Goal: Information Seeking & Learning: Find specific fact

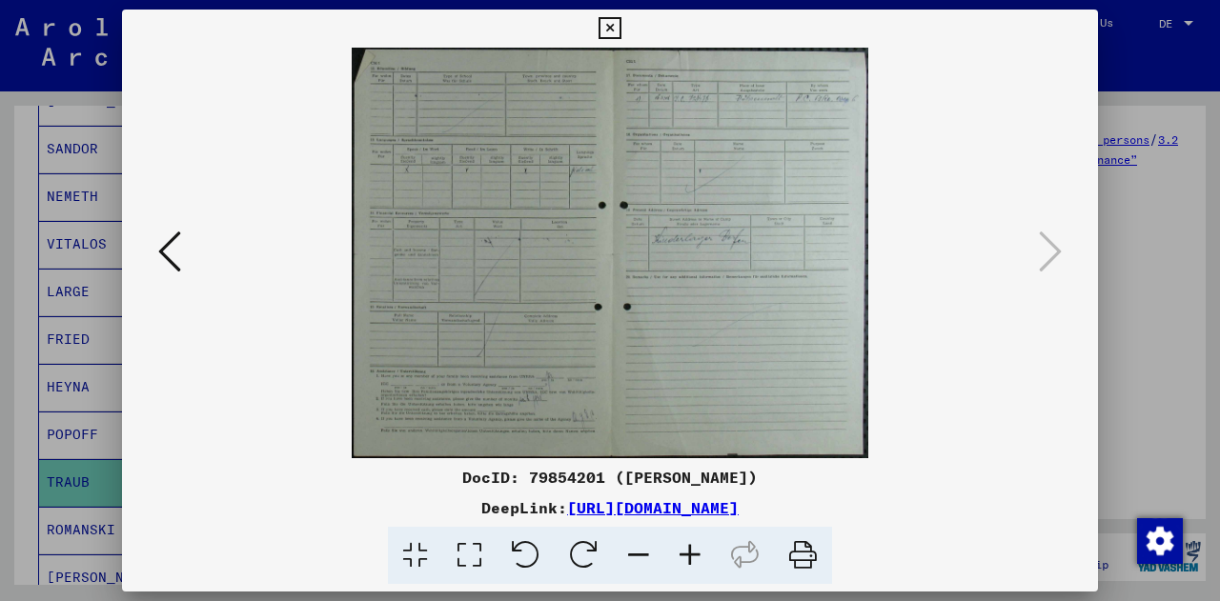
scroll to position [111, 0]
click at [609, 31] on icon at bounding box center [609, 28] width 22 height 23
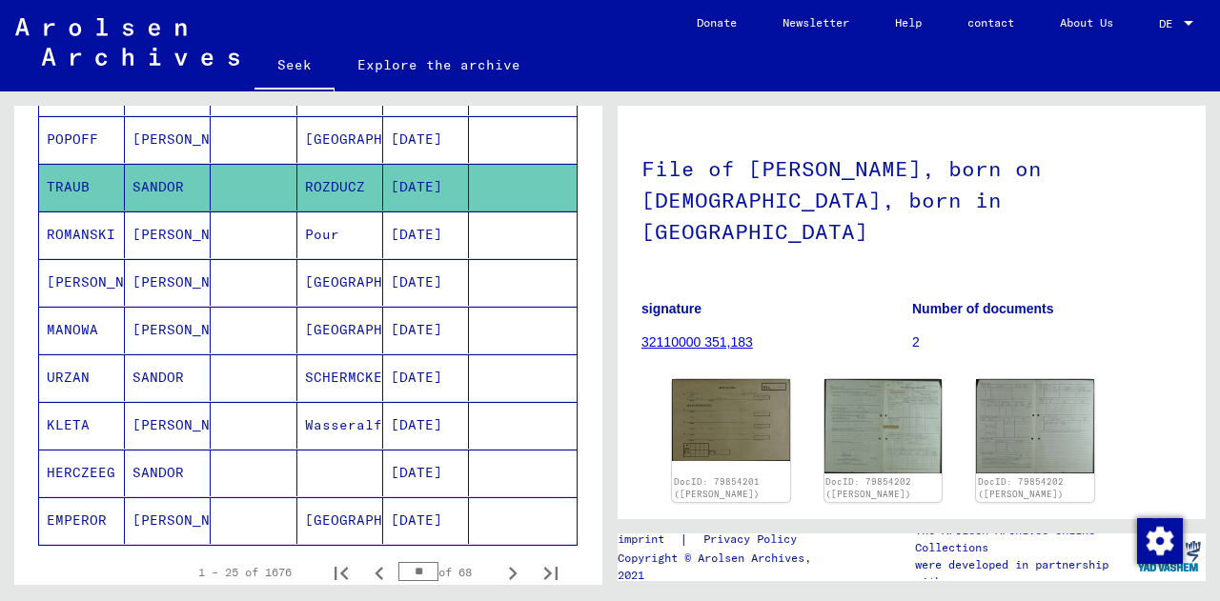
scroll to position [1152, 0]
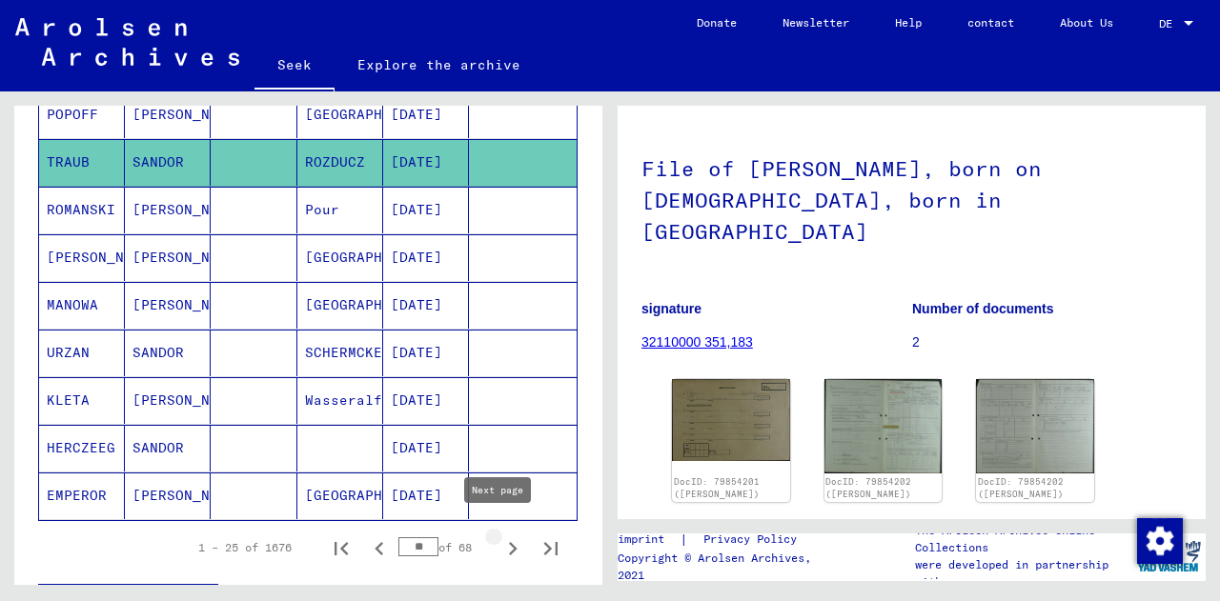
click at [499, 536] on icon "Next page" at bounding box center [512, 549] width 27 height 27
type input "**"
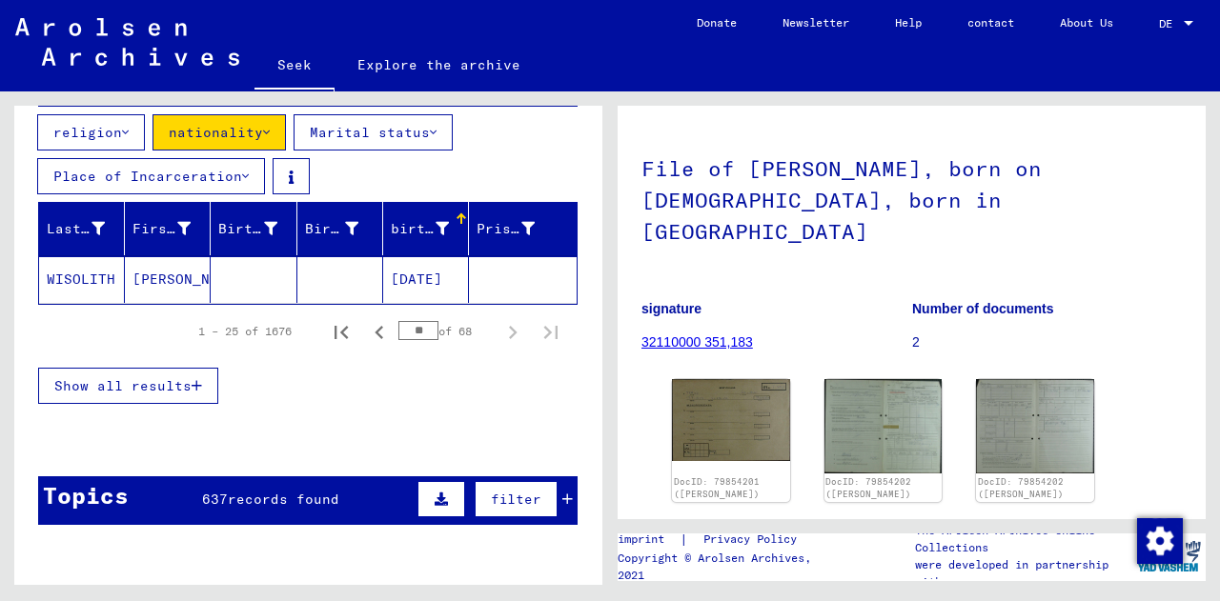
scroll to position [223, 0]
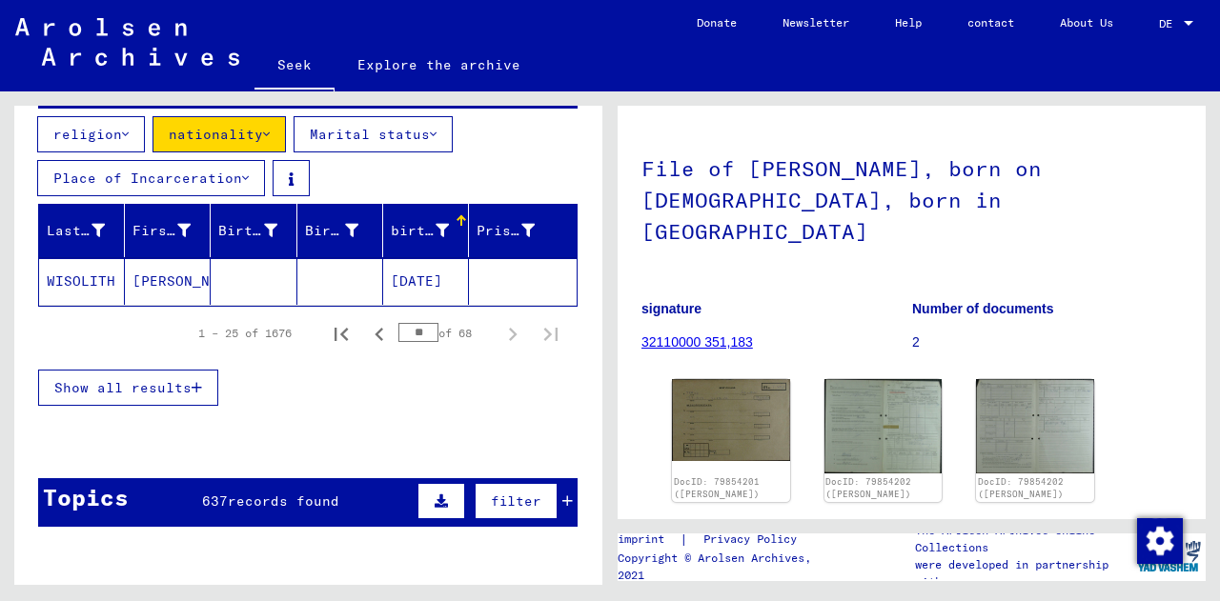
click at [139, 386] on font "Show all results" at bounding box center [122, 387] width 137 height 17
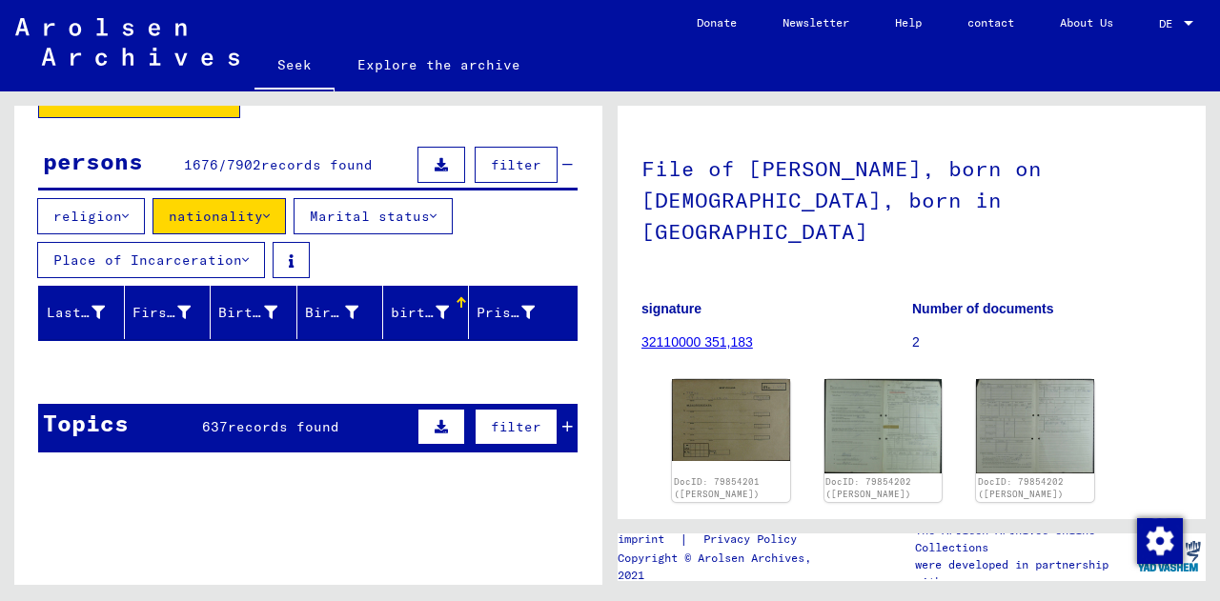
scroll to position [19, 0]
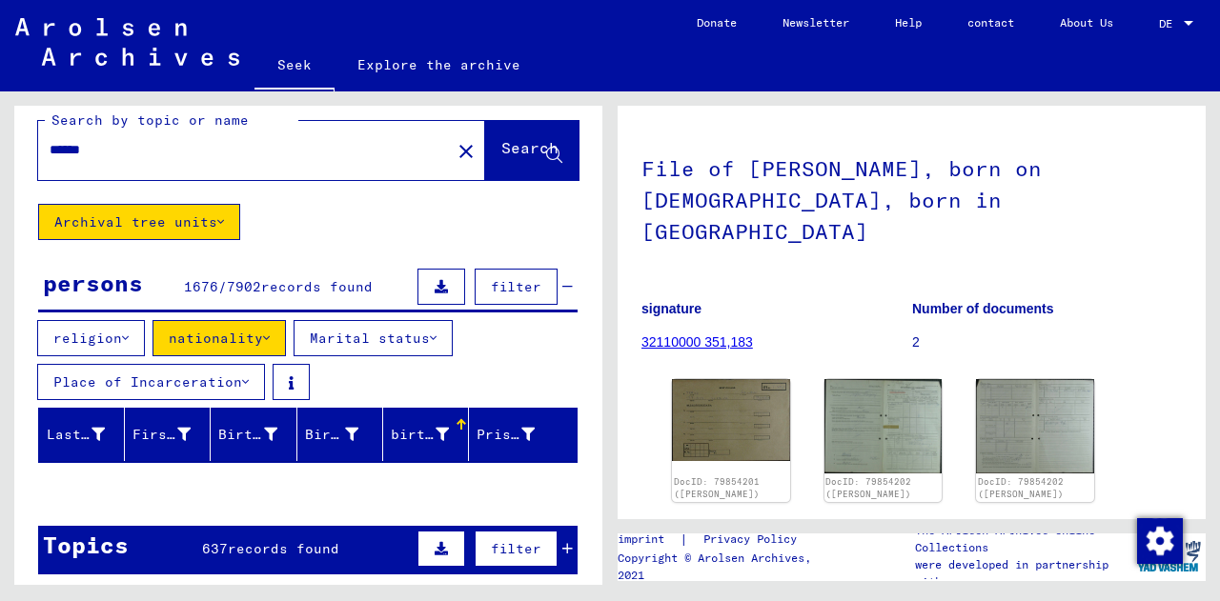
click at [245, 224] on div "Search by topic or name ****** close Search Archival tree units persons 1676 / …" at bounding box center [308, 338] width 588 height 503
click at [218, 220] on button "Archival tree units" at bounding box center [139, 222] width 202 height 36
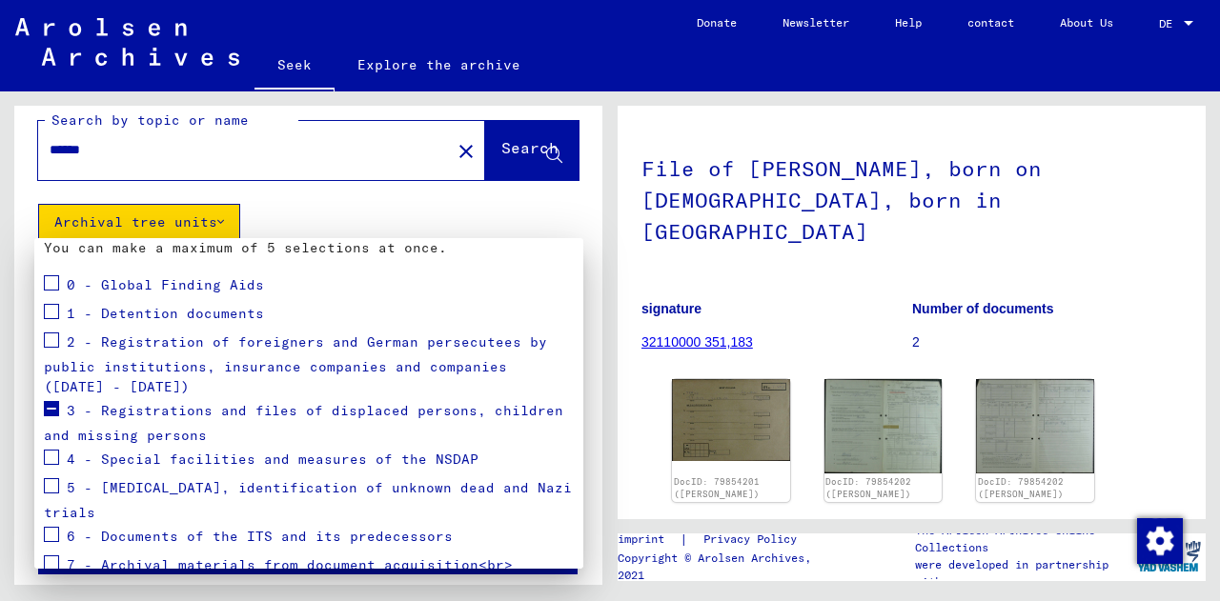
scroll to position [206, 0]
click at [185, 410] on font "3 - Registrations and files of displaced persons, children and missing persons" at bounding box center [303, 423] width 519 height 43
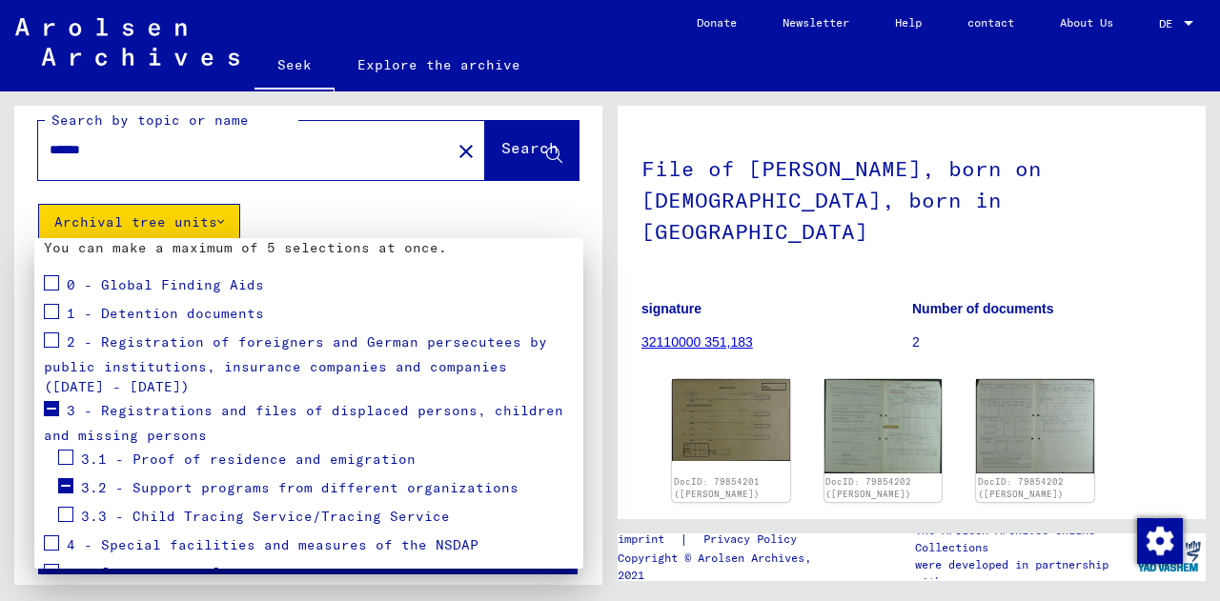
click at [66, 479] on span at bounding box center [65, 485] width 15 height 15
click at [67, 456] on span at bounding box center [65, 457] width 15 height 15
click at [67, 485] on span at bounding box center [65, 485] width 15 height 15
click at [67, 510] on span at bounding box center [65, 514] width 15 height 15
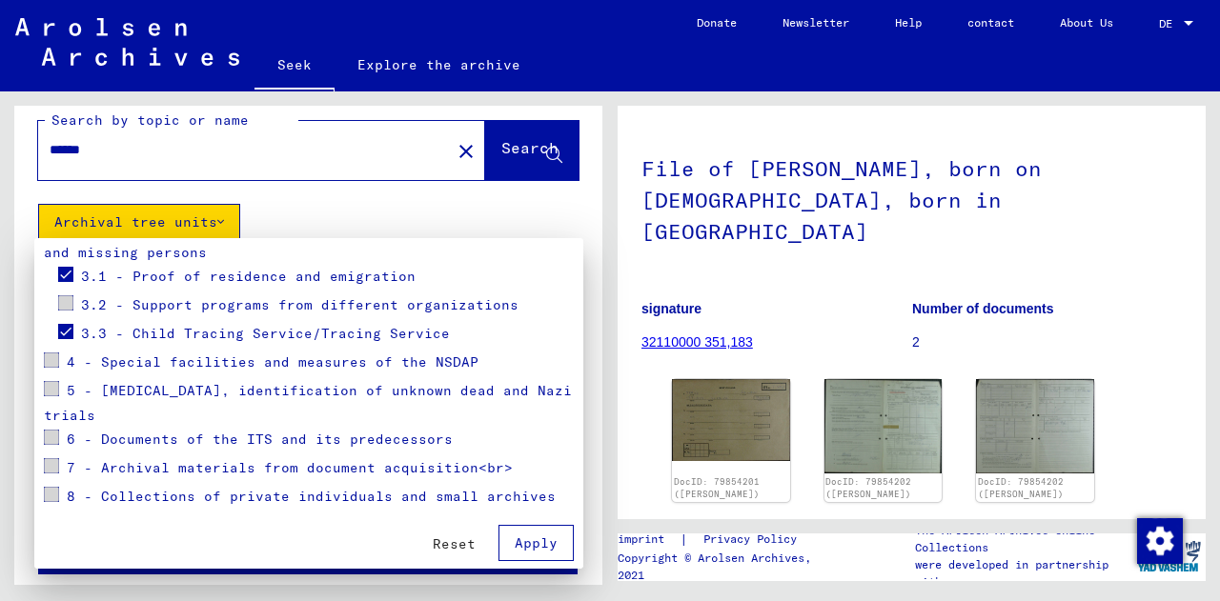
click at [139, 268] on font "3.1 - Proof of residence and emigration" at bounding box center [248, 276] width 334 height 17
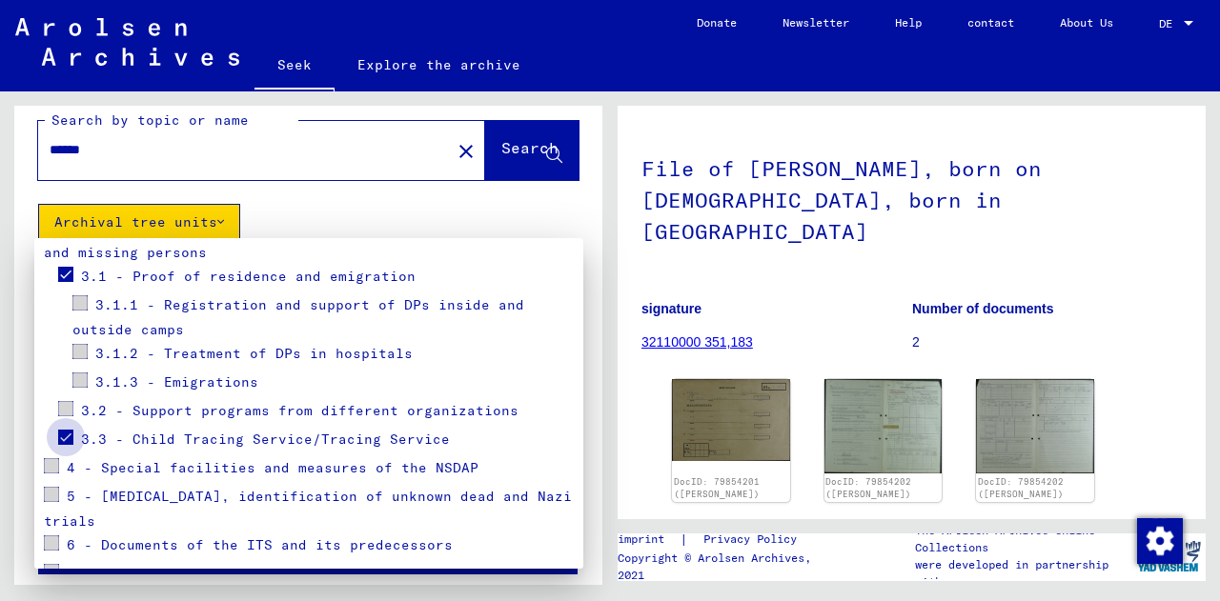
click at [67, 438] on span at bounding box center [65, 437] width 15 height 15
drag, startPoint x: 358, startPoint y: 303, endPoint x: 273, endPoint y: 293, distance: 85.3
click at [273, 293] on div "3.1.1 - Registration and support of DPs inside and outside camps" at bounding box center [322, 316] width 501 height 49
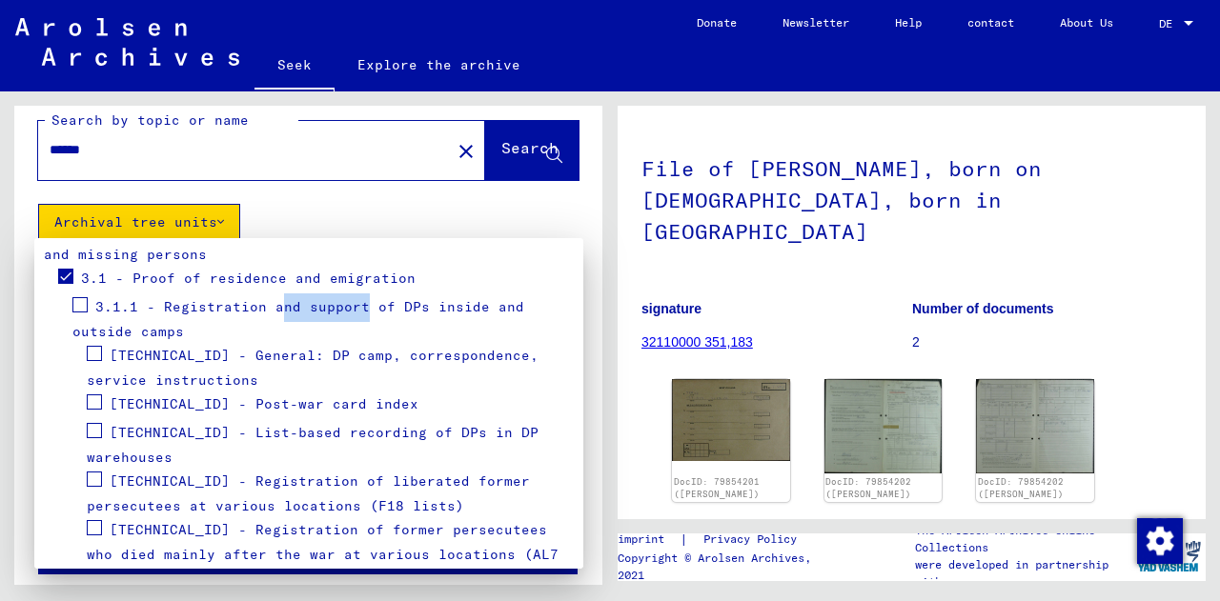
scroll to position [381, 0]
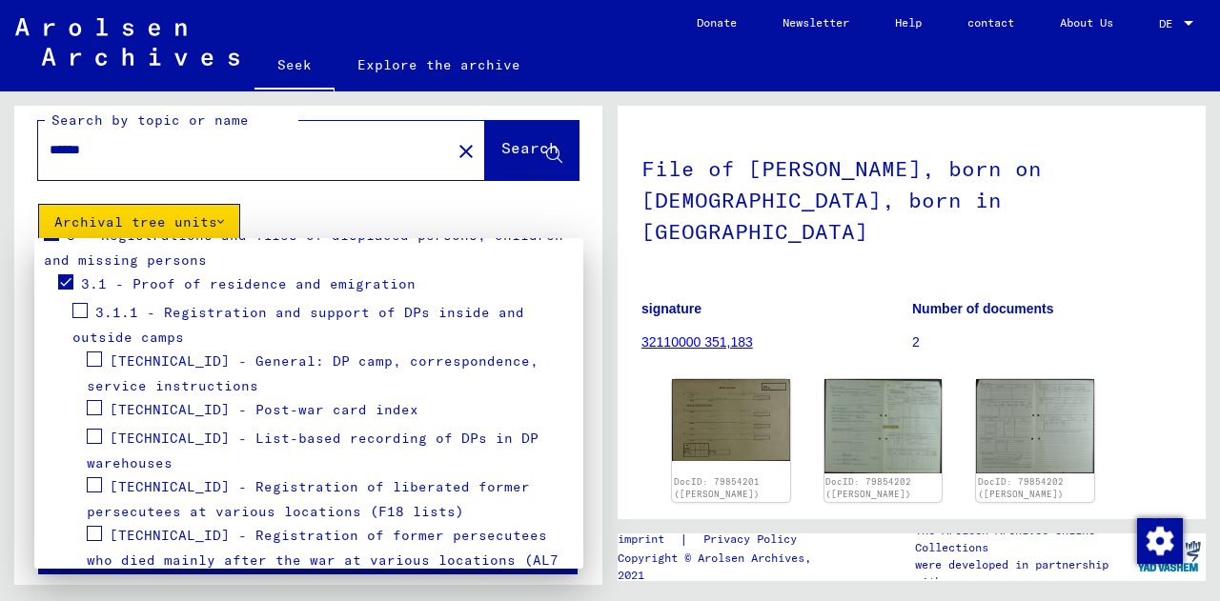
click at [251, 313] on font "3.1.1 - Registration and support of DPs inside and outside camps" at bounding box center [298, 325] width 452 height 43
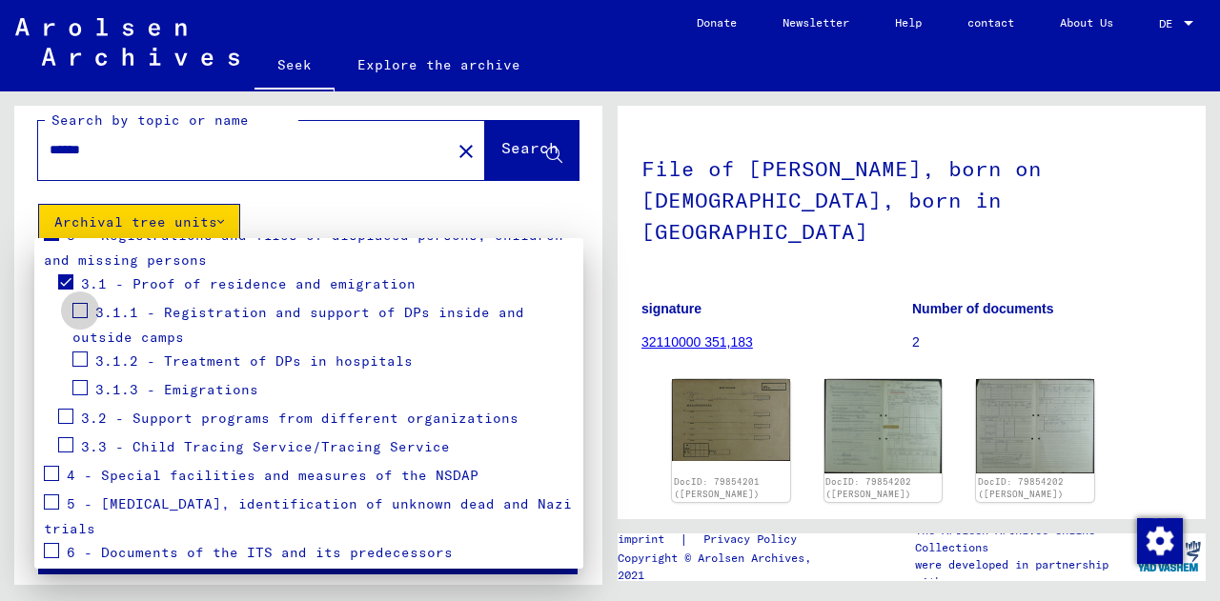
click at [81, 312] on span at bounding box center [79, 310] width 15 height 15
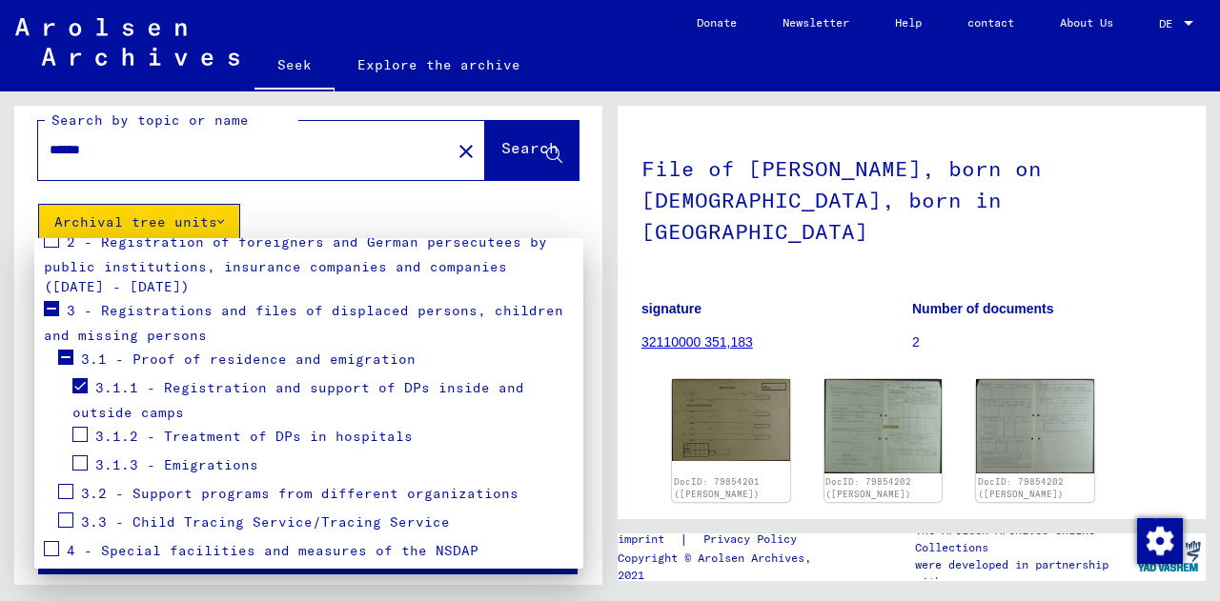
scroll to position [296, 0]
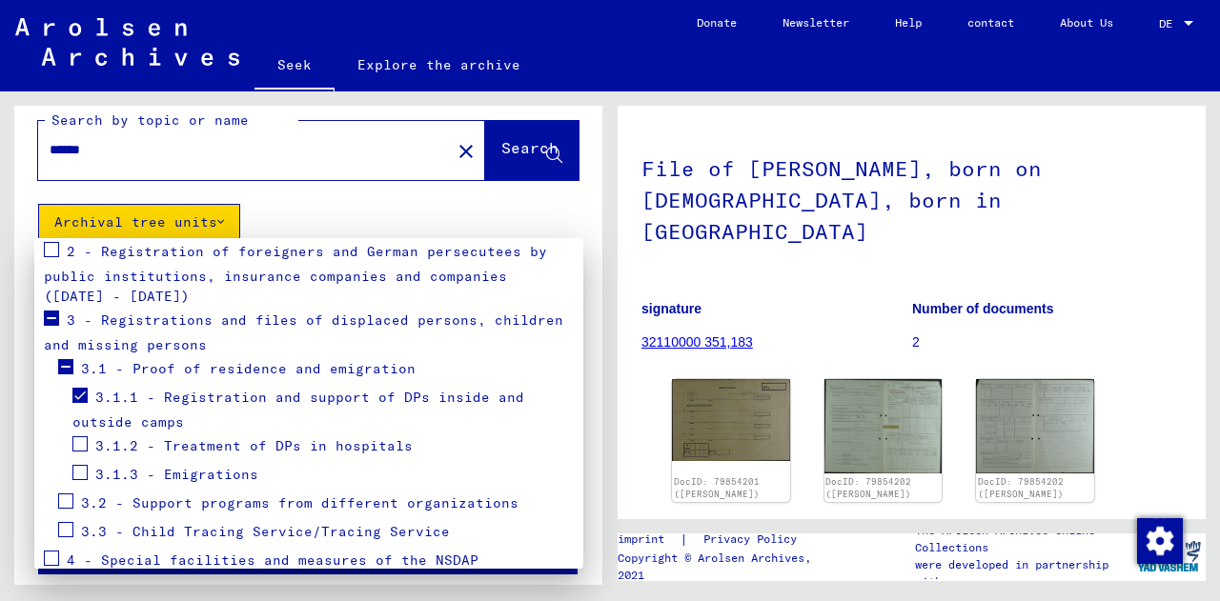
click at [232, 396] on font "3.1.1 - Registration and support of DPs inside and outside camps" at bounding box center [298, 410] width 452 height 43
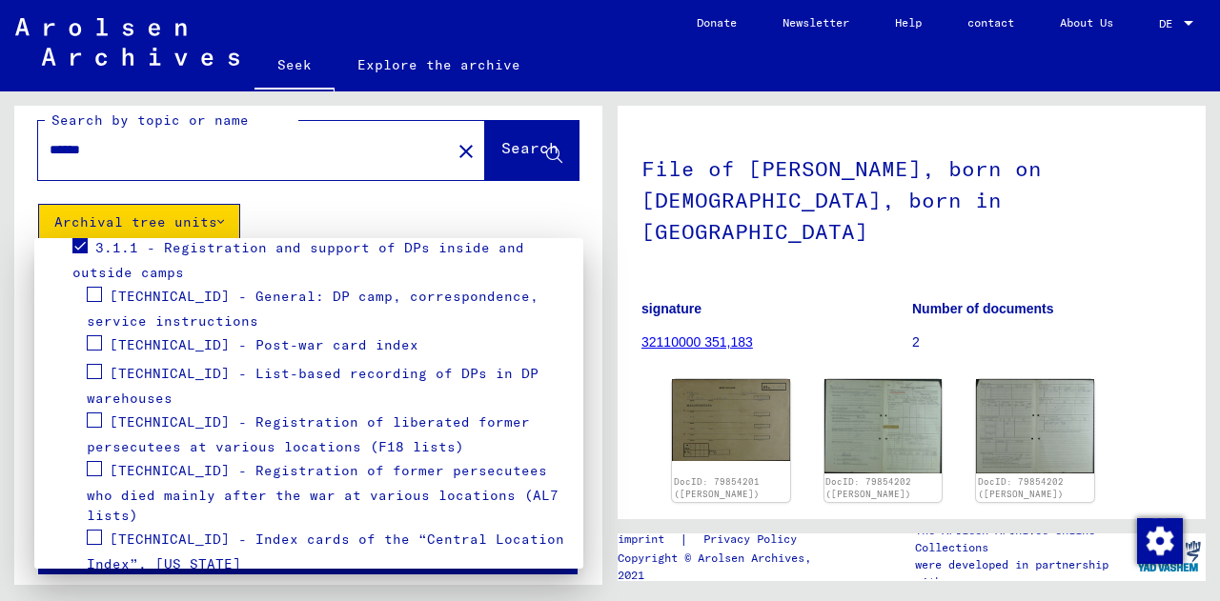
scroll to position [448, 0]
click at [91, 368] on span at bounding box center [94, 369] width 15 height 15
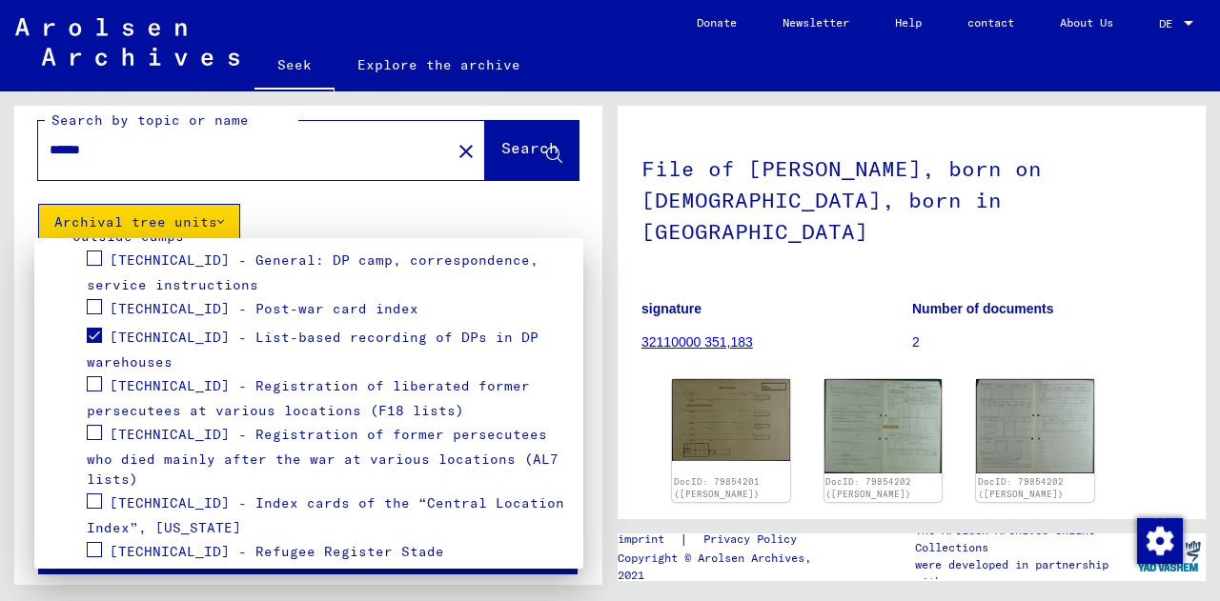
scroll to position [481, 0]
click at [97, 377] on span at bounding box center [94, 384] width 15 height 15
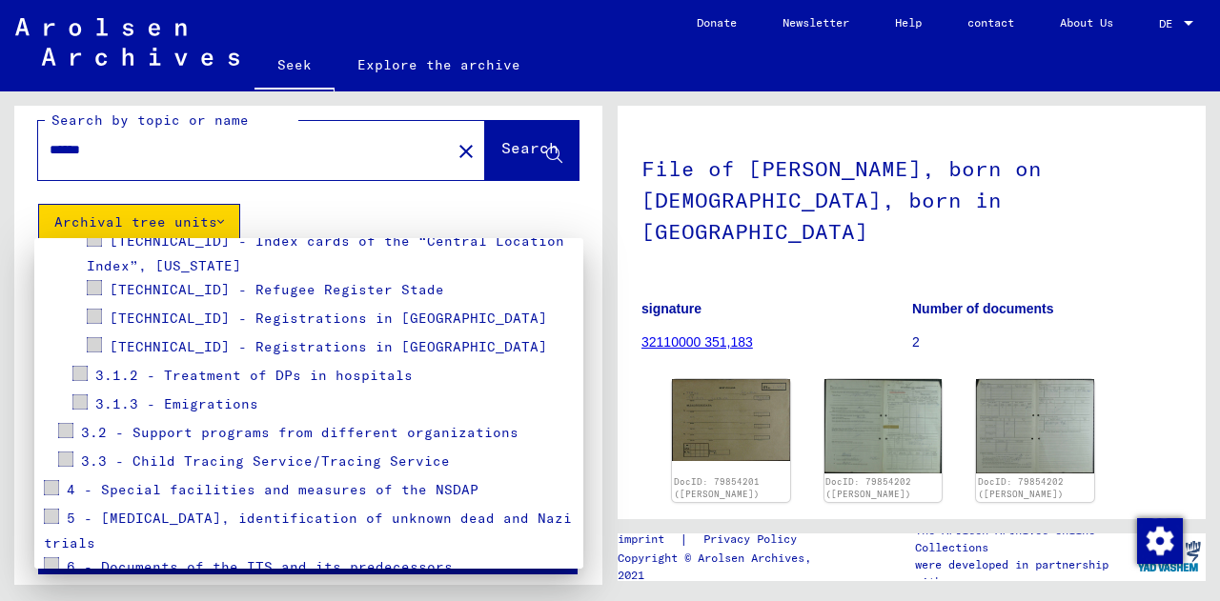
scroll to position [833, 0]
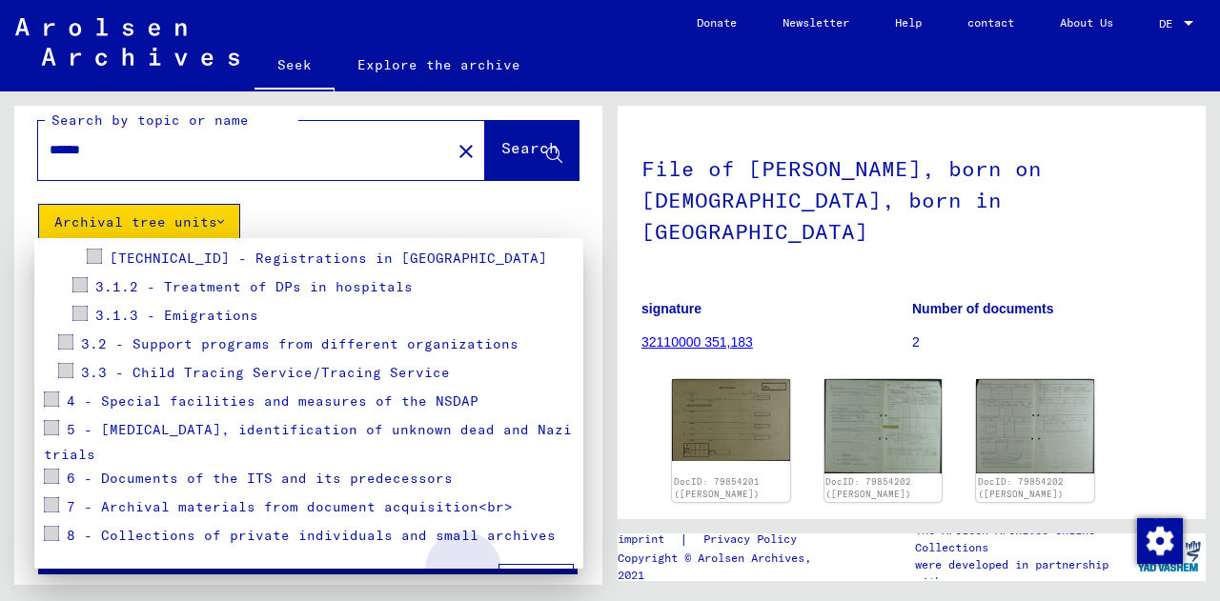
click at [515, 574] on font "Apply" at bounding box center [536, 582] width 43 height 17
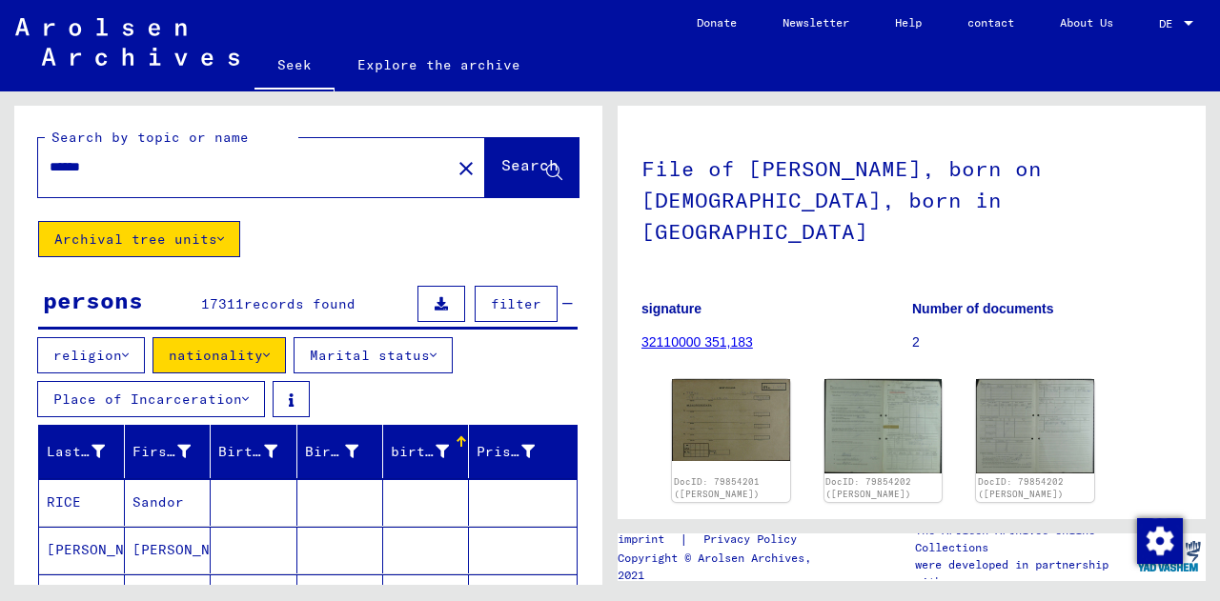
scroll to position [0, 0]
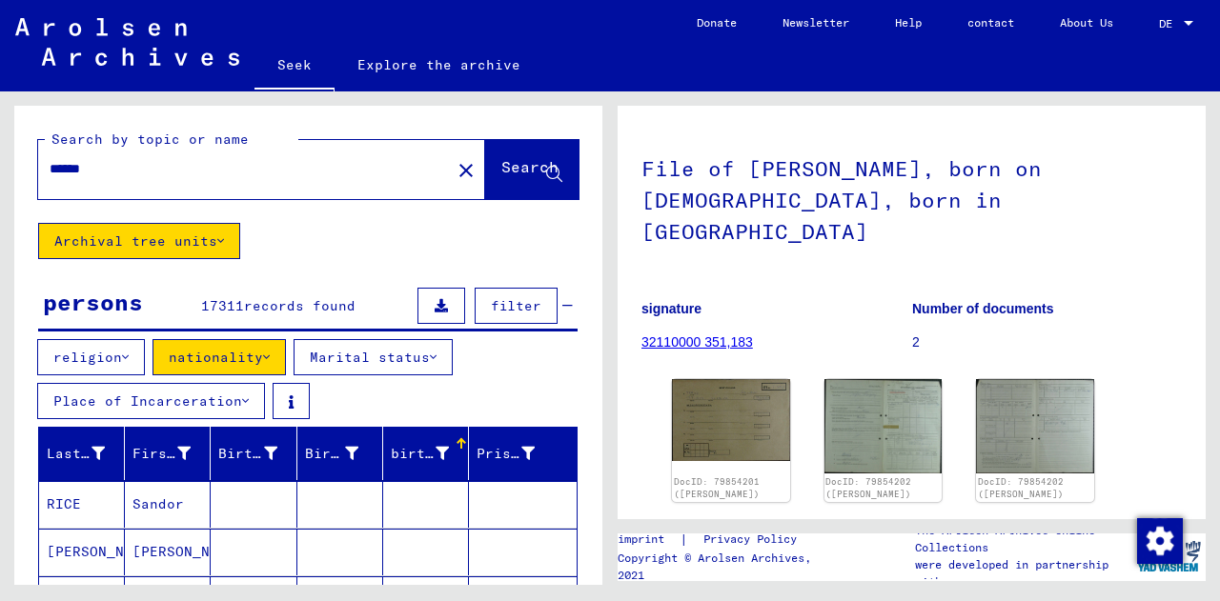
click at [198, 357] on font "nationality" at bounding box center [216, 357] width 94 height 17
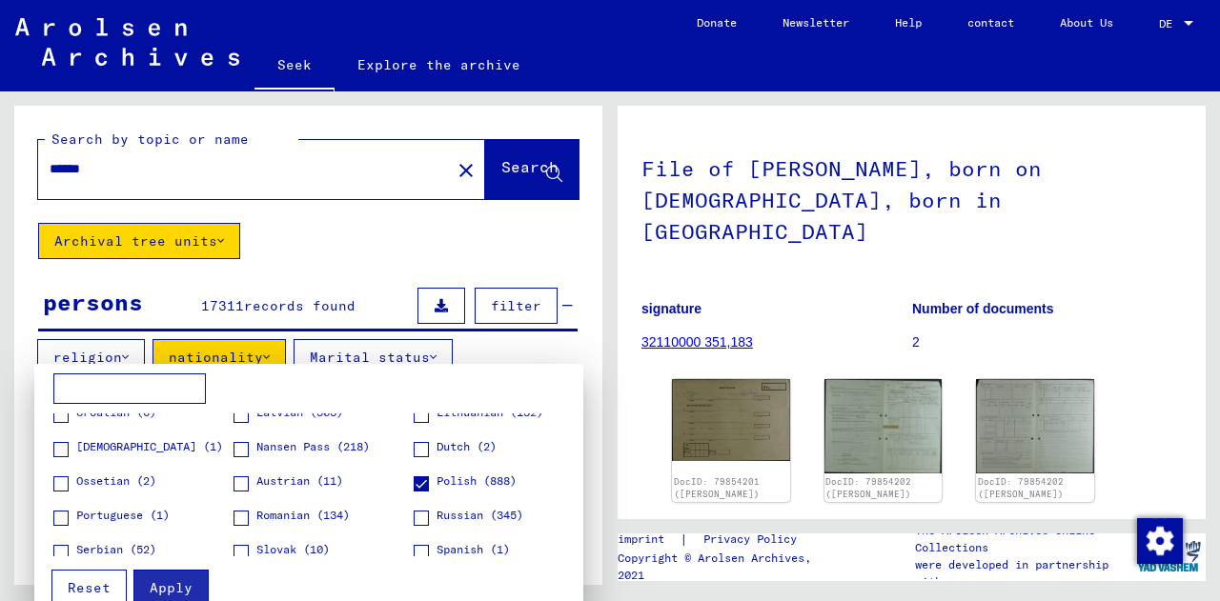
scroll to position [259, 0]
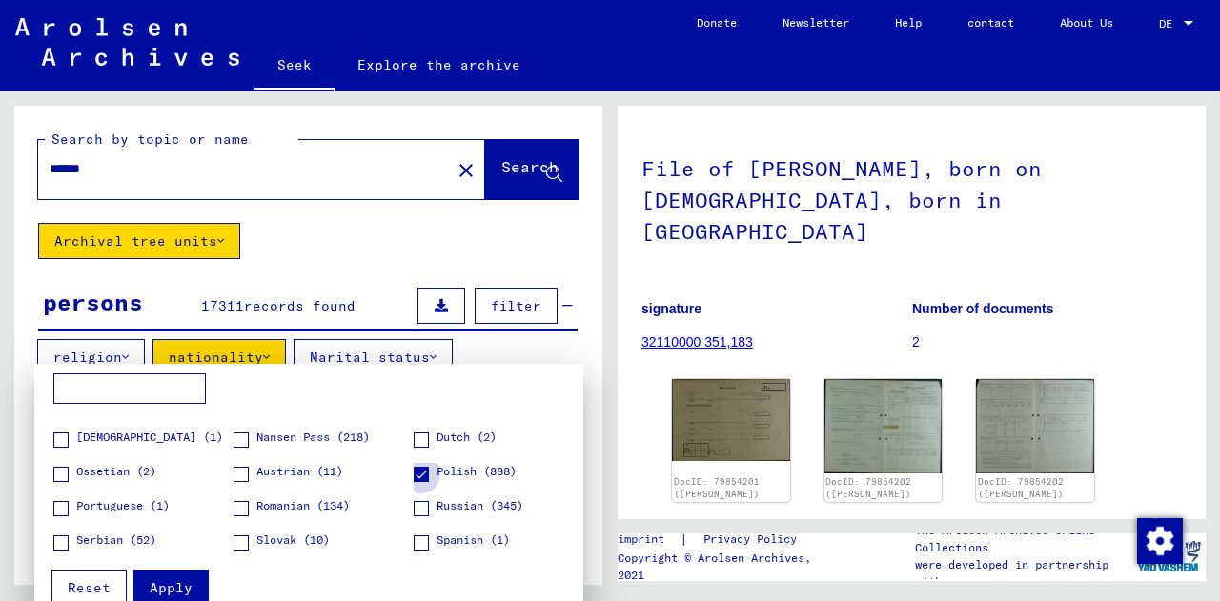
click at [415, 475] on span at bounding box center [421, 474] width 15 height 15
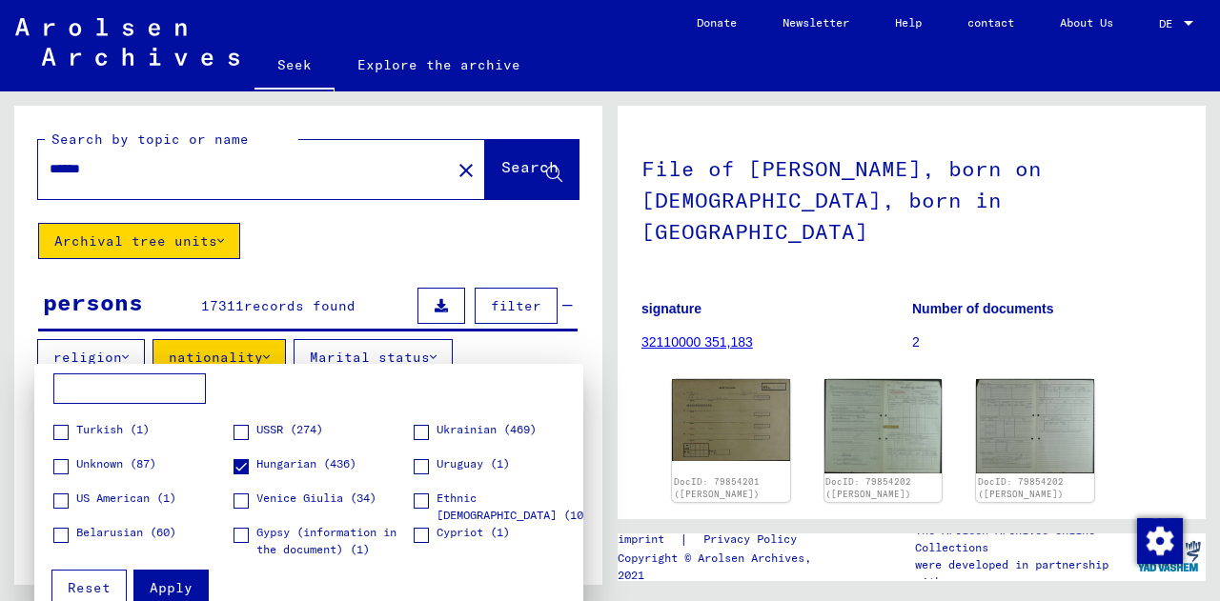
scroll to position [438, 0]
click at [176, 579] on font "Apply" at bounding box center [171, 587] width 43 height 17
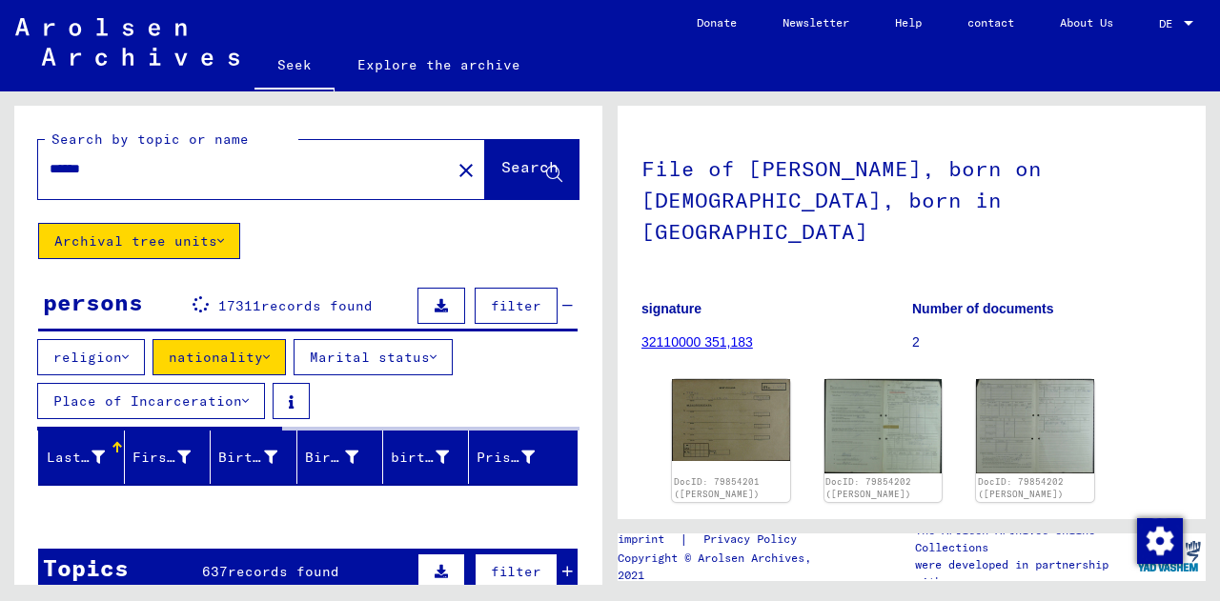
click at [150, 397] on font "Place of Incarceration" at bounding box center [147, 401] width 189 height 17
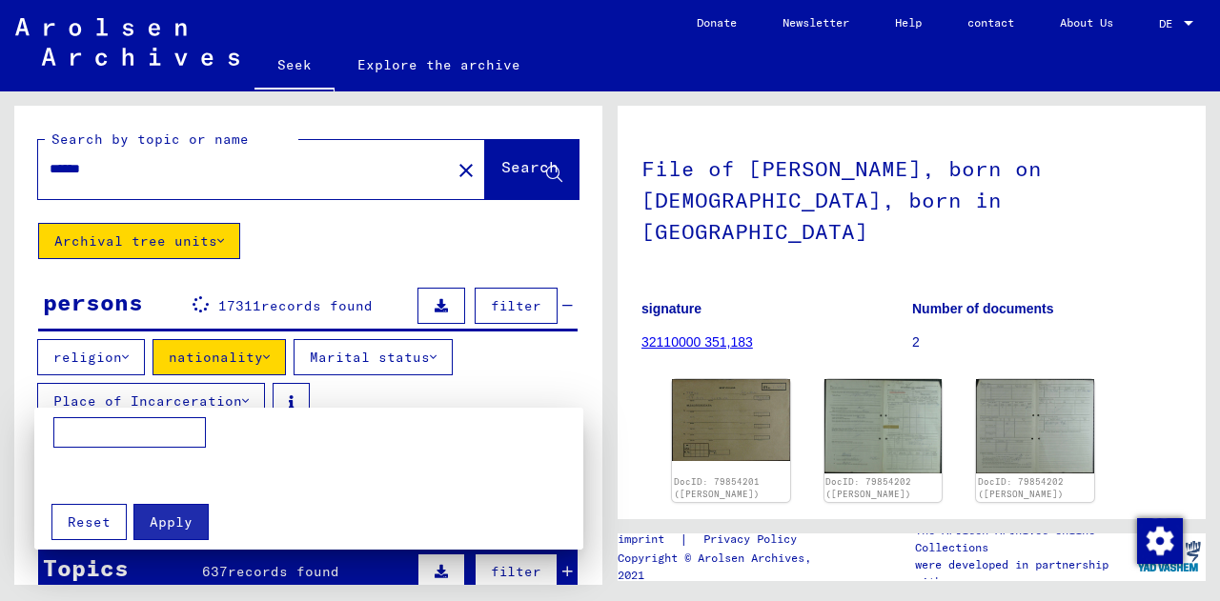
click at [120, 351] on div at bounding box center [610, 300] width 1220 height 601
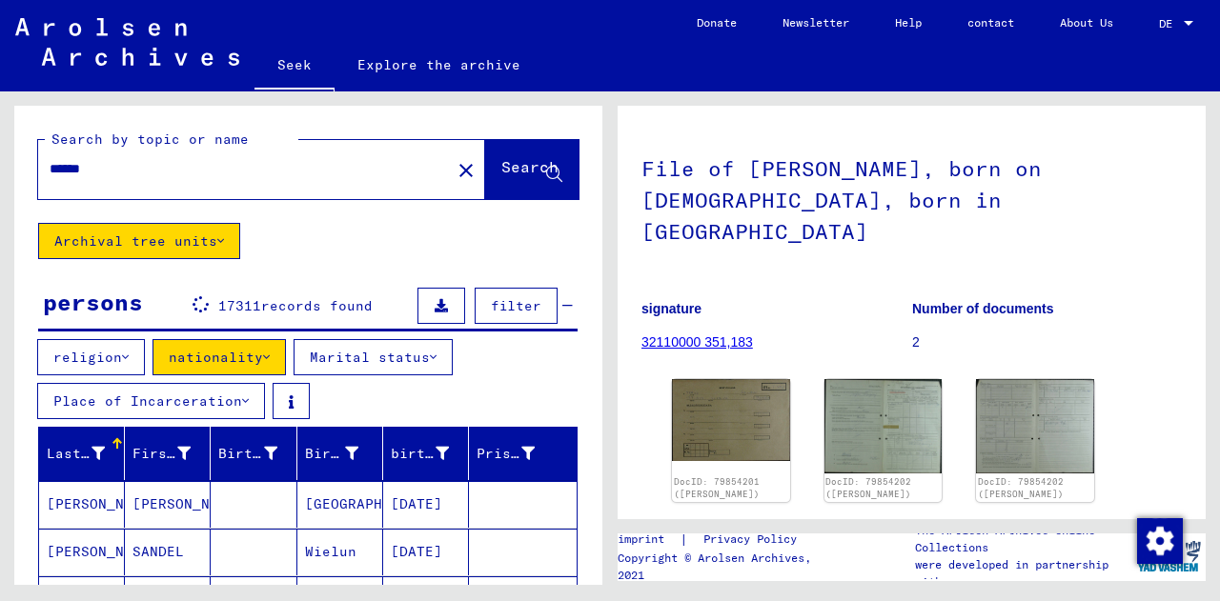
click at [122, 351] on icon at bounding box center [125, 357] width 7 height 13
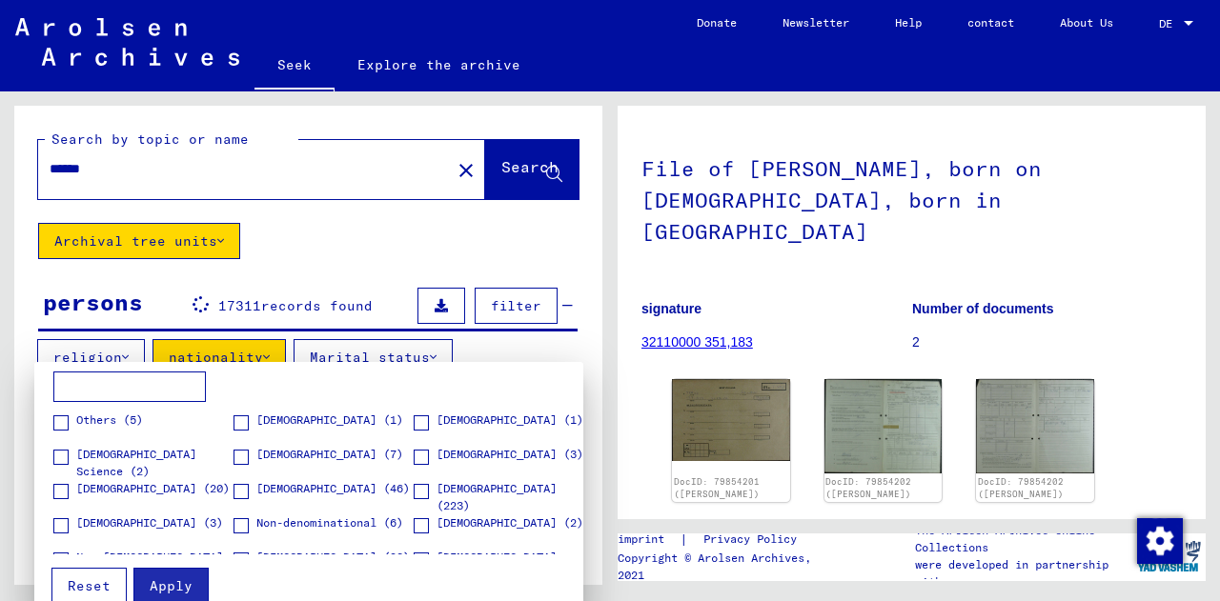
scroll to position [17, 0]
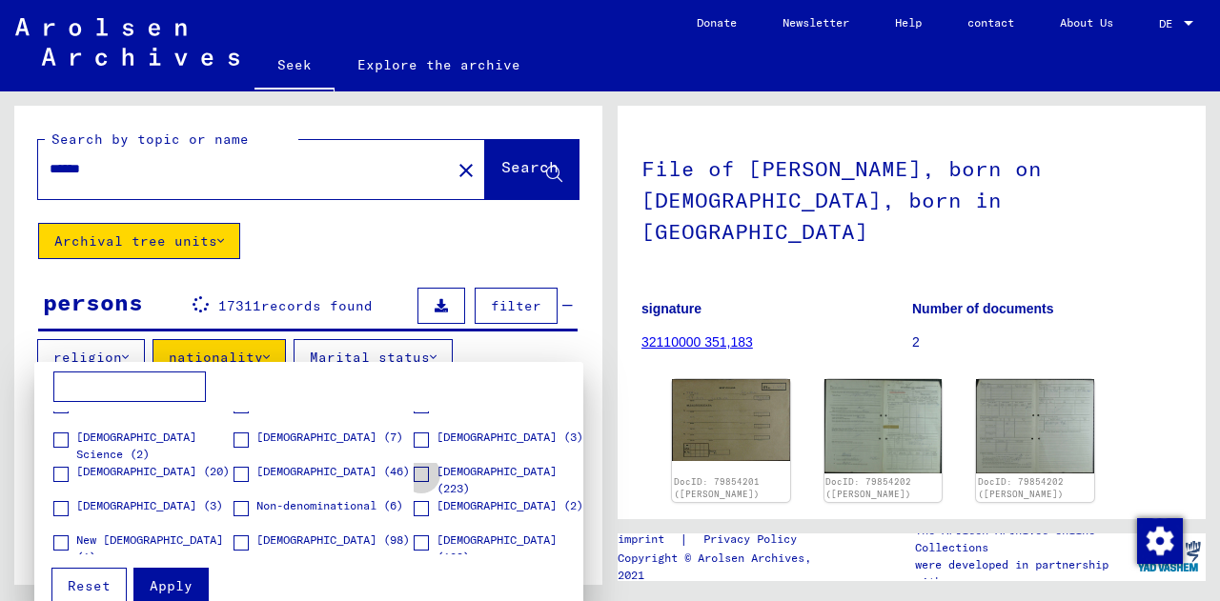
click at [418, 469] on span at bounding box center [421, 474] width 15 height 15
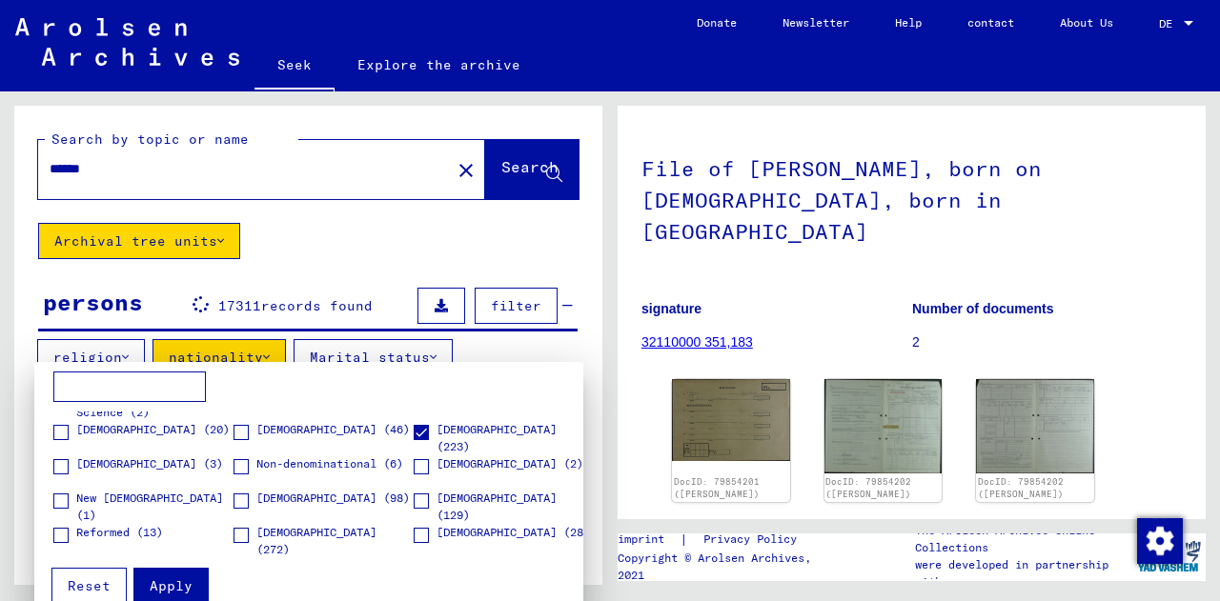
scroll to position [0, 0]
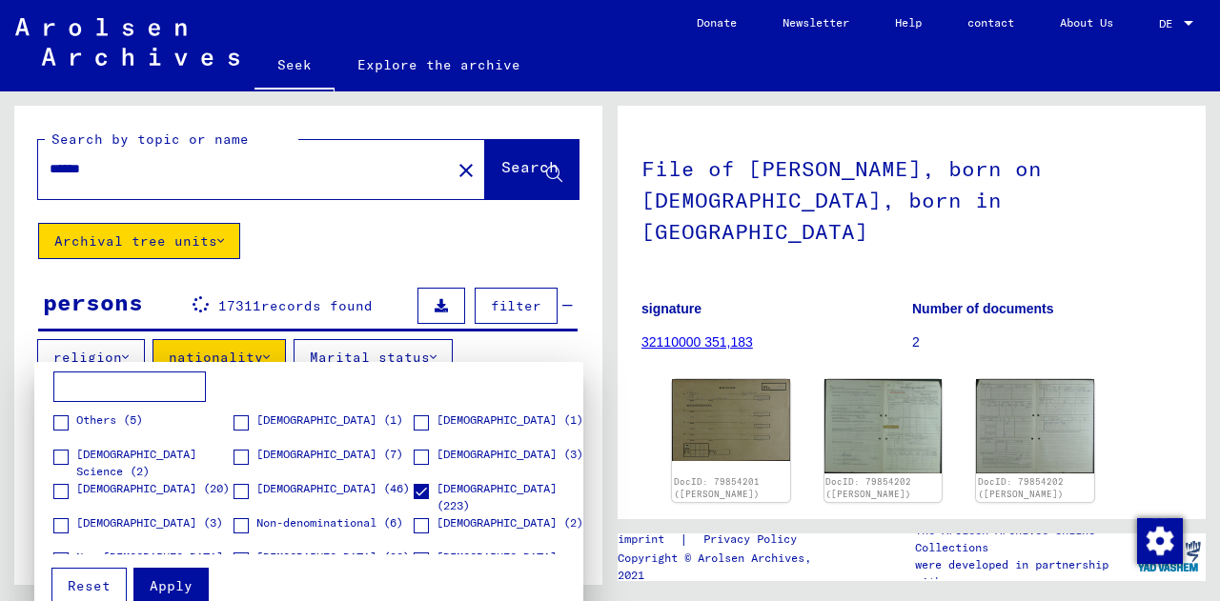
click at [172, 583] on font "Apply" at bounding box center [171, 585] width 43 height 17
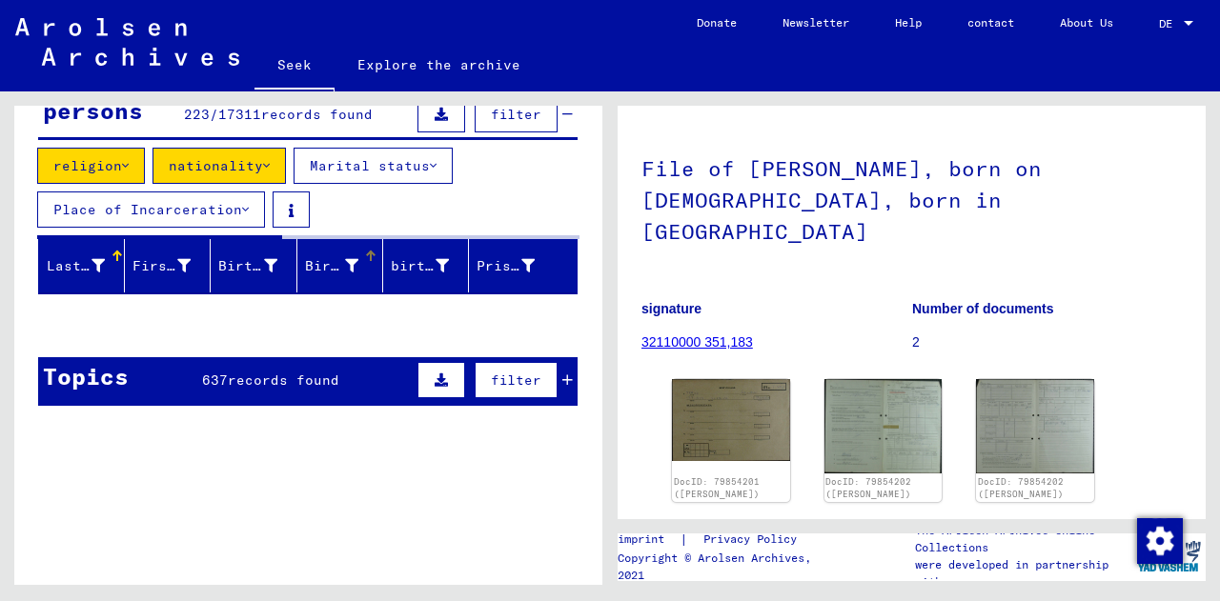
scroll to position [192, 0]
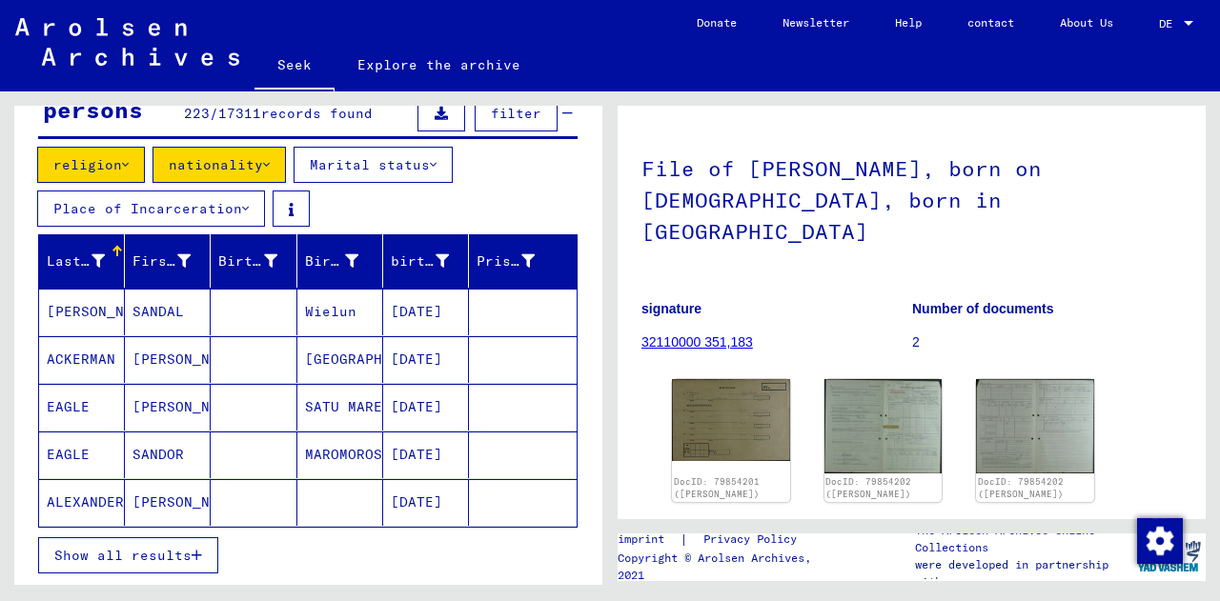
click at [140, 547] on font "Show all results" at bounding box center [122, 555] width 137 height 17
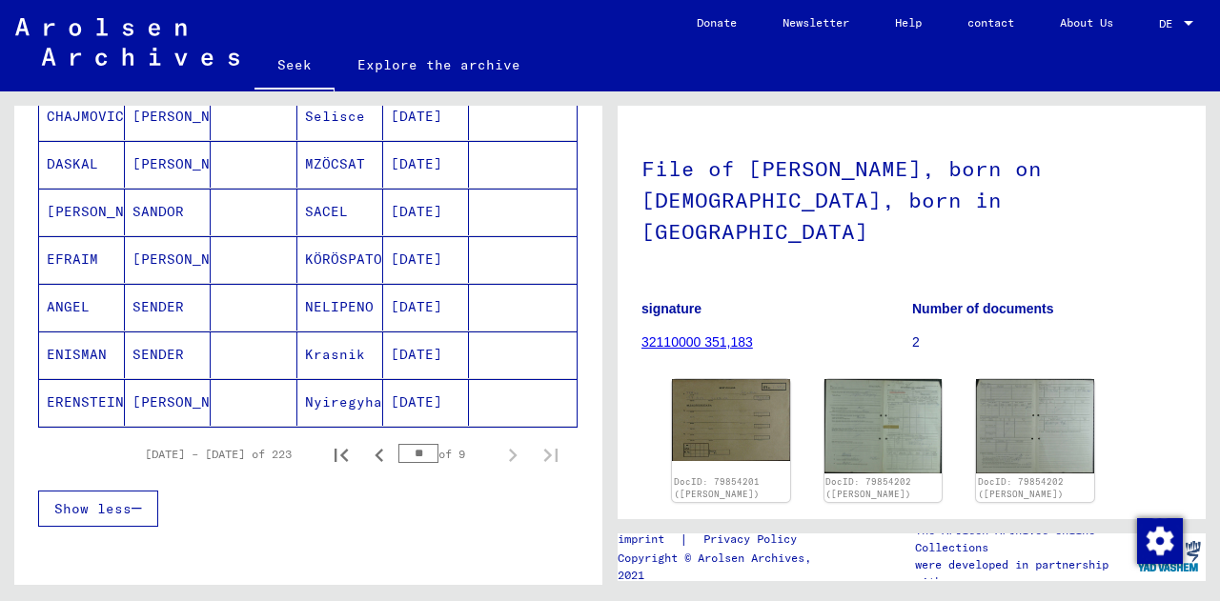
scroll to position [1282, 0]
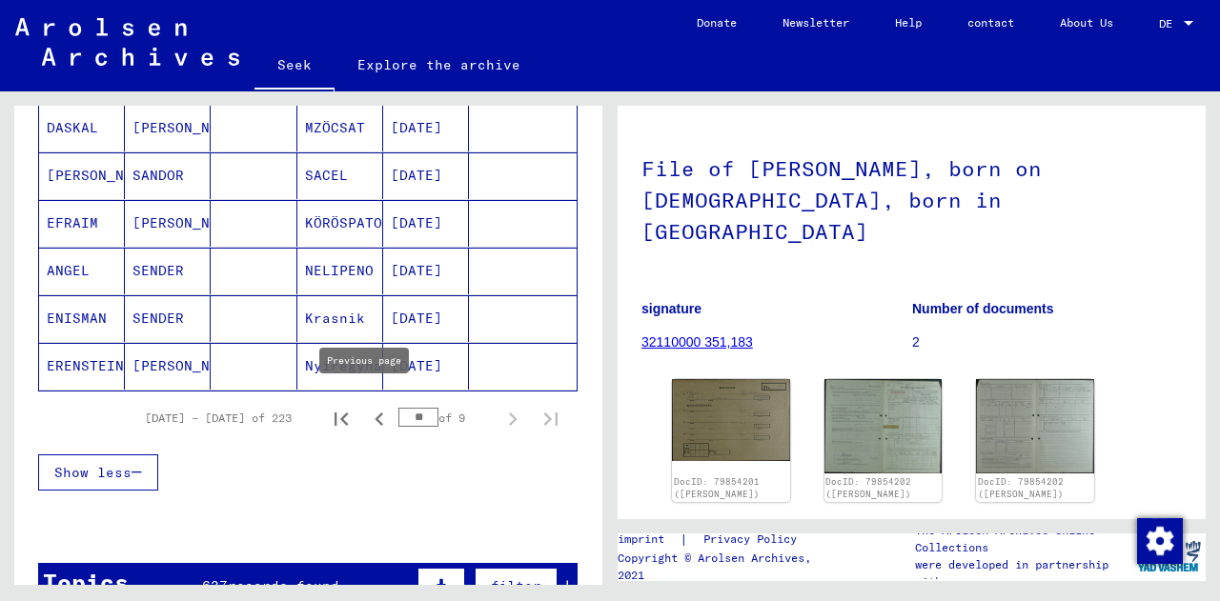
click at [363, 420] on button "Previous page" at bounding box center [379, 418] width 38 height 38
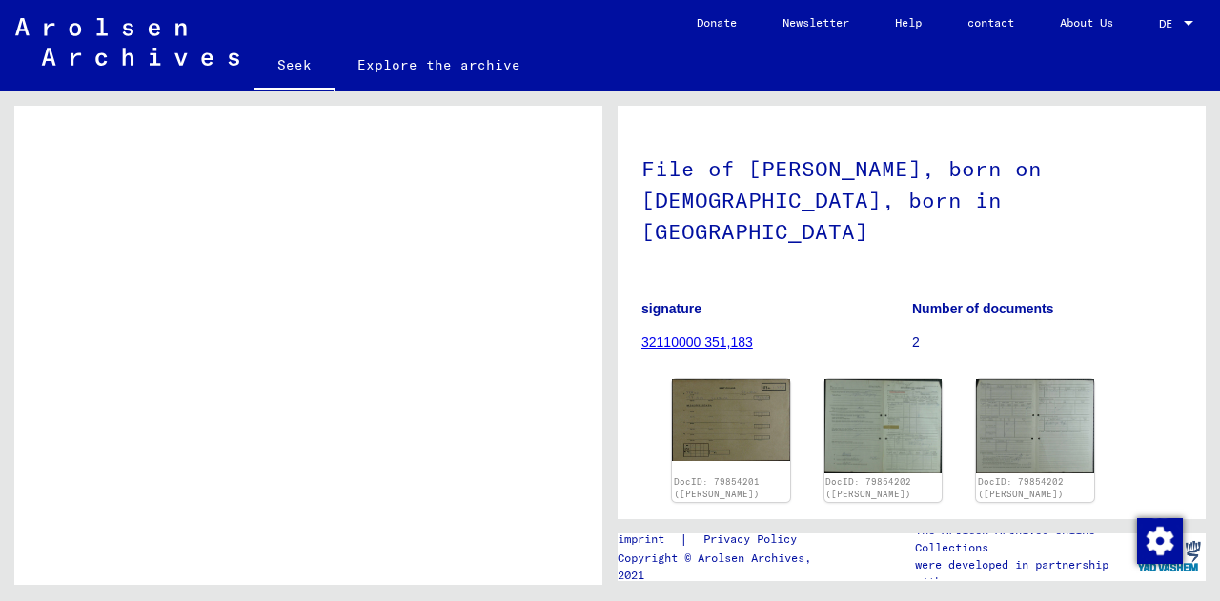
scroll to position [571, 0]
click at [501, 412] on td "Registrations and files of displaced persons, children, and missing persons > S…" at bounding box center [375, 418] width 403 height 88
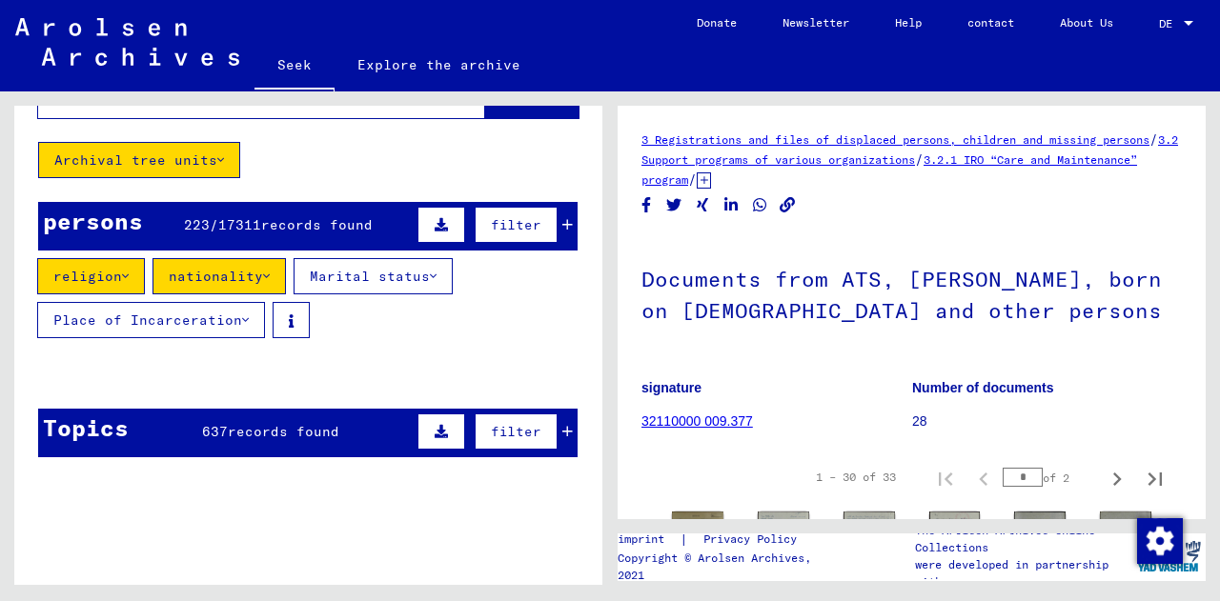
scroll to position [80, 0]
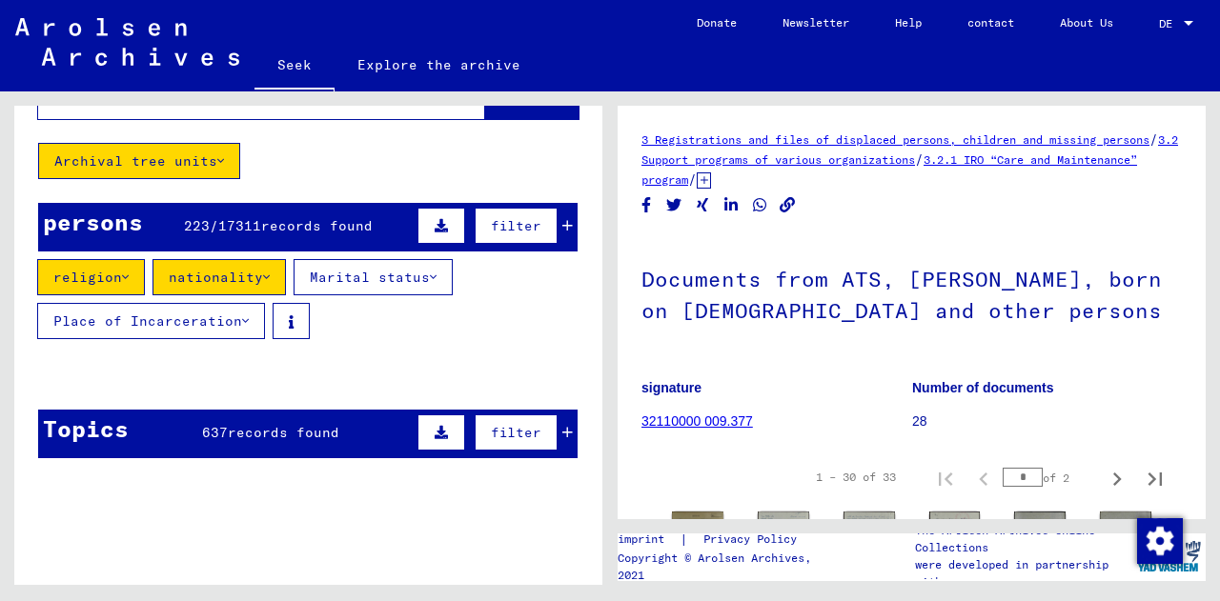
click at [527, 434] on font "filter" at bounding box center [516, 432] width 51 height 17
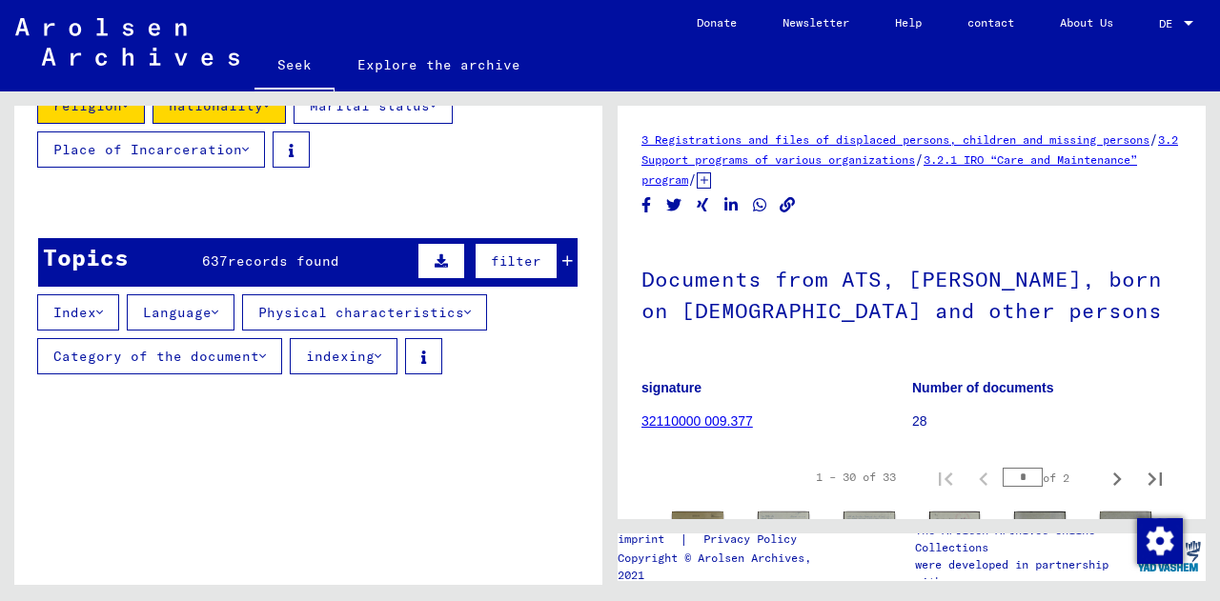
scroll to position [260, 0]
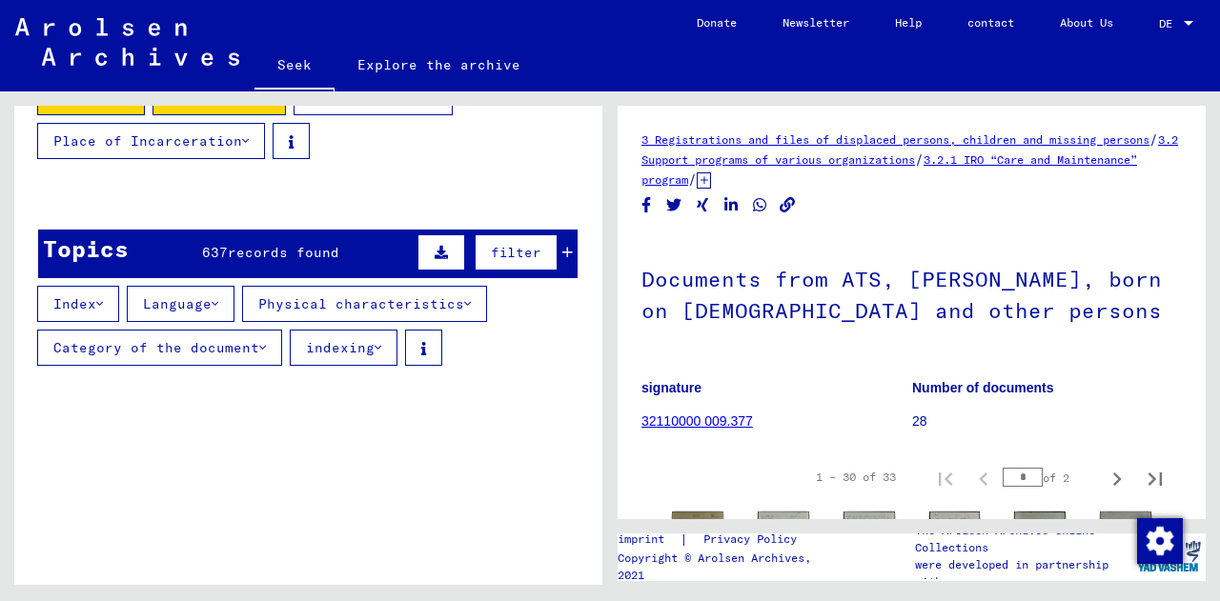
click at [510, 262] on button "filter" at bounding box center [516, 252] width 83 height 36
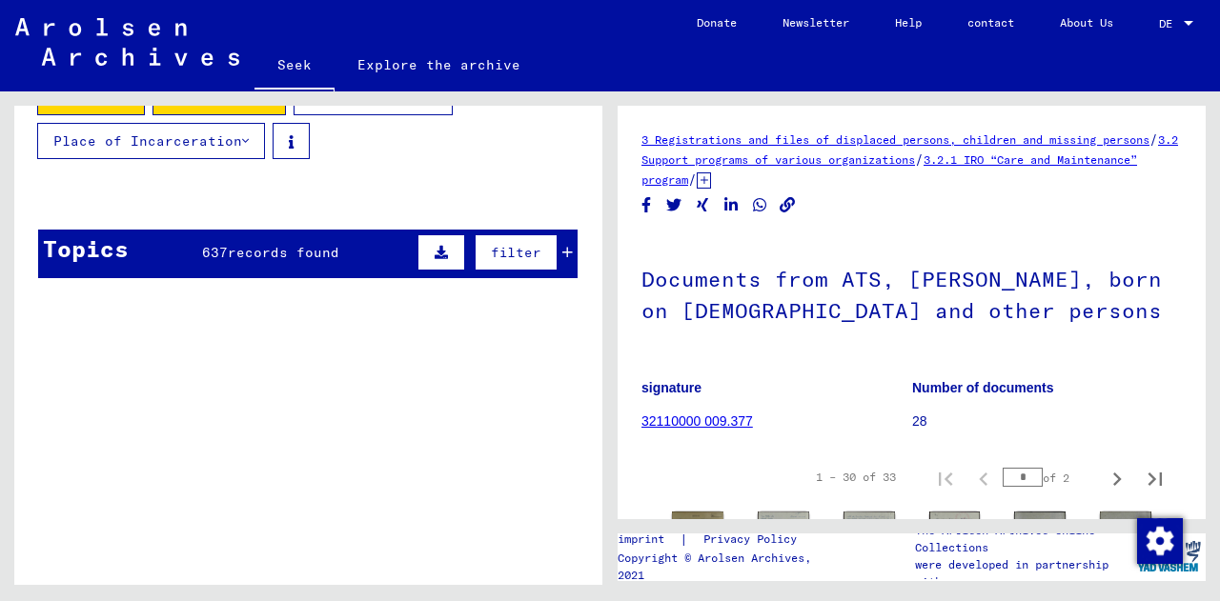
click at [554, 262] on div "[DATE] – [DATE] of 223 ** of 9" at bounding box center [346, 249] width 448 height 38
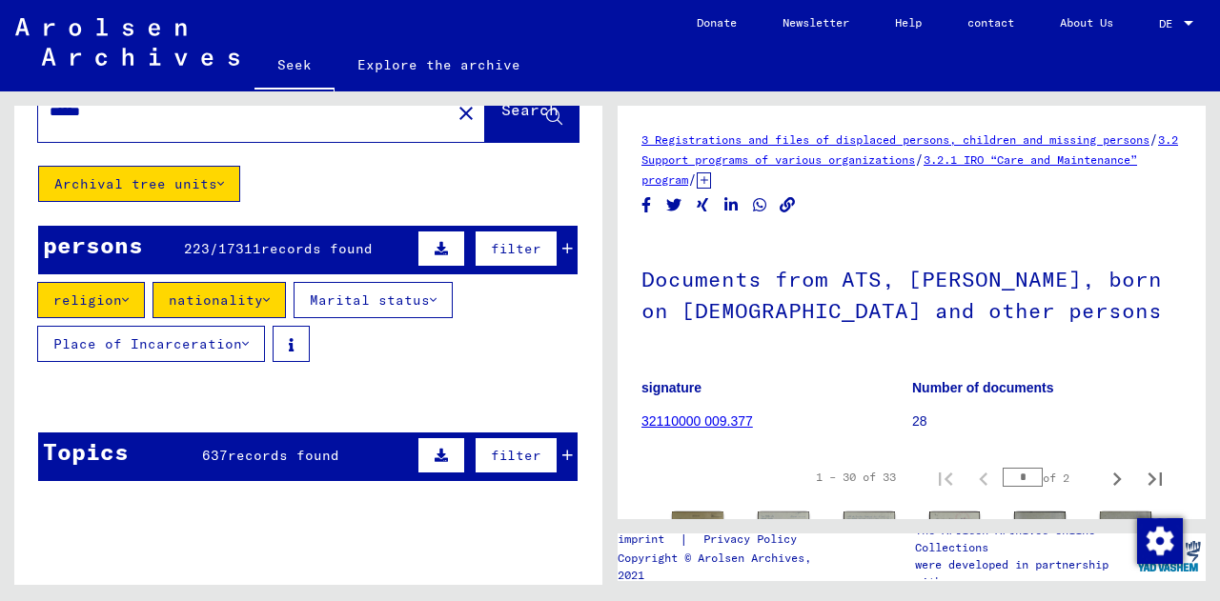
scroll to position [63, 0]
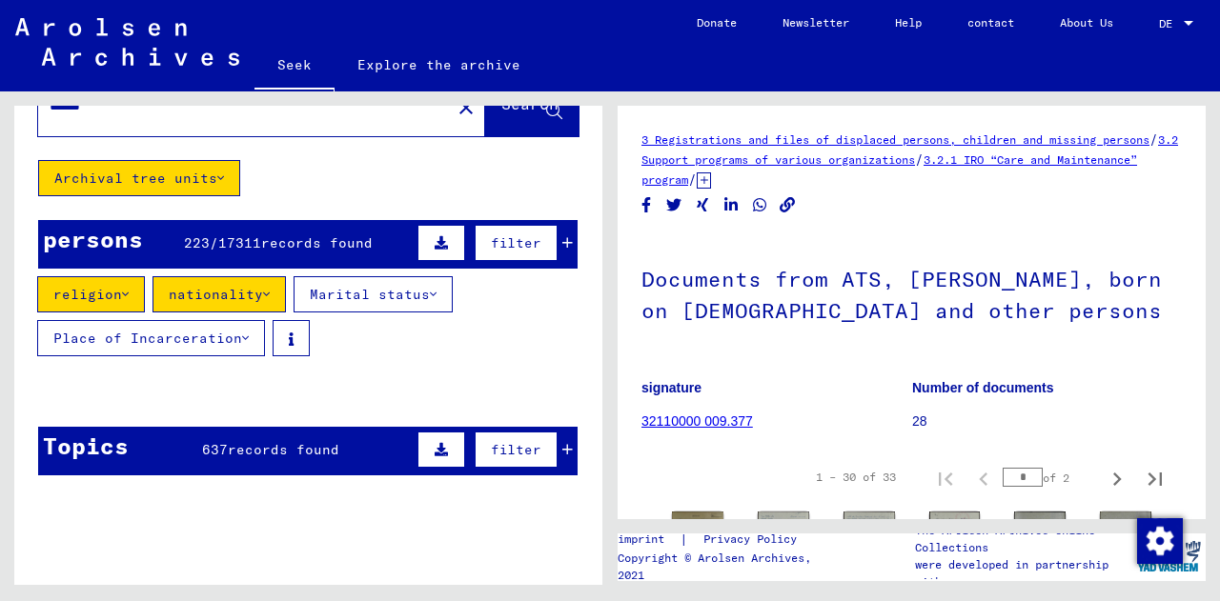
click at [343, 179] on div "Search by topic or name ****** close Search Archival tree units persons 223 / 1…" at bounding box center [308, 267] width 588 height 448
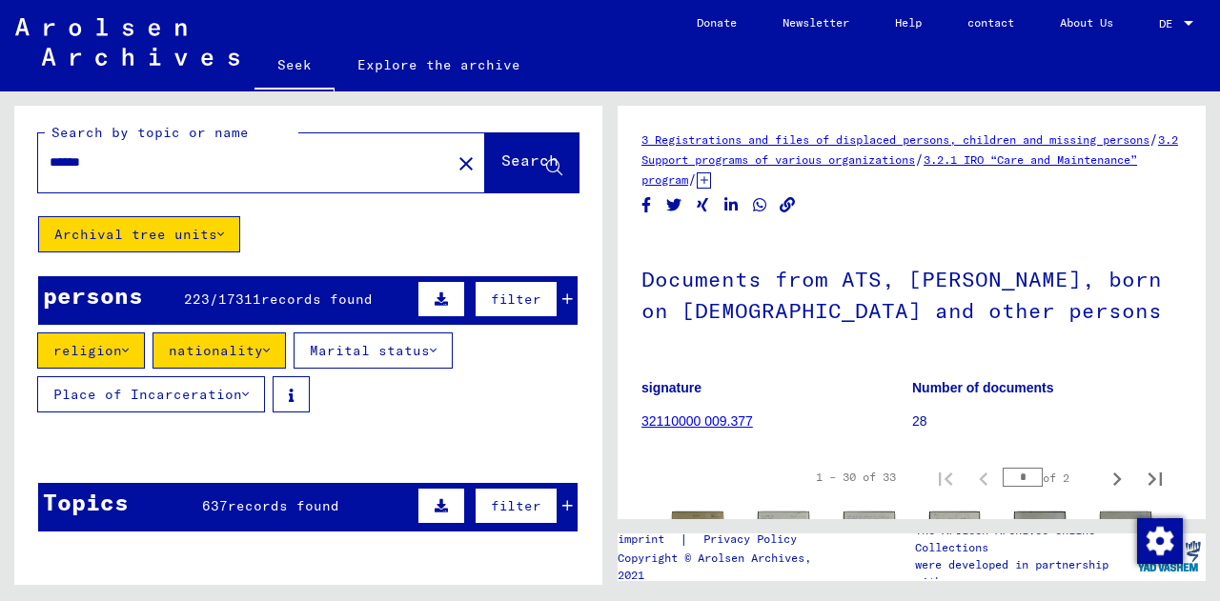
scroll to position [6, 0]
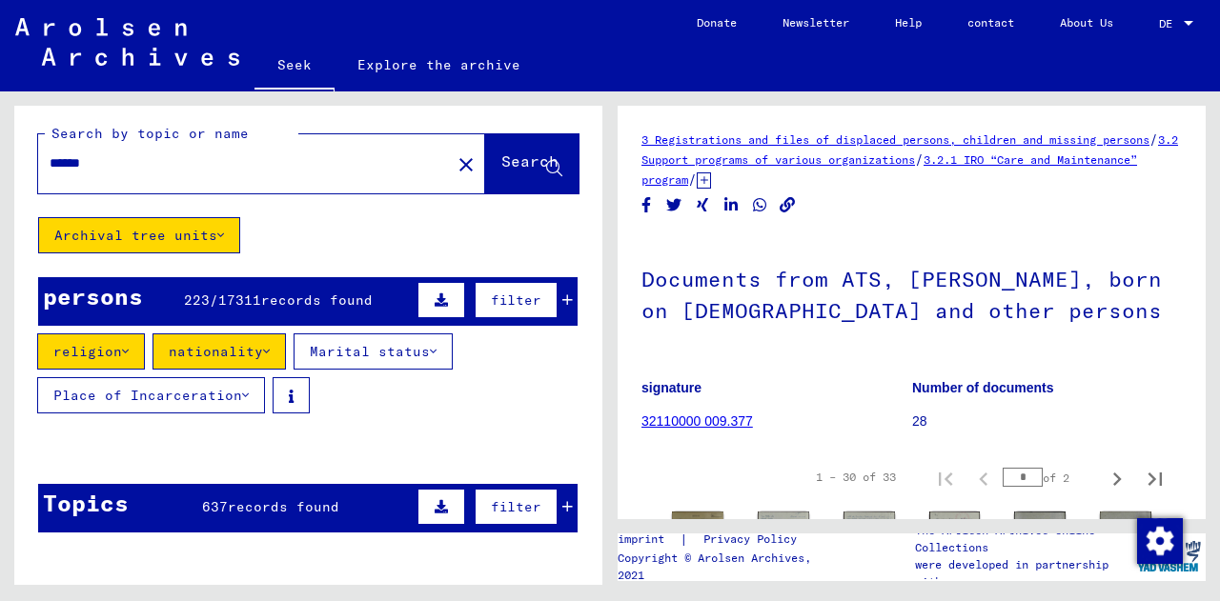
click at [218, 238] on button "Archival tree units" at bounding box center [139, 235] width 202 height 36
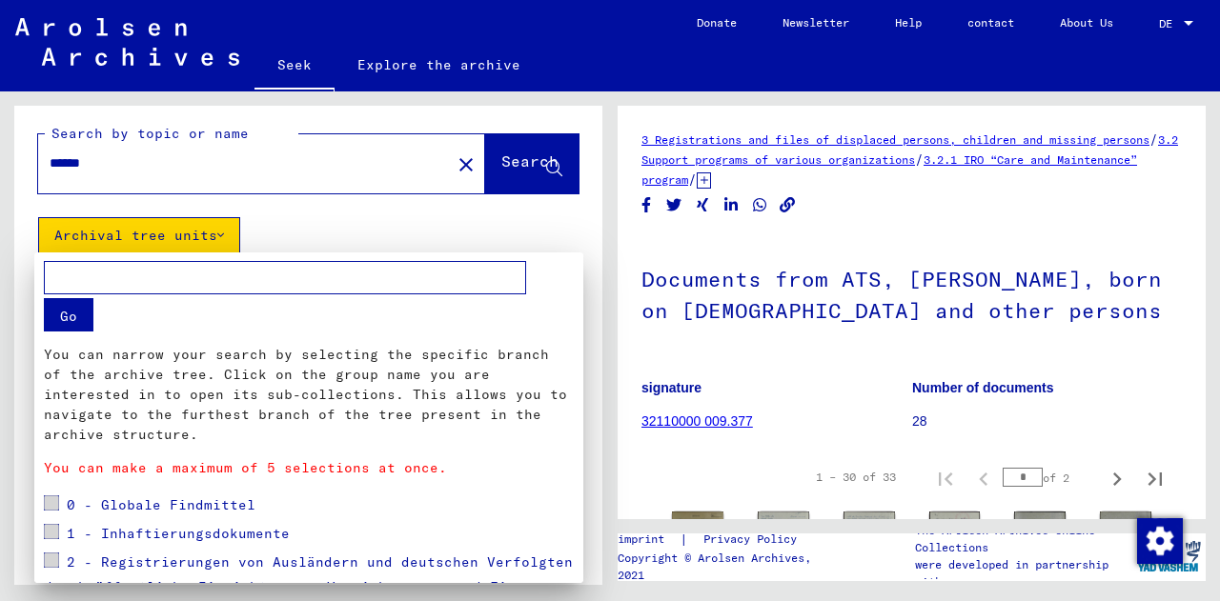
scroll to position [303, 0]
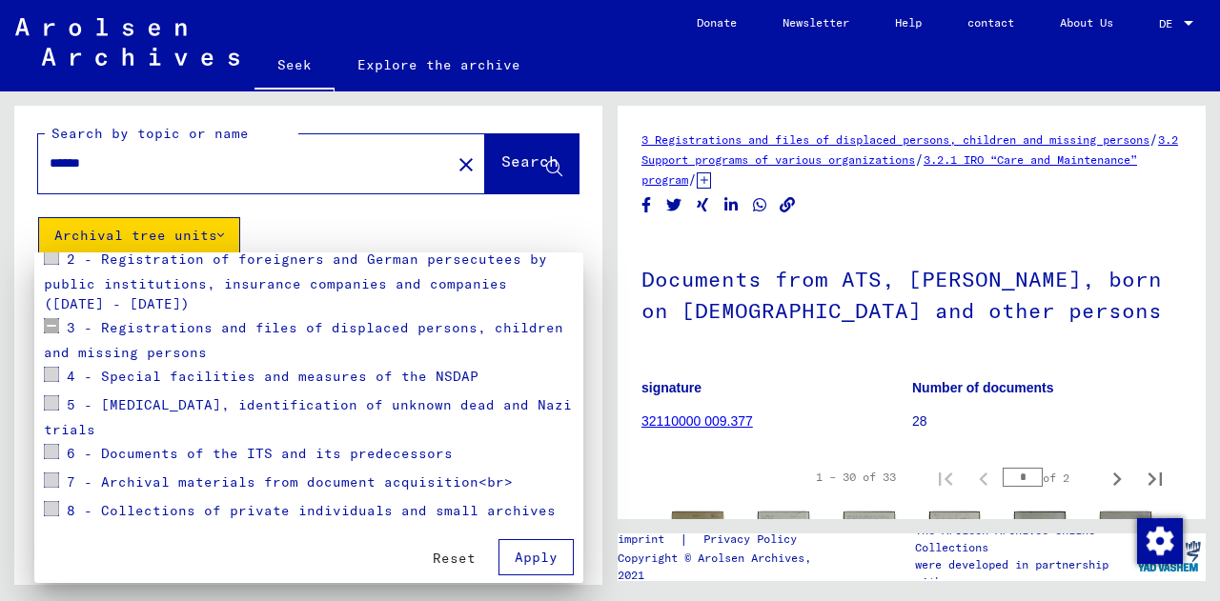
click at [218, 238] on div at bounding box center [610, 300] width 1220 height 601
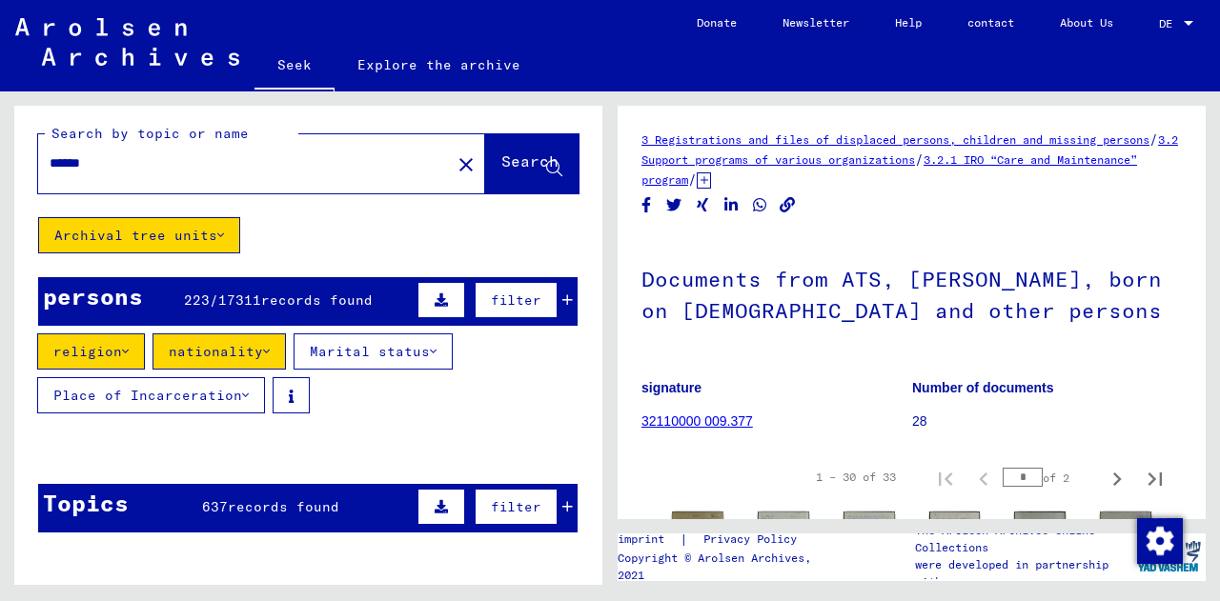
click at [271, 252] on div "Search by topic or name ****** close Search Archival tree units persons 223 / 1…" at bounding box center [308, 324] width 588 height 448
click at [192, 300] on font "223" at bounding box center [197, 300] width 26 height 17
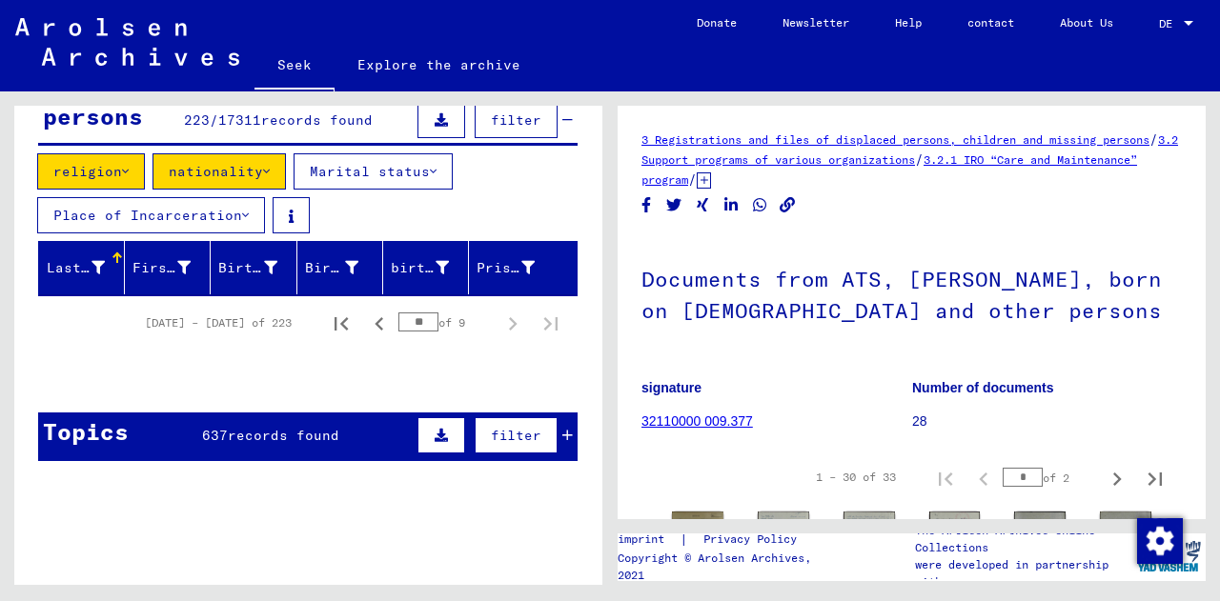
scroll to position [187, 0]
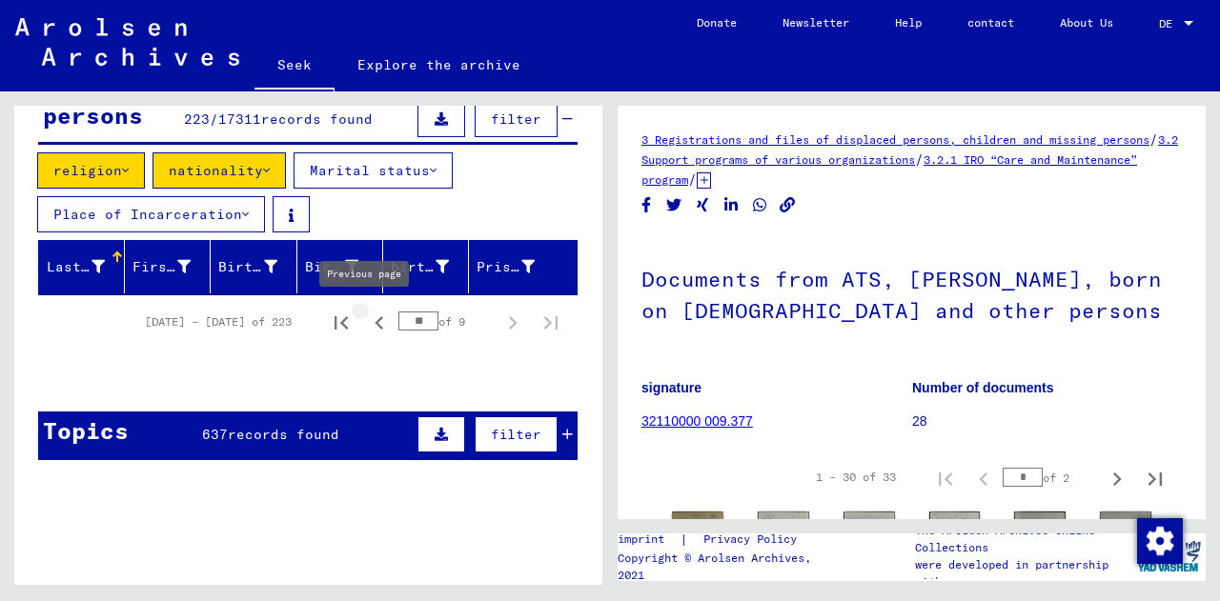
click at [374, 318] on icon "Previous page" at bounding box center [378, 322] width 9 height 13
drag, startPoint x: 419, startPoint y: 316, endPoint x: 392, endPoint y: 325, distance: 28.9
click at [398, 325] on input "**" at bounding box center [418, 321] width 40 height 19
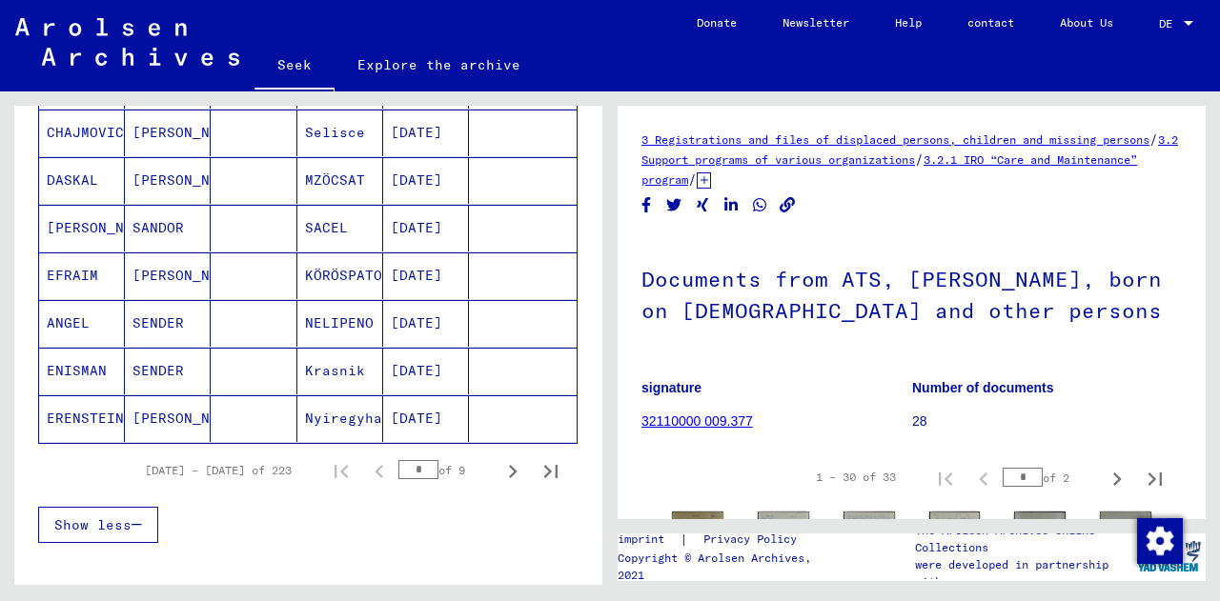
scroll to position [1226, 0]
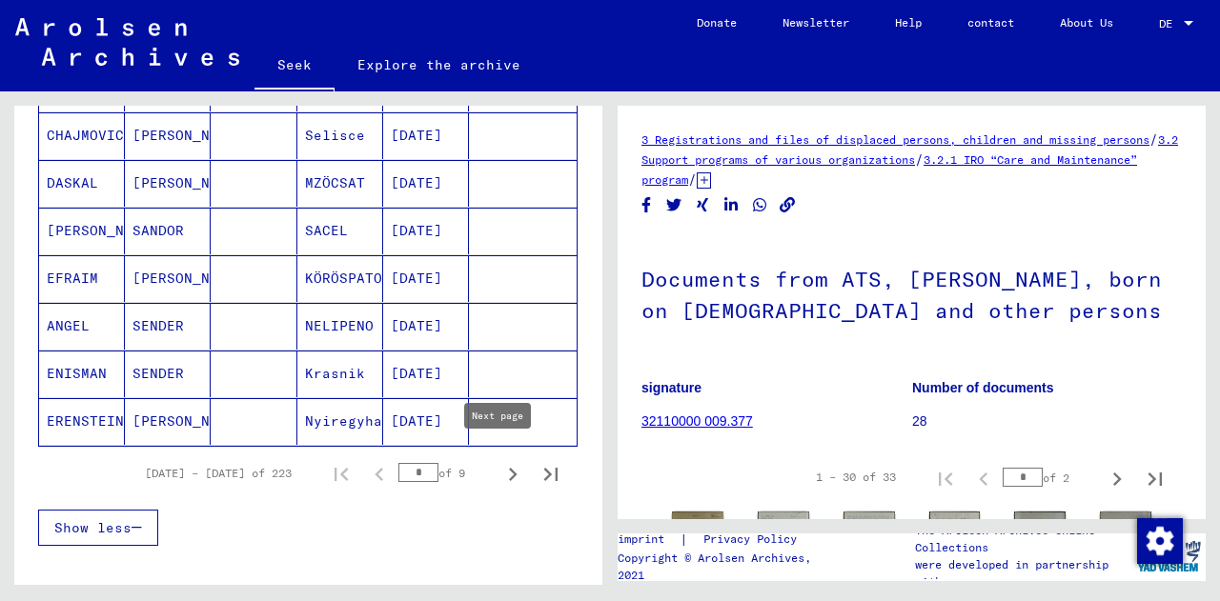
click at [499, 466] on icon "Next page" at bounding box center [512, 474] width 27 height 27
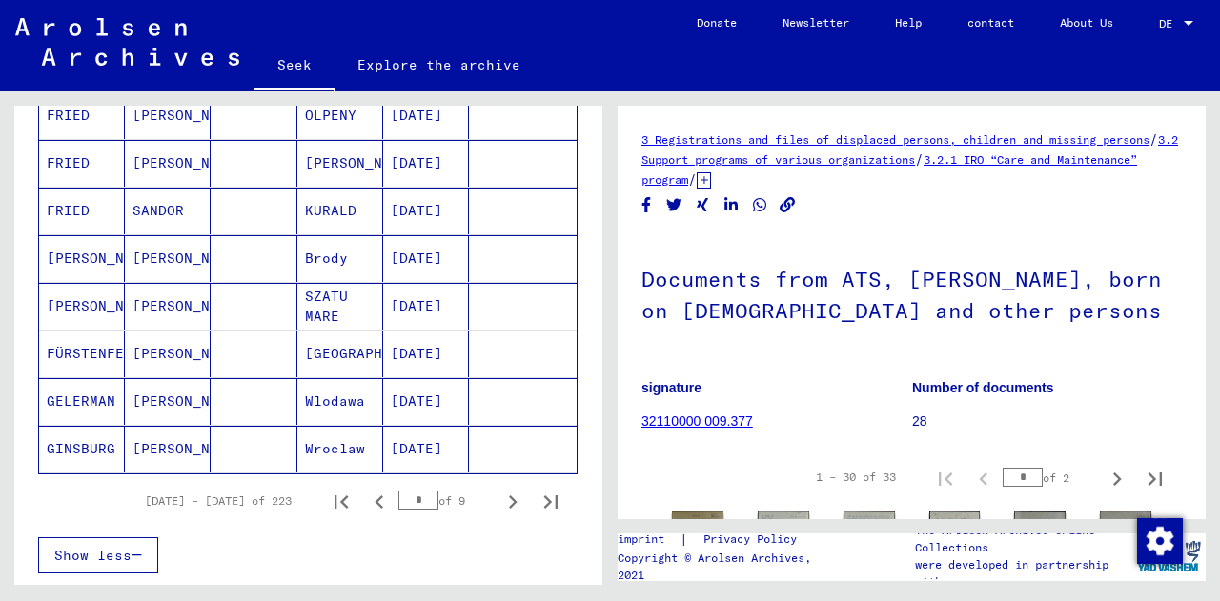
scroll to position [1203, 0]
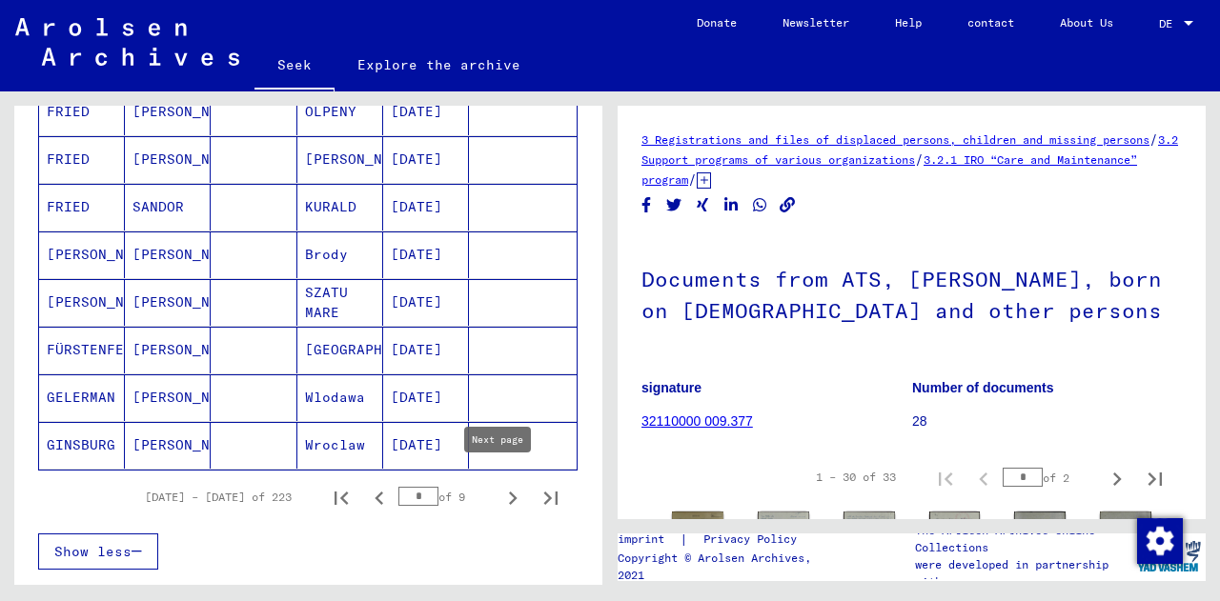
click at [499, 485] on icon "Next page" at bounding box center [512, 498] width 27 height 27
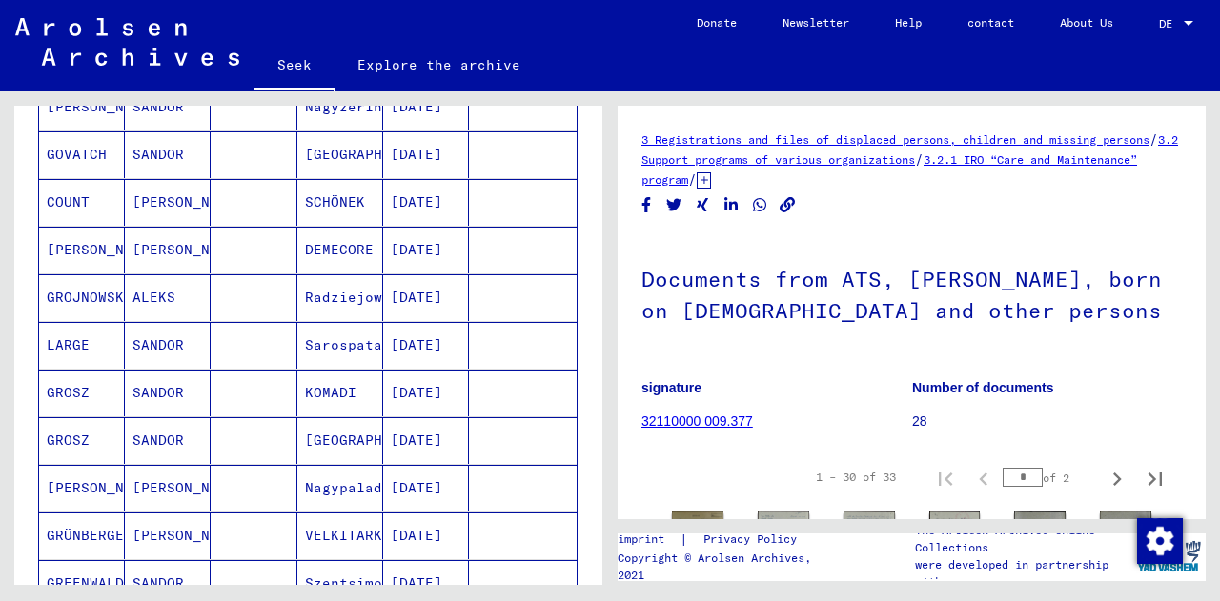
scroll to position [876, 0]
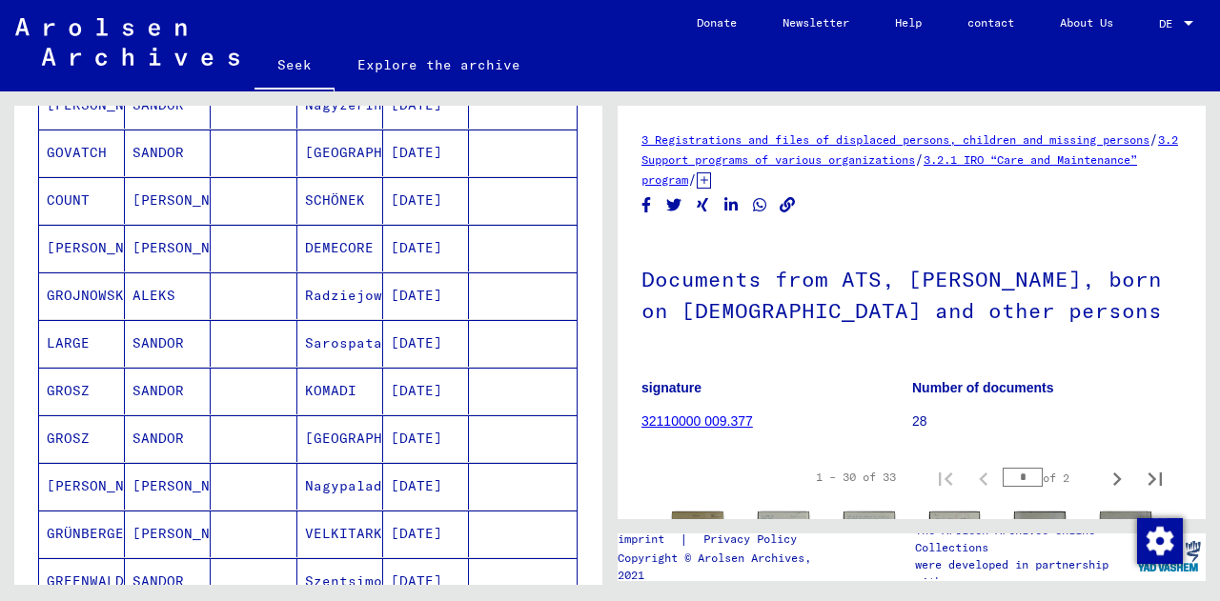
click at [252, 334] on mat-cell at bounding box center [254, 343] width 86 height 47
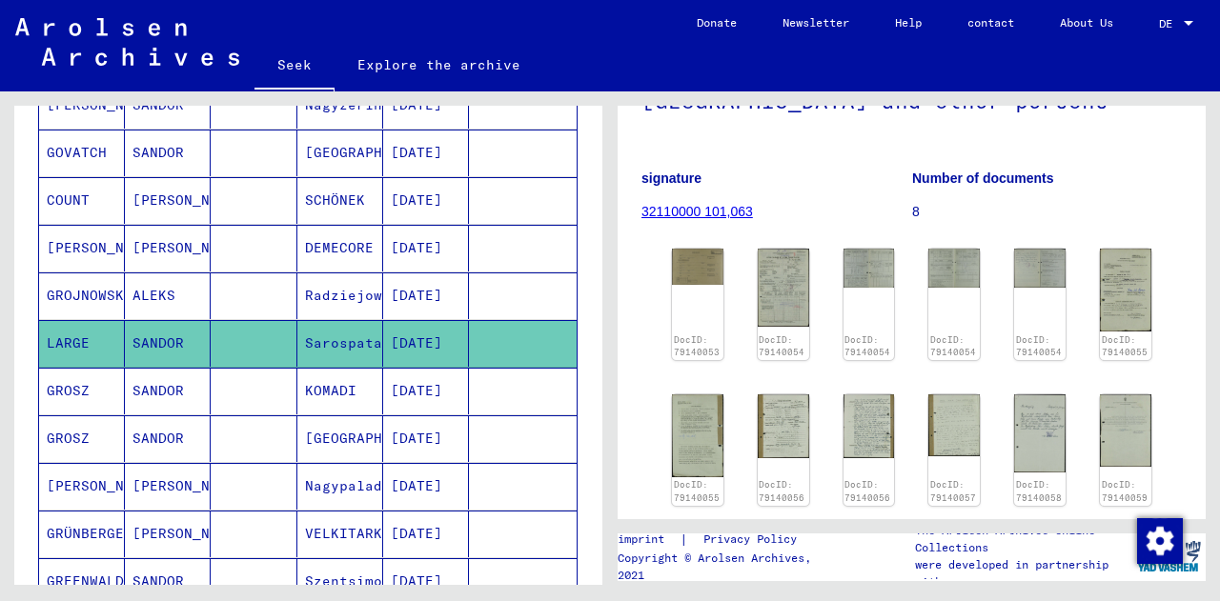
scroll to position [252, 0]
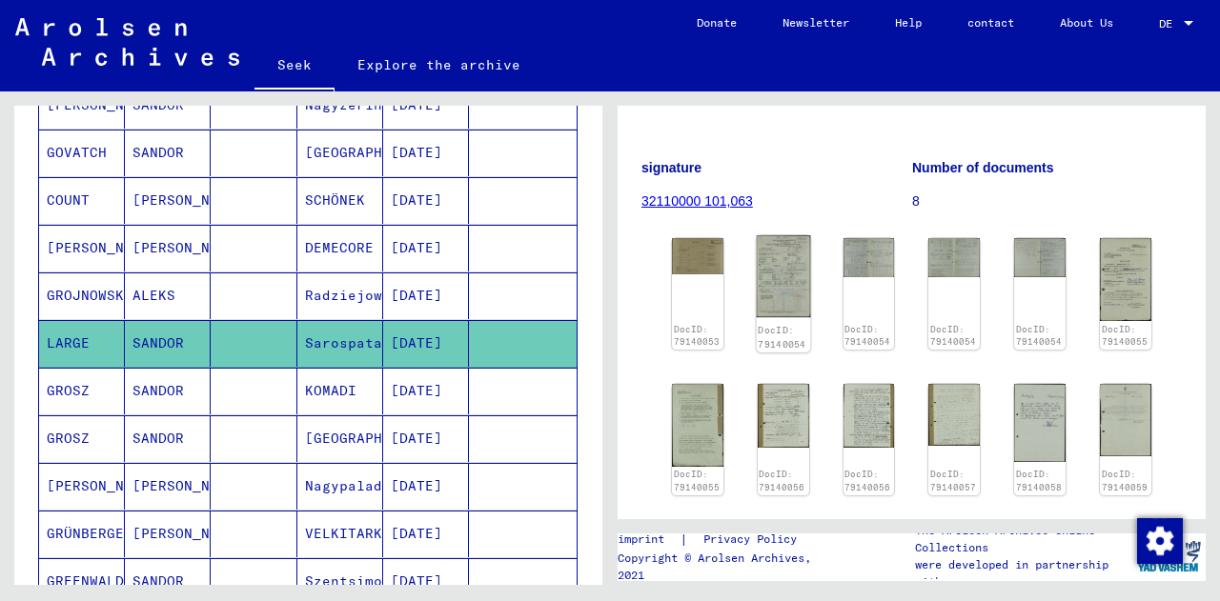
click at [785, 281] on img at bounding box center [783, 276] width 54 height 82
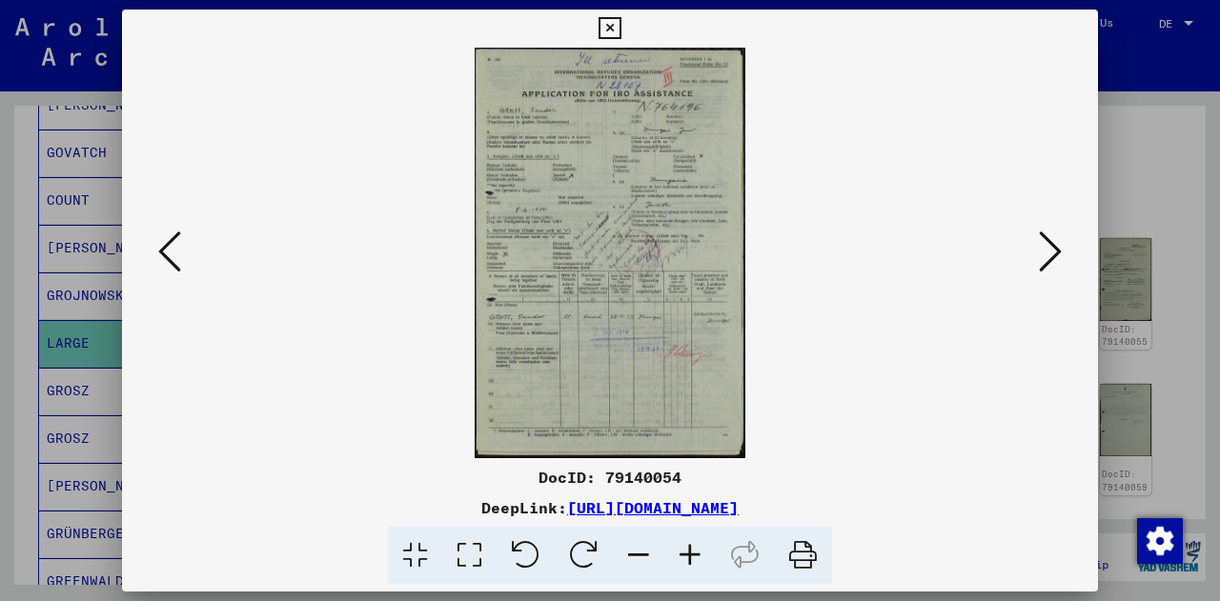
drag, startPoint x: 529, startPoint y: 111, endPoint x: 556, endPoint y: 129, distance: 33.0
click at [551, 127] on img at bounding box center [610, 253] width 846 height 411
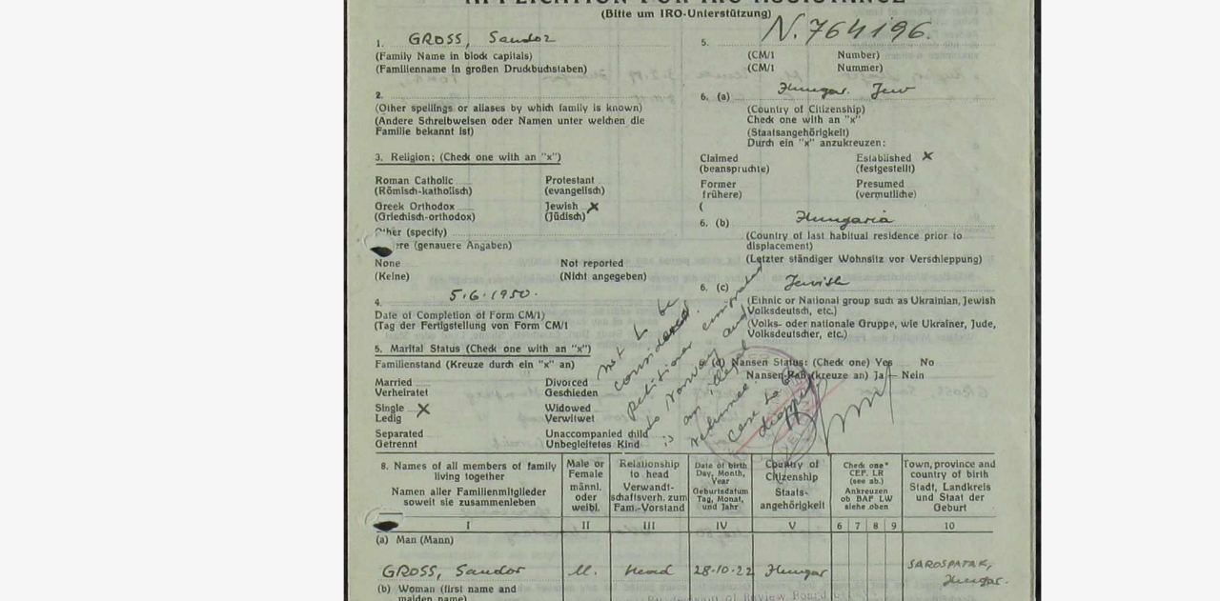
click at [608, 203] on img at bounding box center [610, 253] width 846 height 411
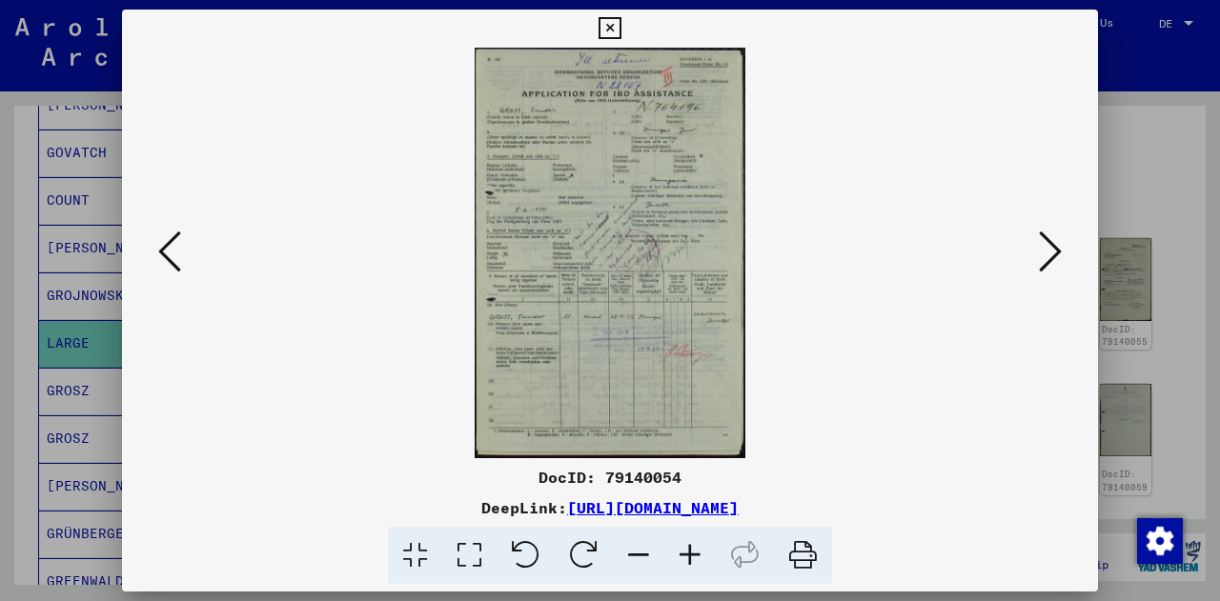
click at [1054, 245] on icon at bounding box center [1050, 252] width 23 height 46
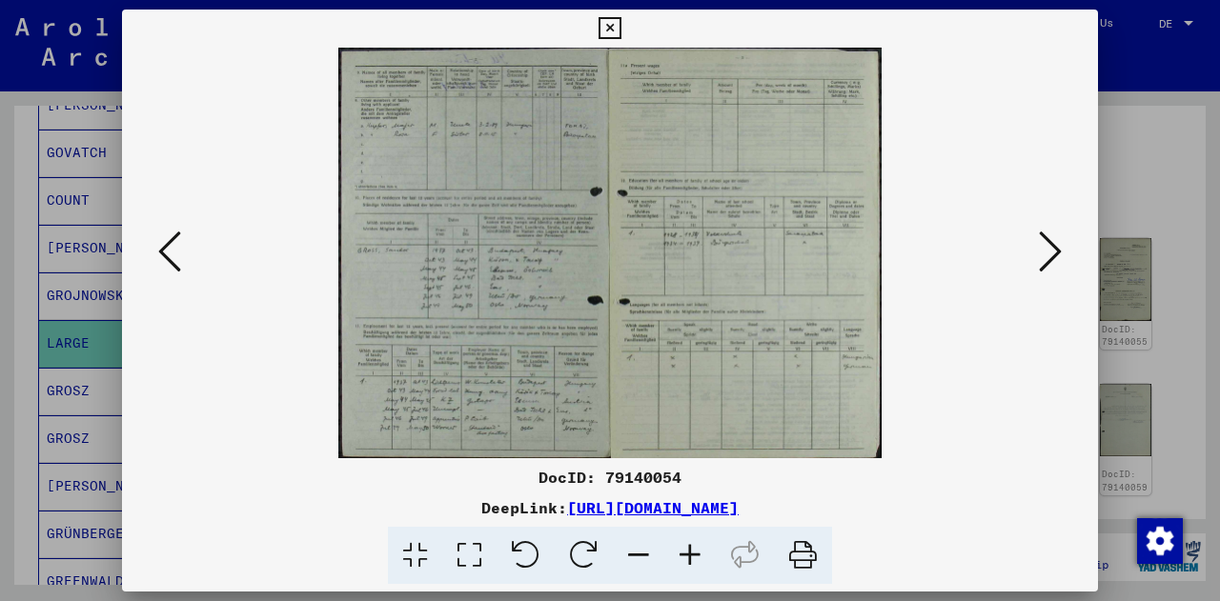
click at [1041, 244] on icon at bounding box center [1050, 252] width 23 height 46
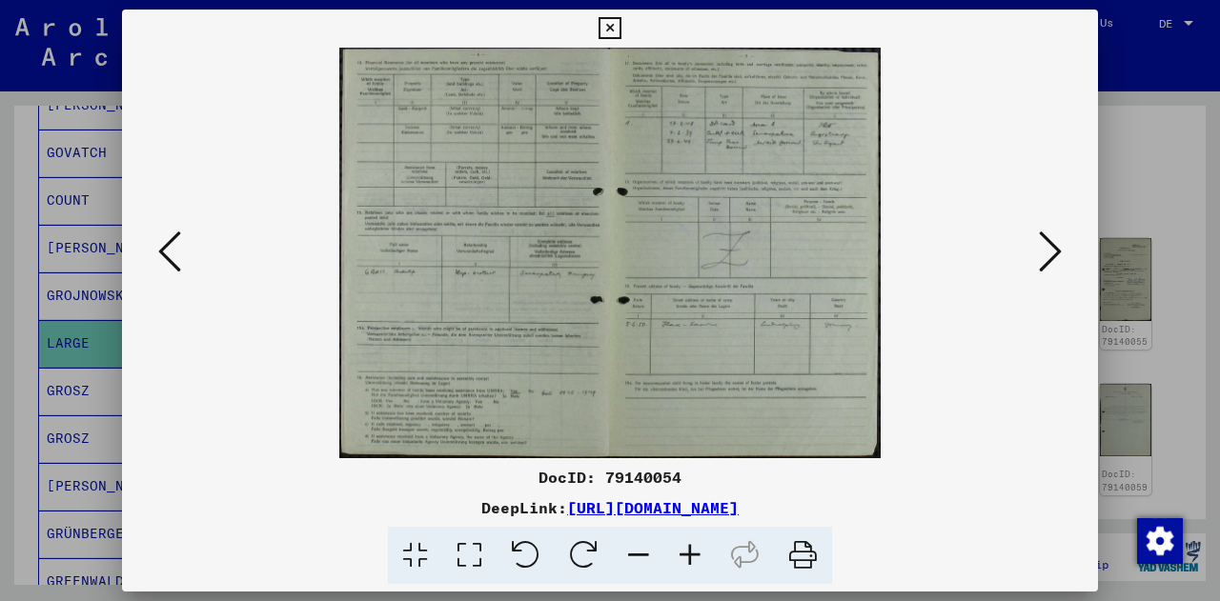
click at [1057, 254] on icon at bounding box center [1050, 252] width 23 height 46
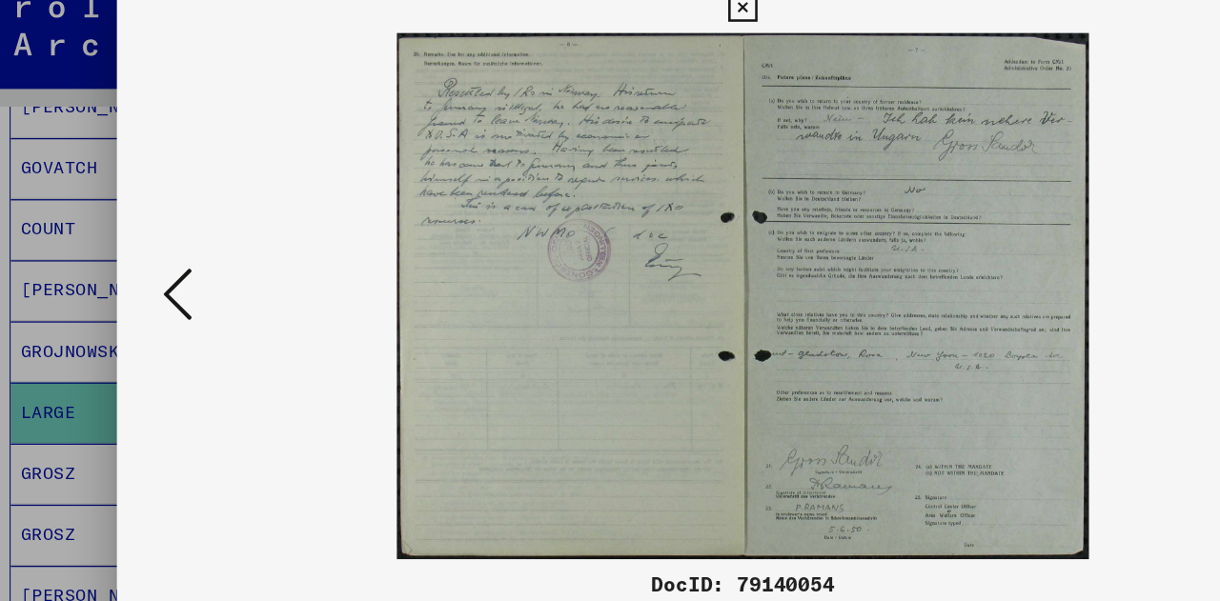
click at [610, 29] on icon at bounding box center [609, 28] width 22 height 23
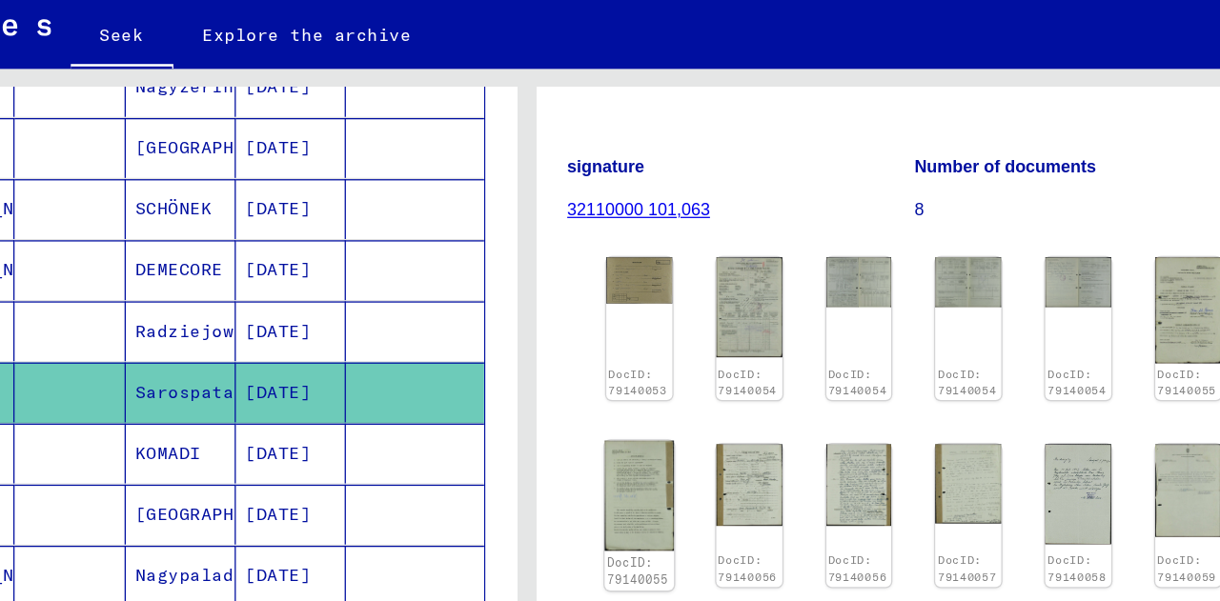
click at [690, 412] on img at bounding box center [698, 424] width 54 height 87
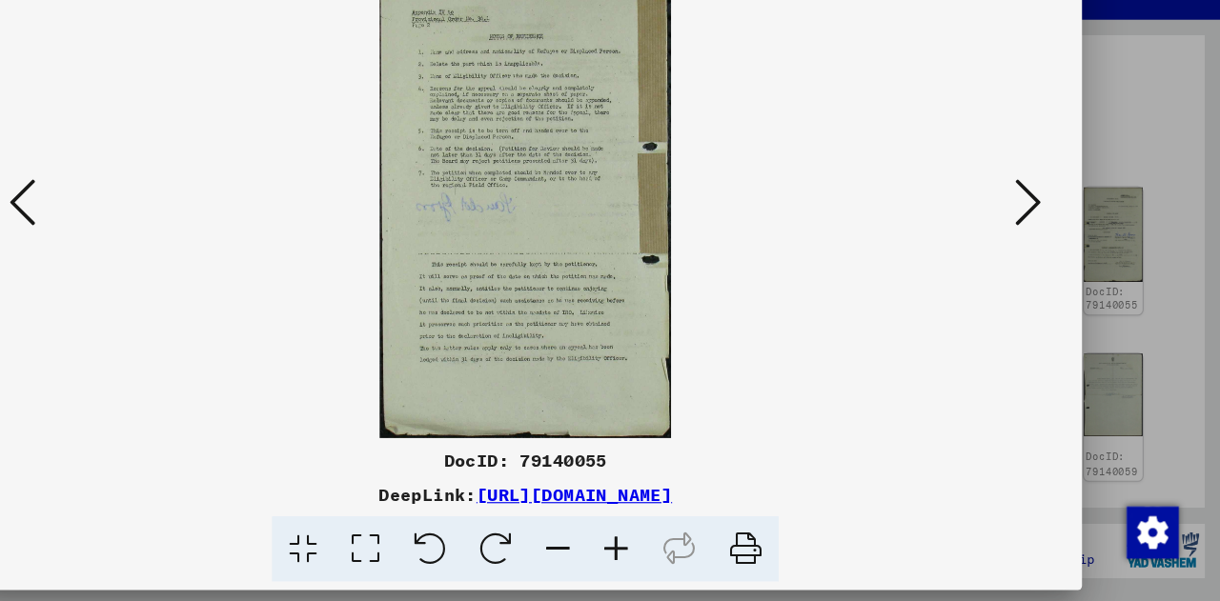
scroll to position [0, 0]
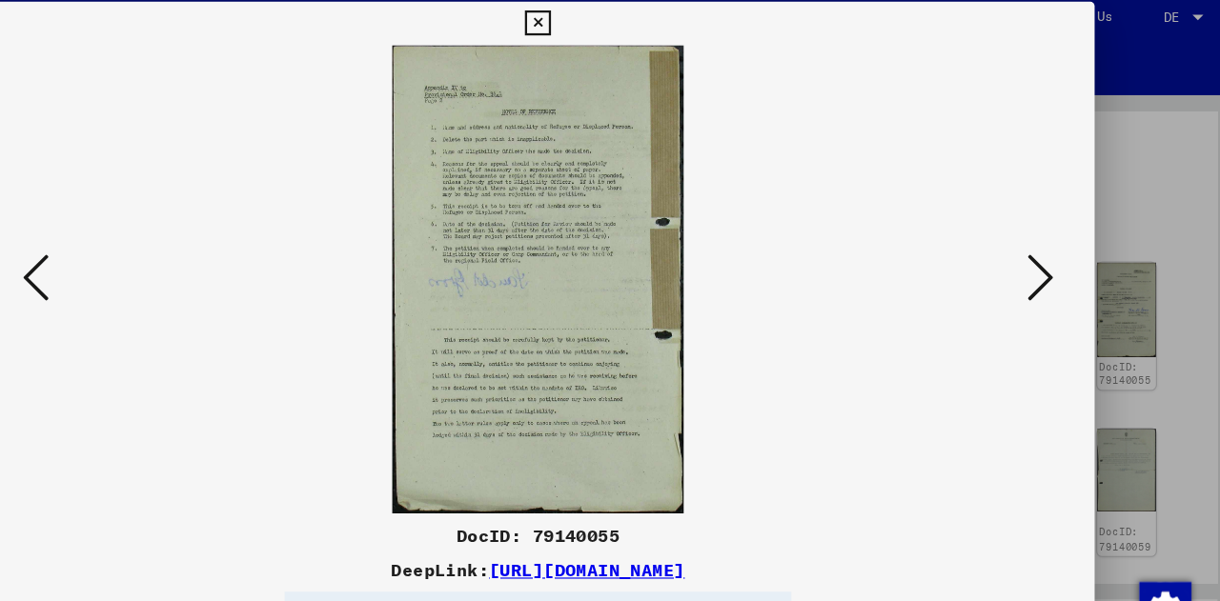
click at [1059, 252] on icon at bounding box center [1050, 252] width 23 height 46
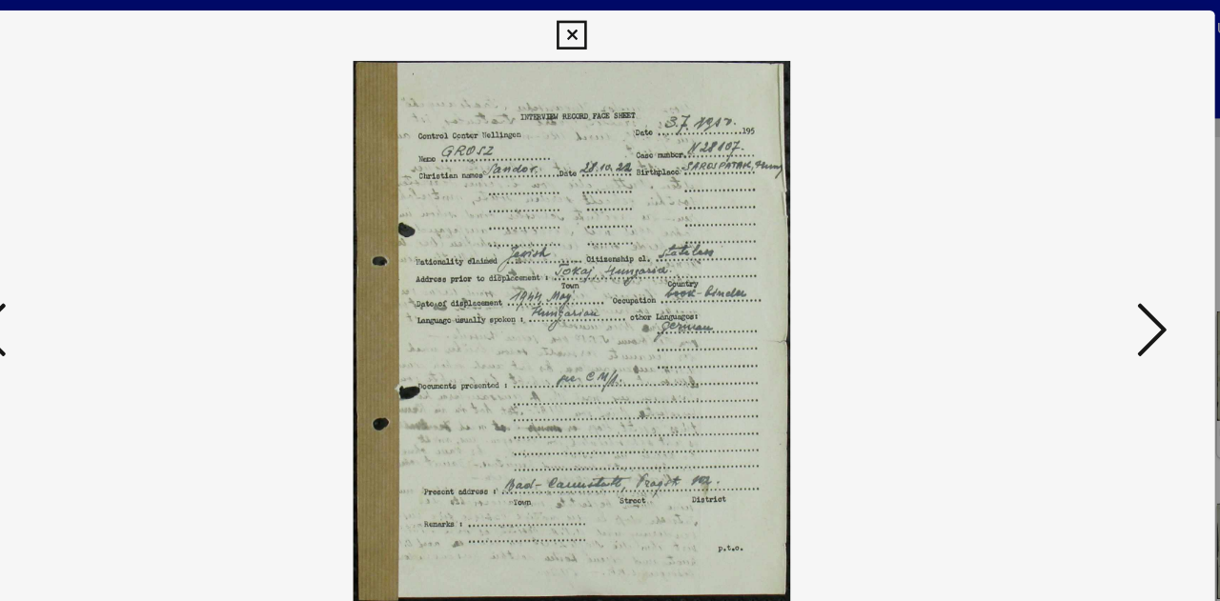
click at [1053, 251] on icon at bounding box center [1050, 252] width 23 height 46
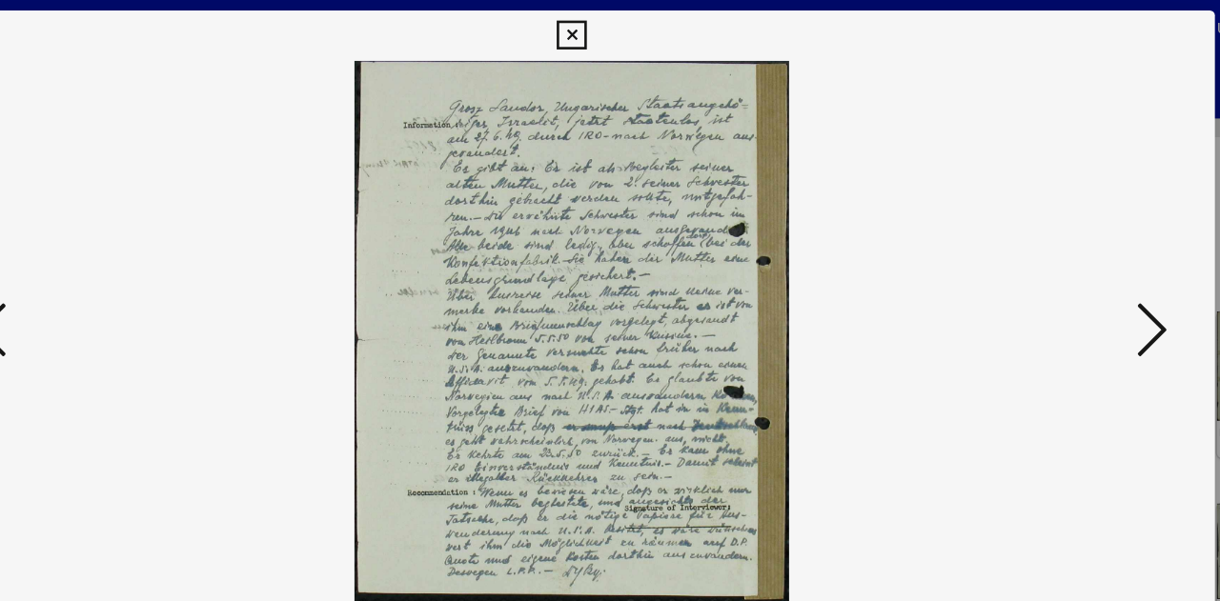
click at [1053, 251] on icon at bounding box center [1050, 252] width 23 height 46
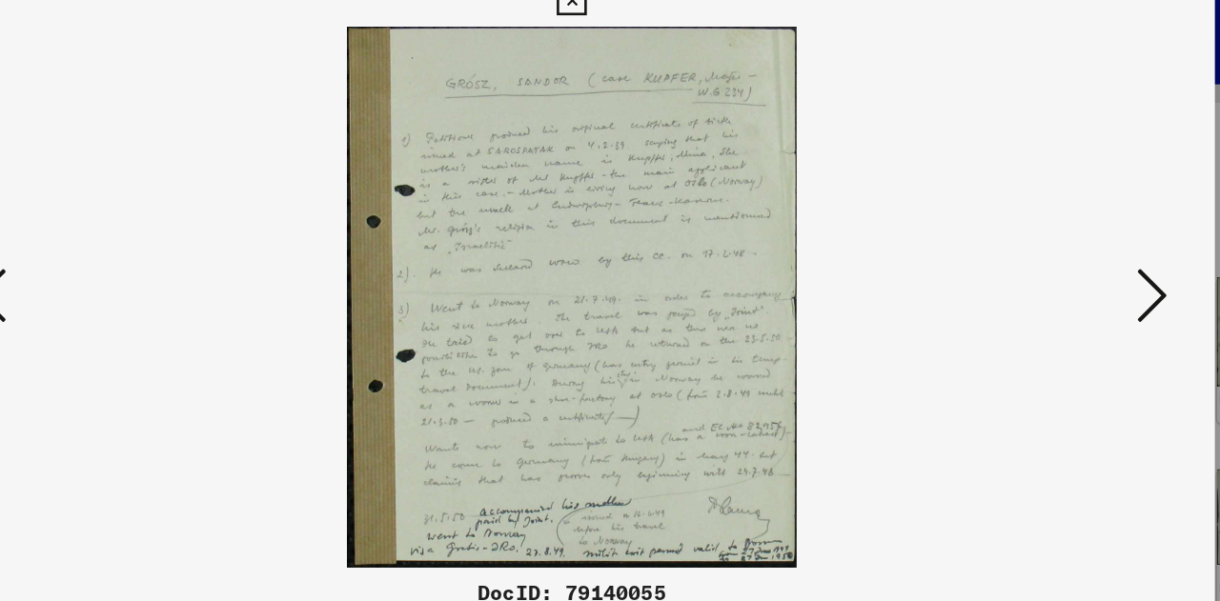
click at [1049, 246] on icon at bounding box center [1050, 252] width 23 height 46
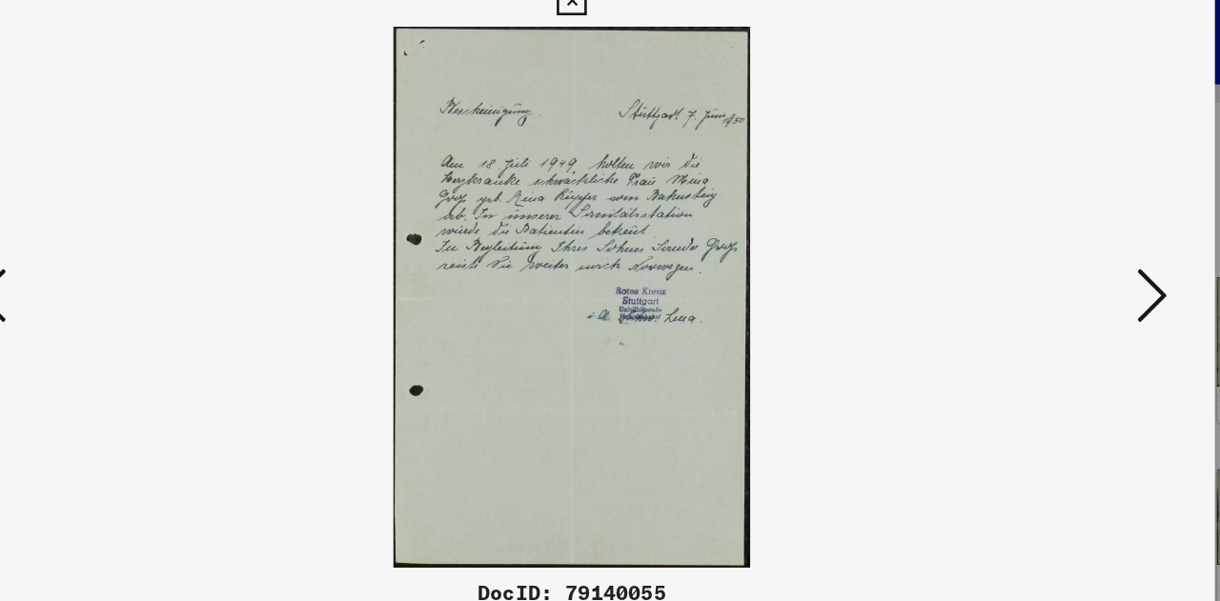
click at [1058, 247] on icon at bounding box center [1050, 252] width 23 height 46
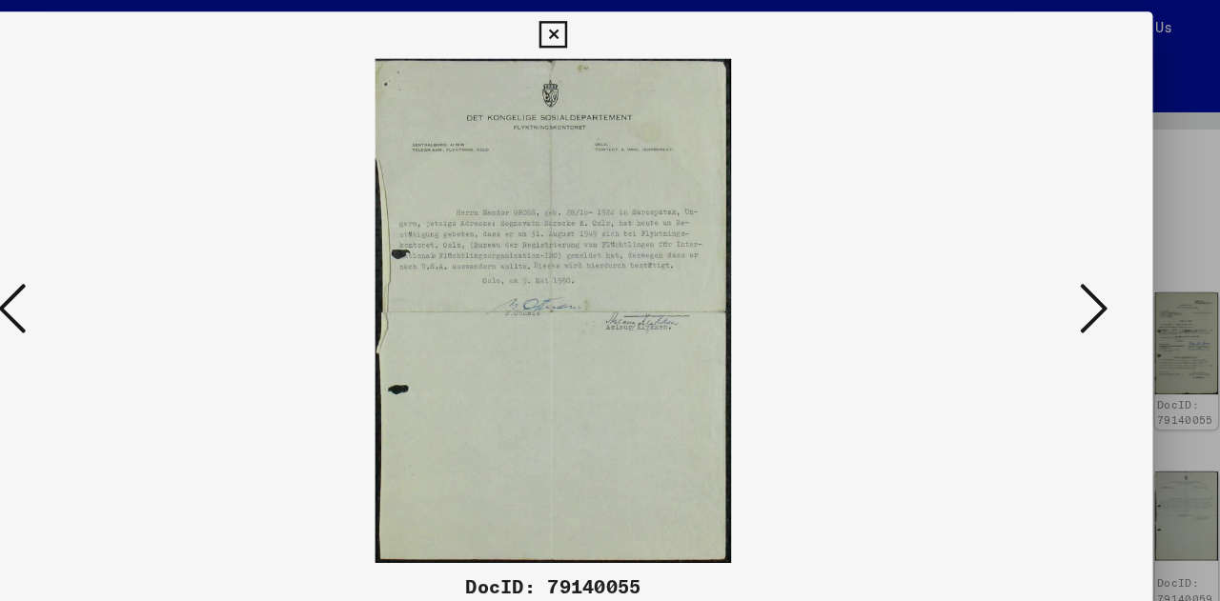
click at [1059, 257] on icon at bounding box center [1050, 252] width 23 height 46
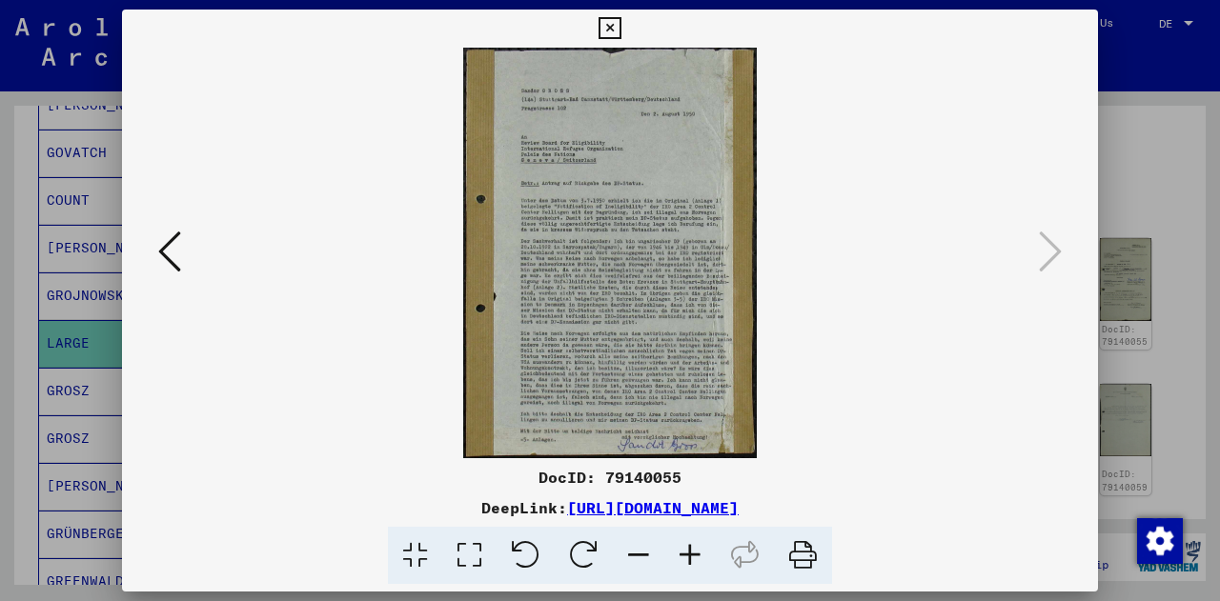
click at [610, 30] on icon at bounding box center [609, 28] width 22 height 23
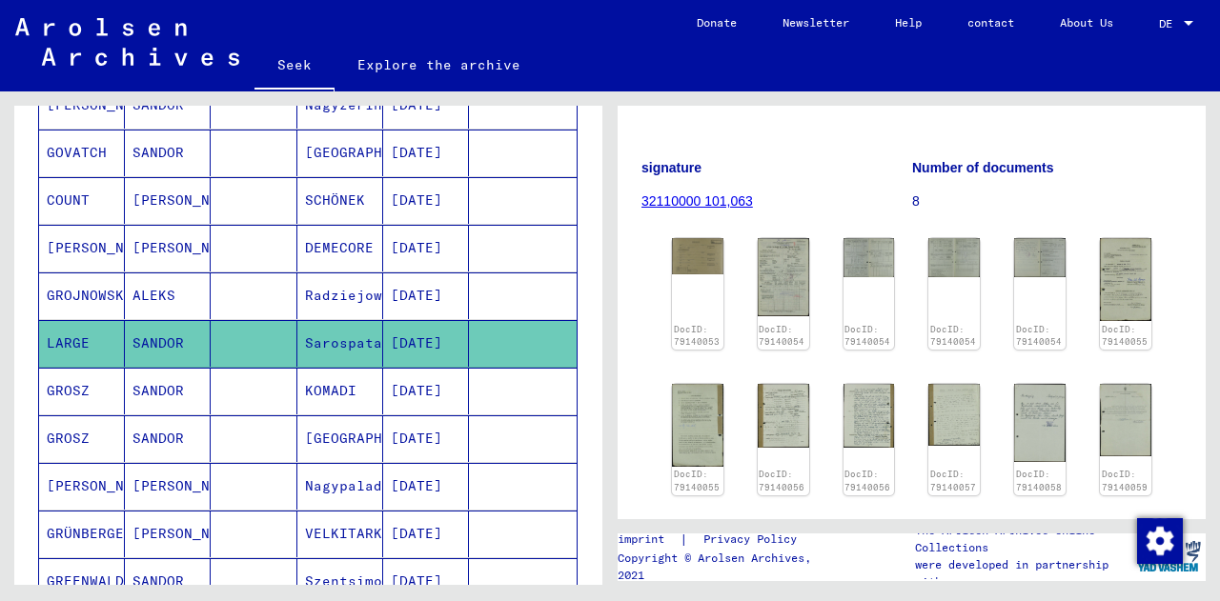
click at [236, 428] on mat-cell at bounding box center [254, 438] width 86 height 47
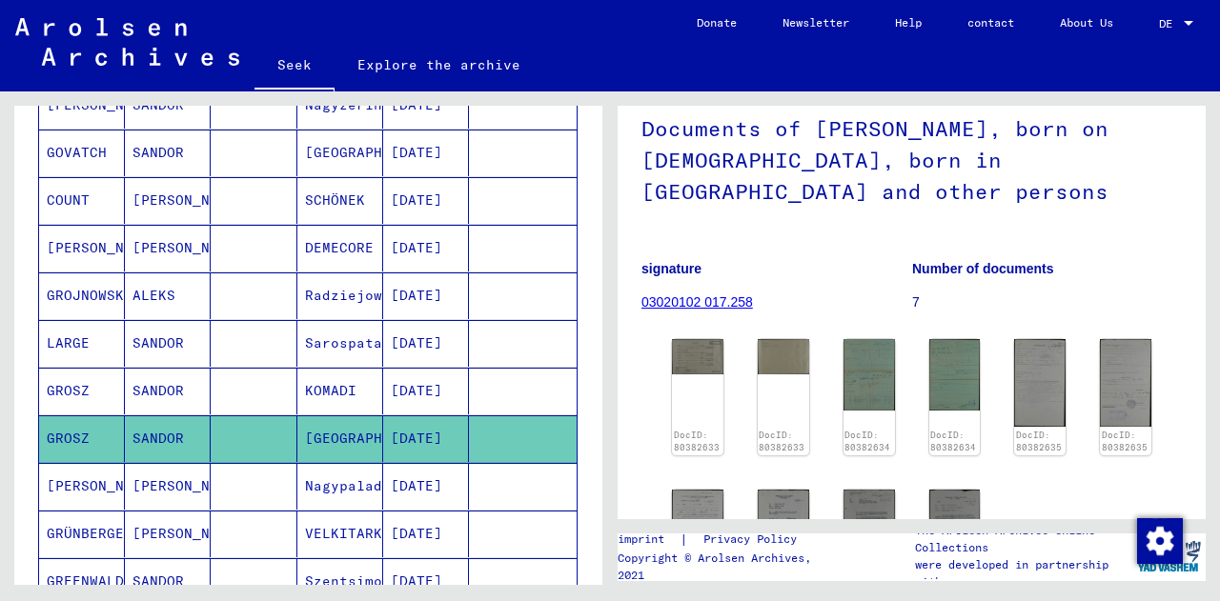
scroll to position [187, 0]
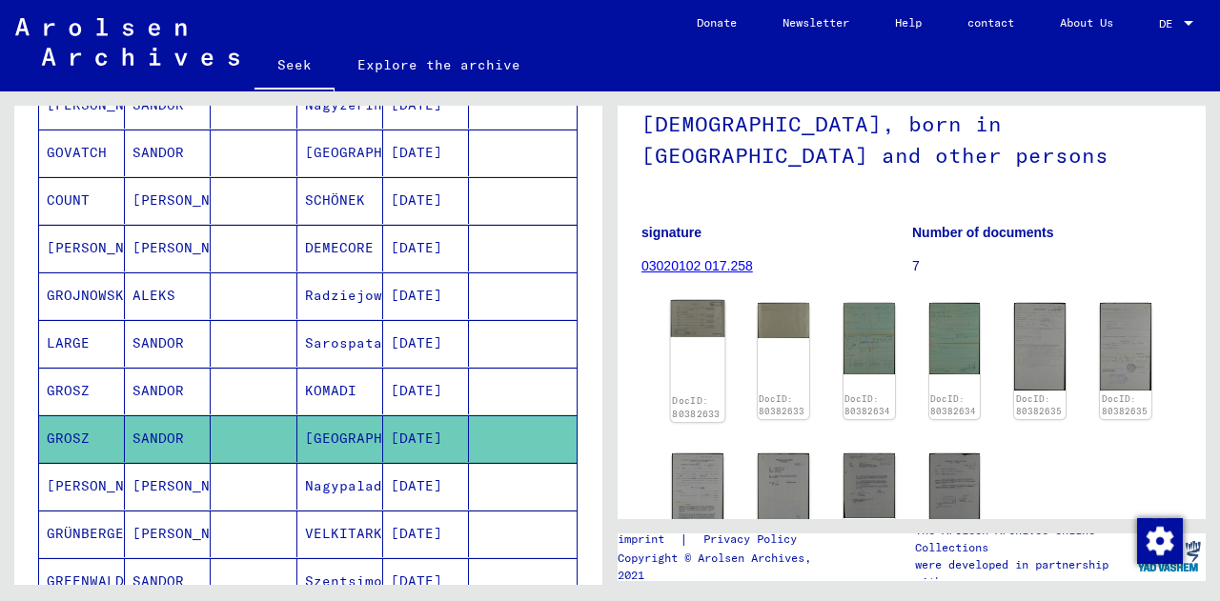
click at [702, 315] on img at bounding box center [698, 318] width 54 height 37
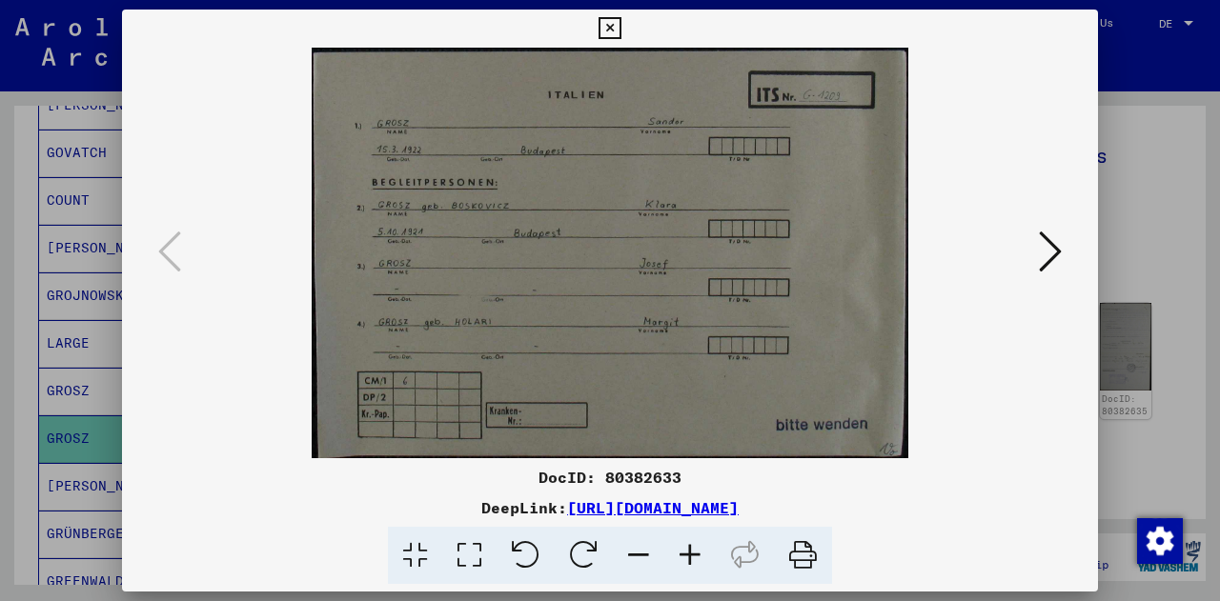
click at [1052, 248] on icon at bounding box center [1050, 252] width 23 height 46
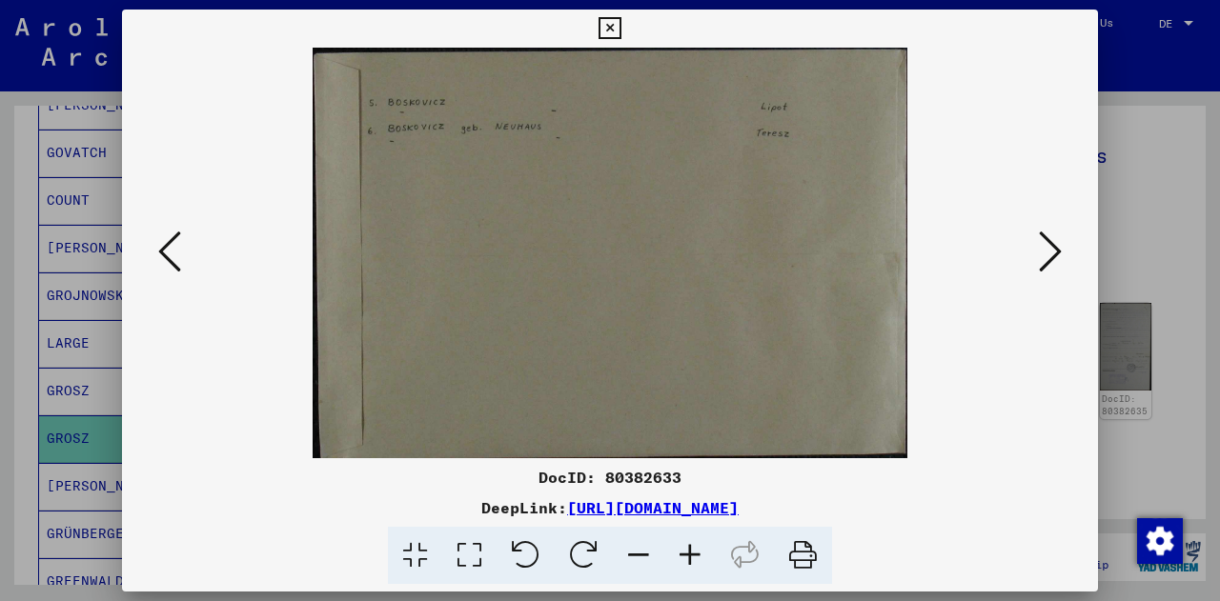
click at [1052, 248] on icon at bounding box center [1050, 252] width 23 height 46
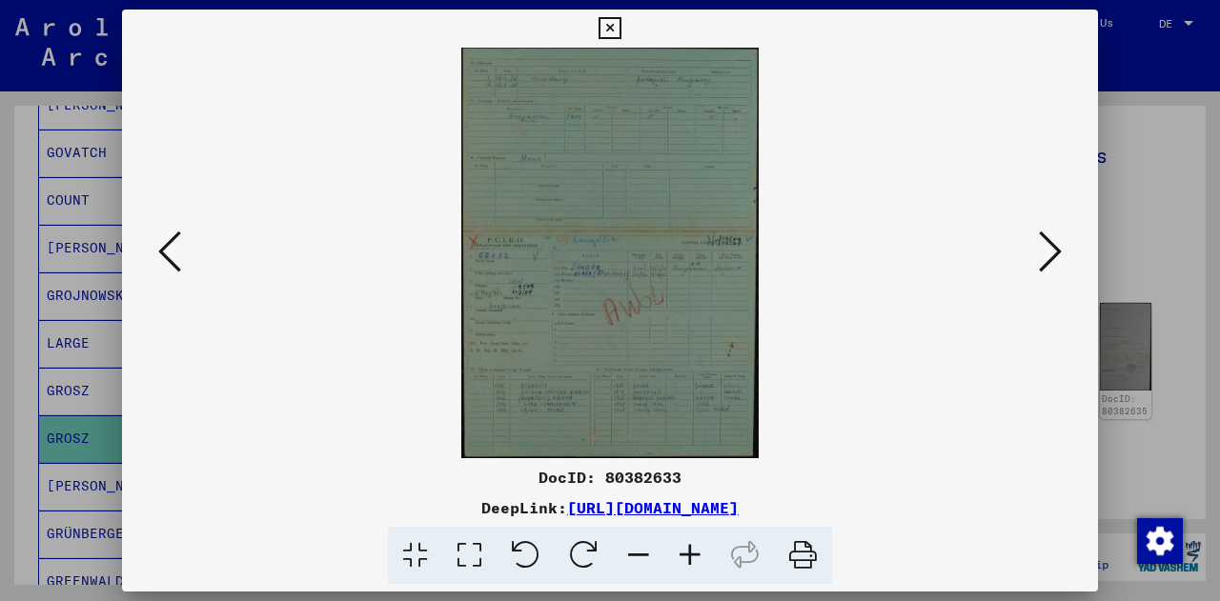
click at [1062, 268] on button at bounding box center [1050, 253] width 34 height 54
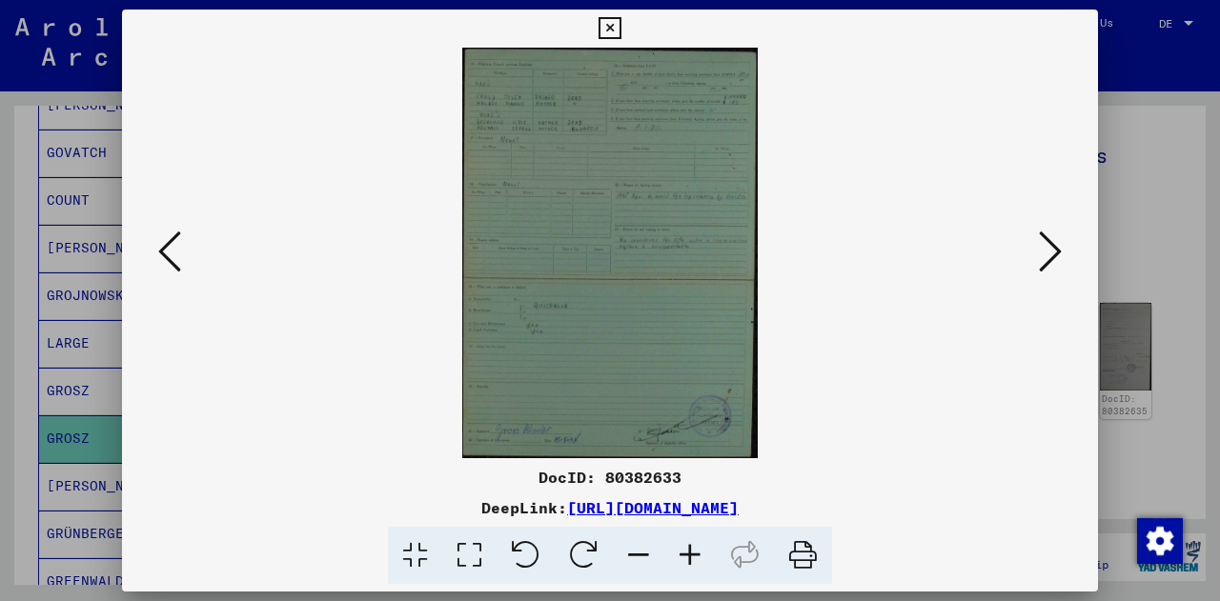
click at [1042, 252] on icon at bounding box center [1050, 252] width 23 height 46
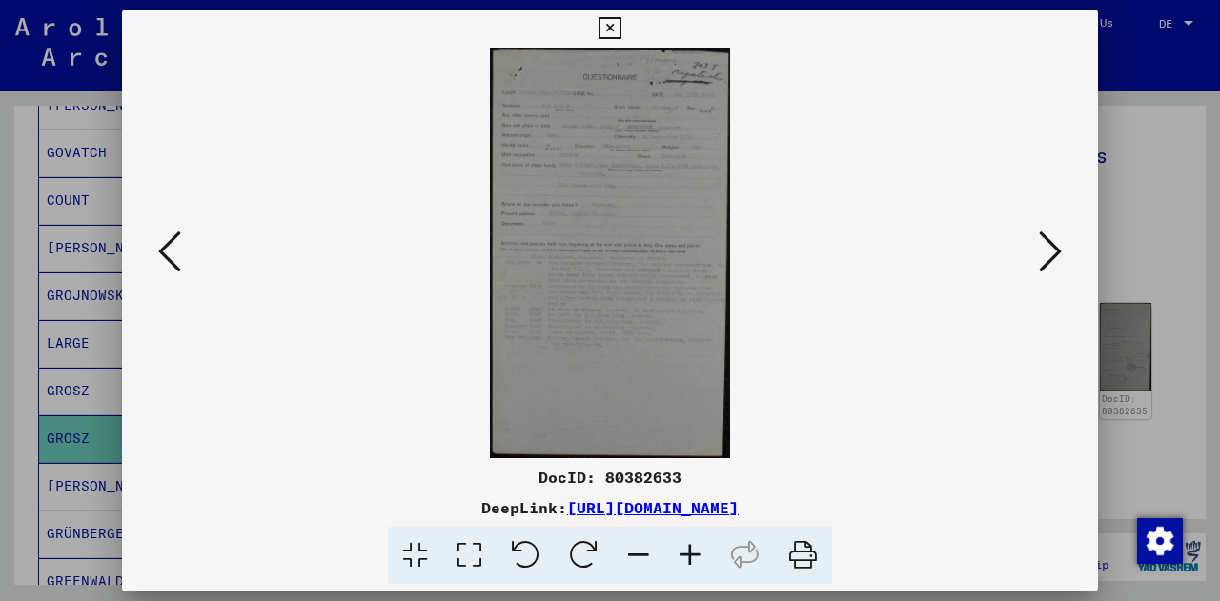
drag, startPoint x: 1041, startPoint y: 251, endPoint x: 913, endPoint y: 256, distance: 127.8
click at [913, 256] on div at bounding box center [610, 253] width 976 height 411
click at [1052, 239] on icon at bounding box center [1050, 252] width 23 height 46
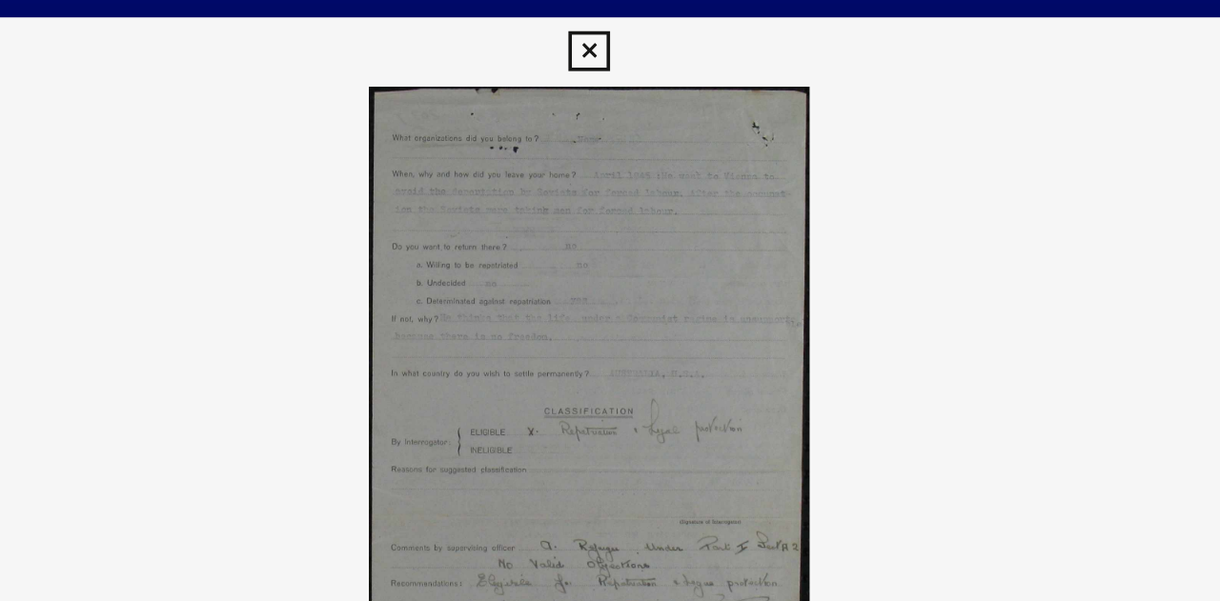
click at [605, 29] on icon at bounding box center [609, 28] width 22 height 23
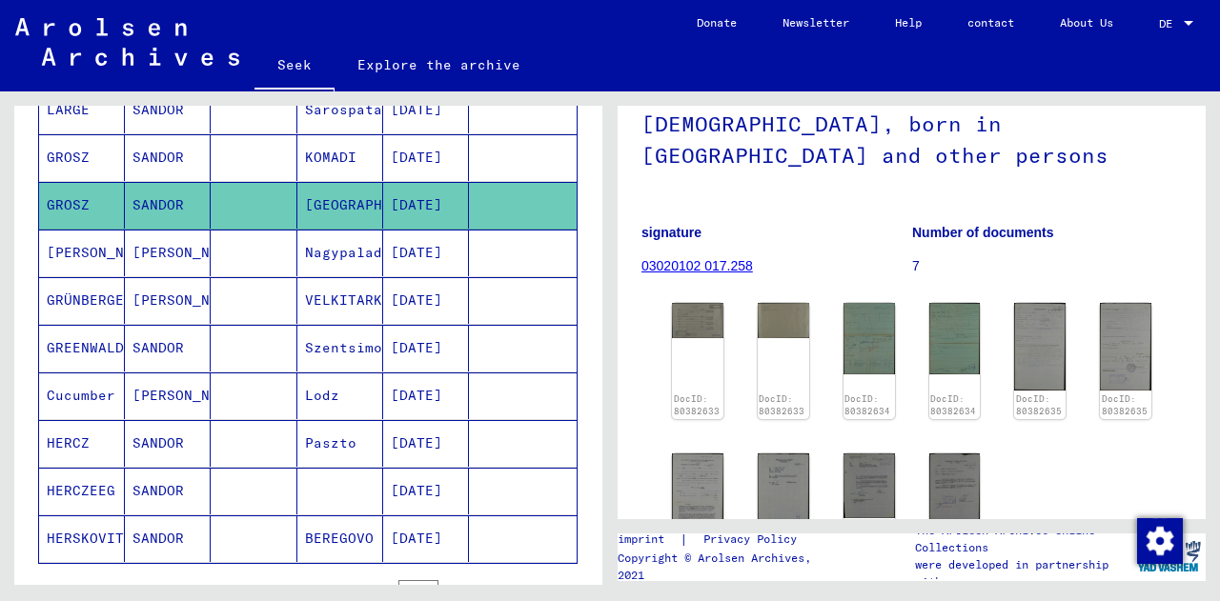
scroll to position [1110, 0]
click at [246, 532] on mat-cell at bounding box center [254, 538] width 86 height 47
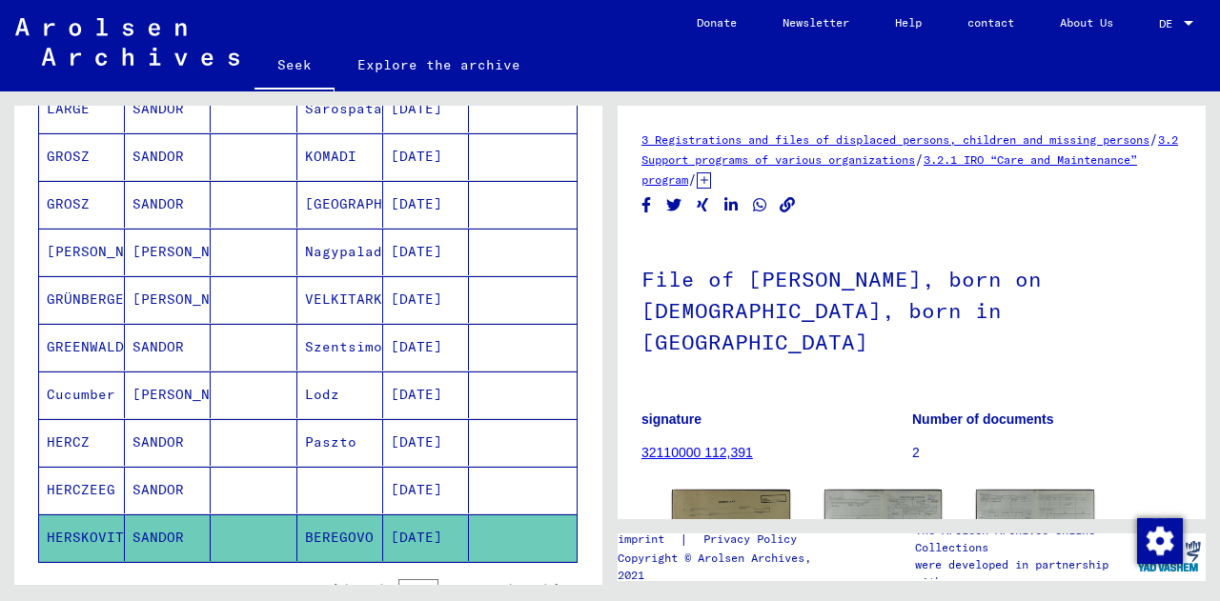
scroll to position [162, 0]
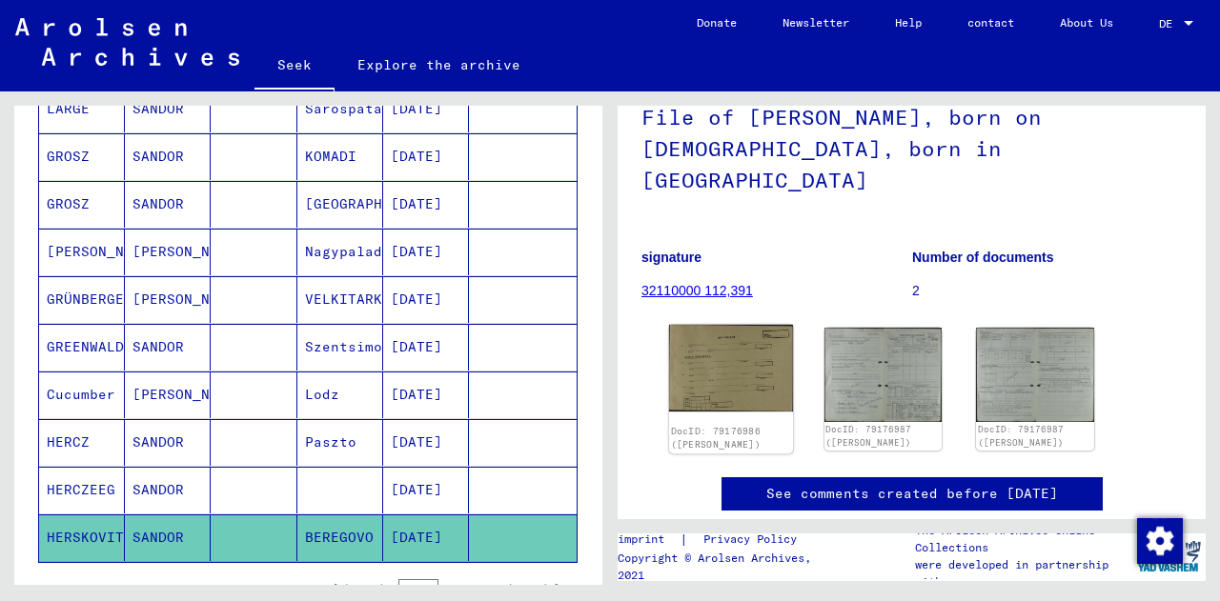
click at [748, 341] on img at bounding box center [731, 368] width 124 height 87
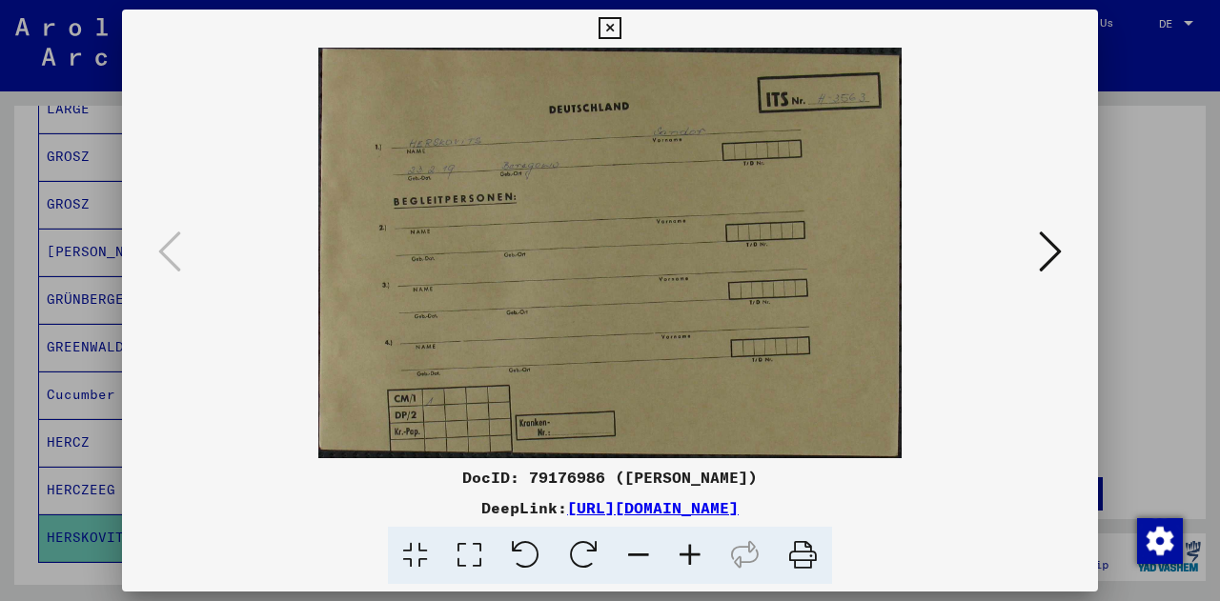
click at [1047, 253] on icon at bounding box center [1050, 252] width 23 height 46
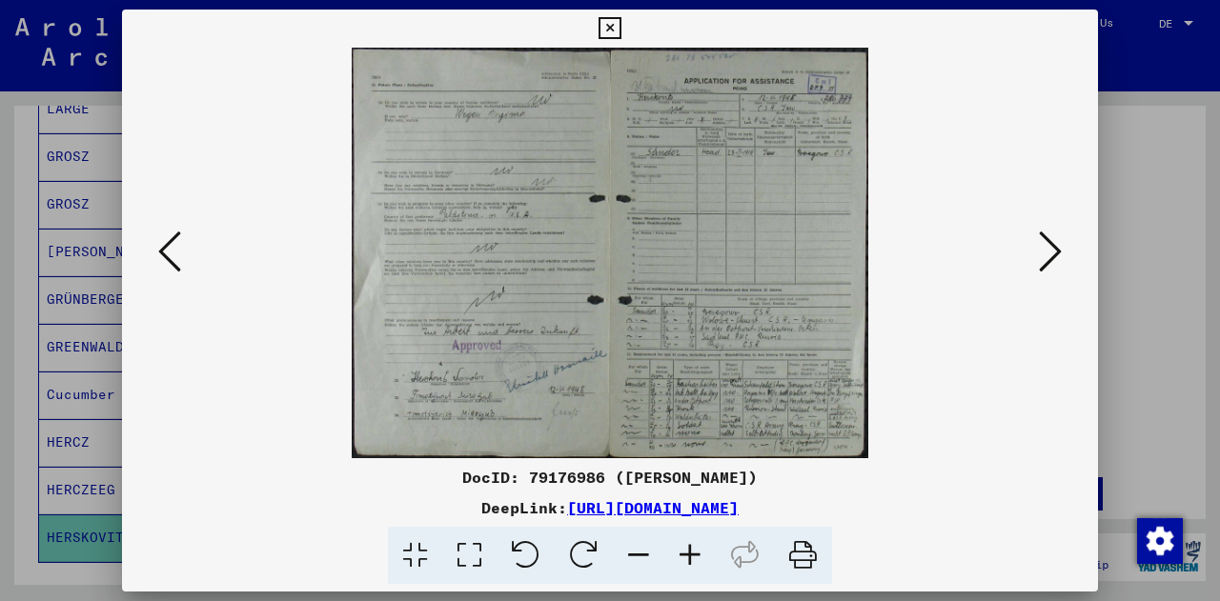
click at [1048, 248] on icon at bounding box center [1050, 252] width 23 height 46
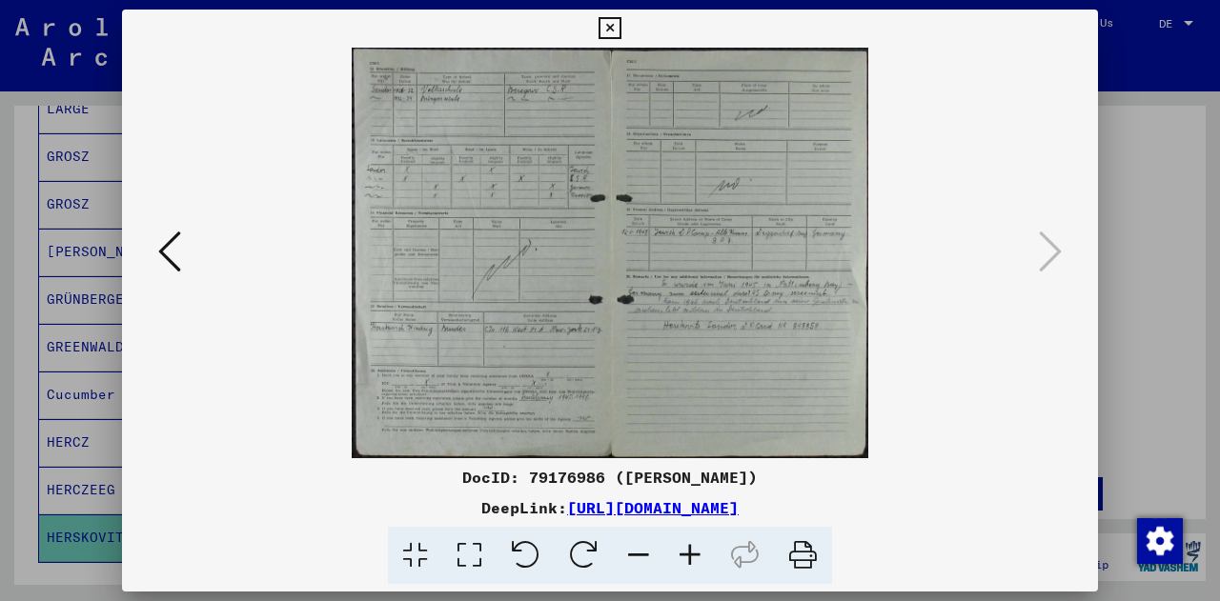
click at [611, 26] on icon at bounding box center [609, 28] width 22 height 23
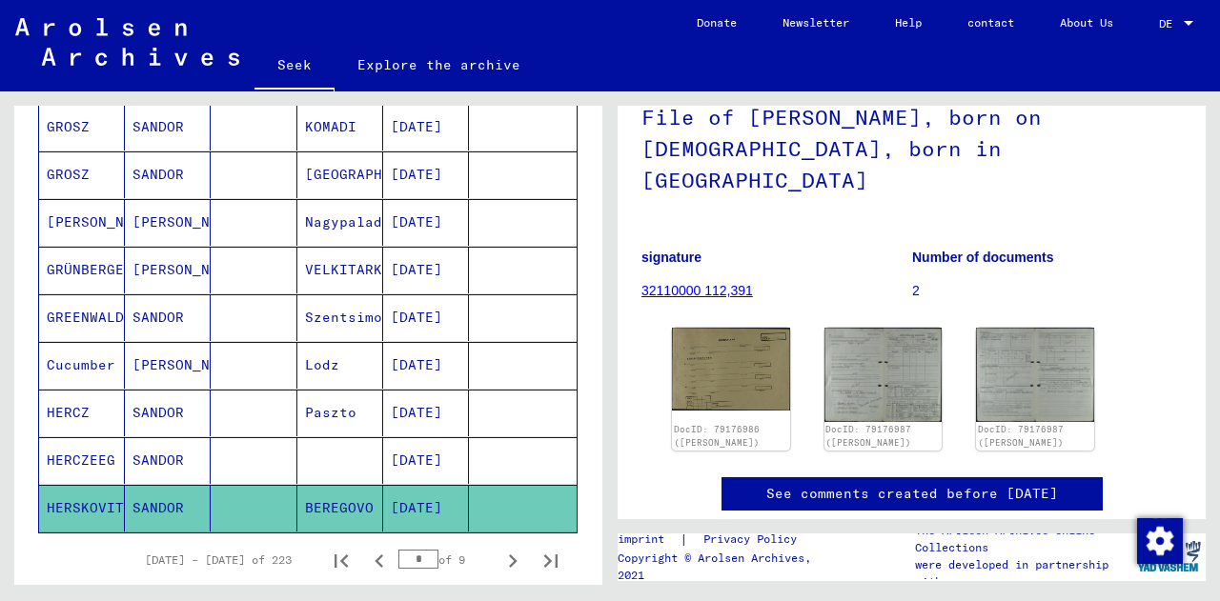
scroll to position [1143, 0]
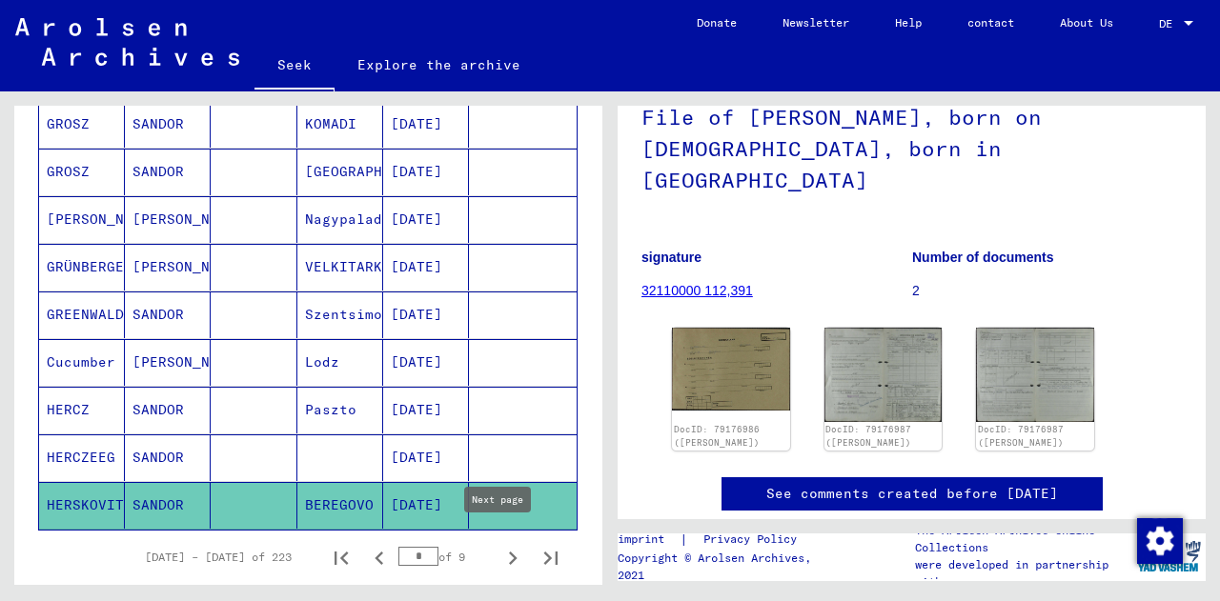
click at [499, 545] on icon "Next page" at bounding box center [512, 558] width 27 height 27
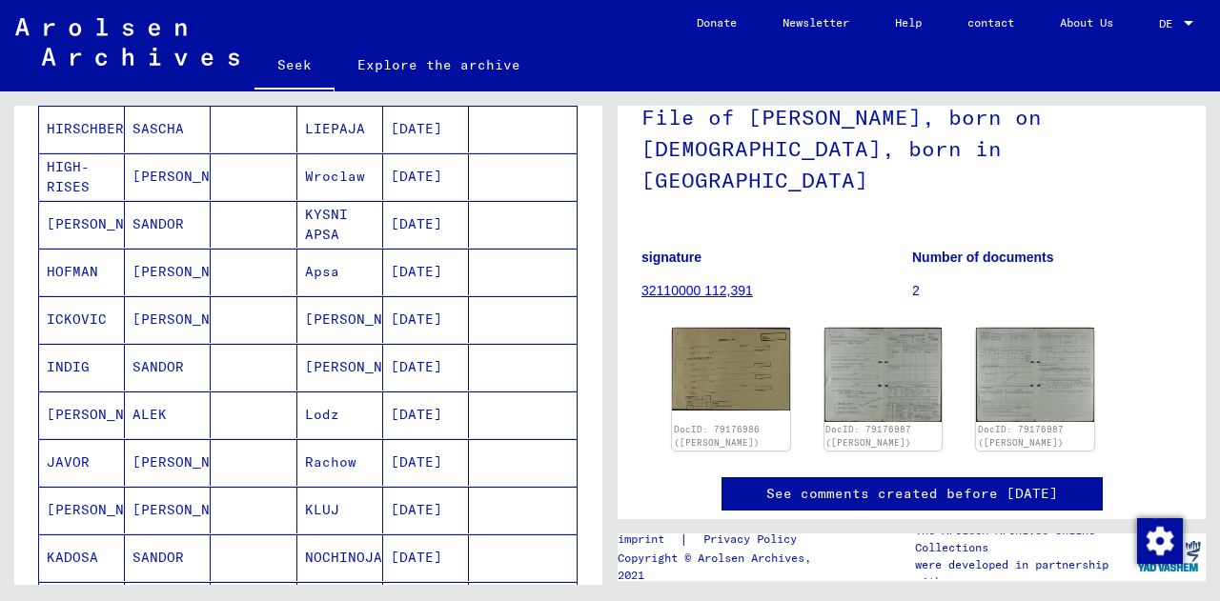
scroll to position [377, 0]
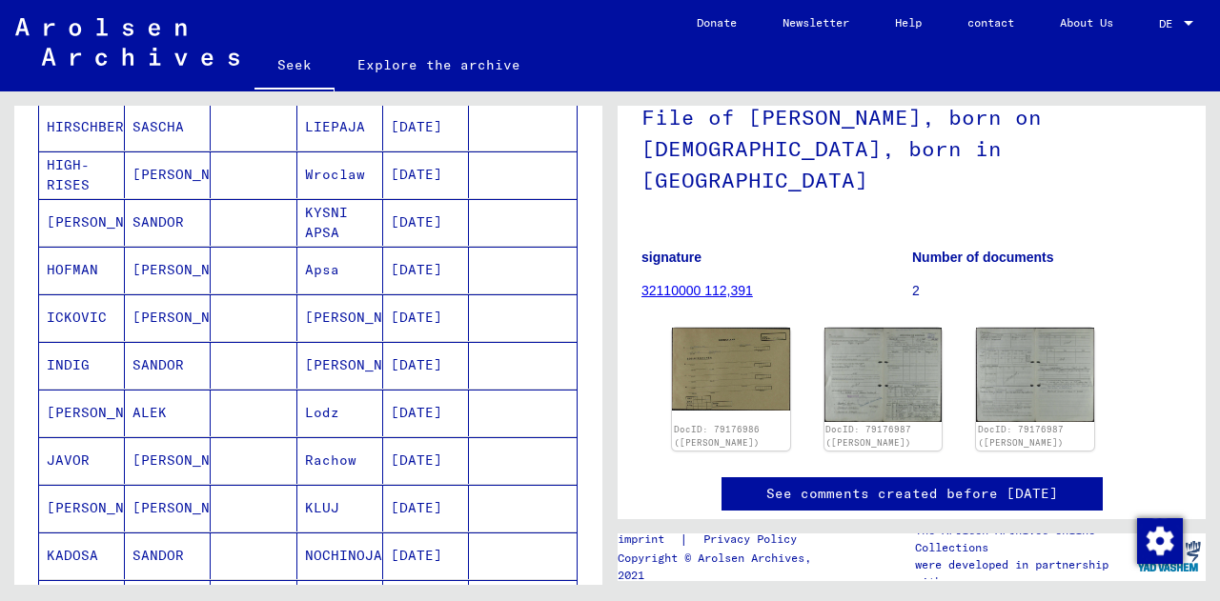
click at [248, 405] on mat-cell at bounding box center [254, 413] width 86 height 47
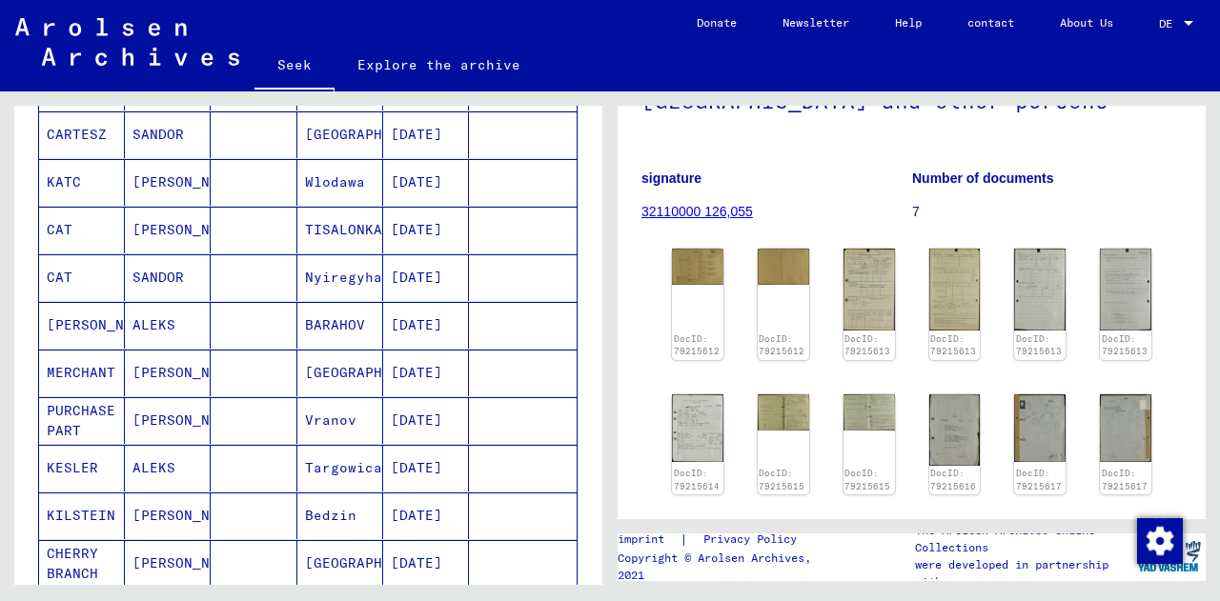
scroll to position [848, 0]
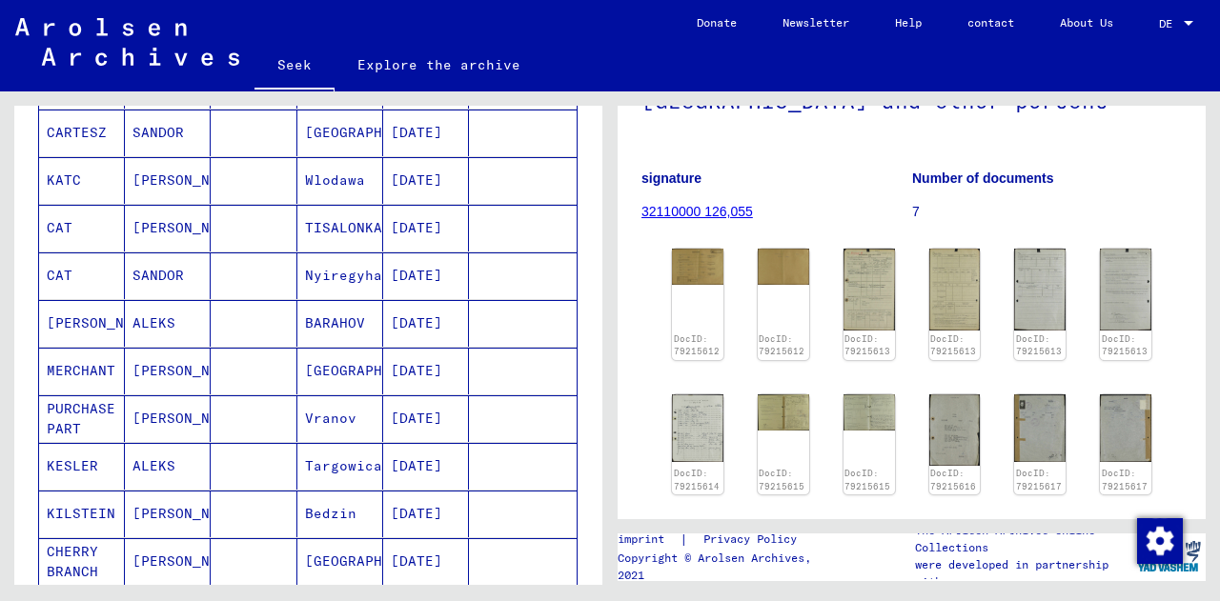
click at [252, 316] on mat-cell at bounding box center [254, 323] width 86 height 47
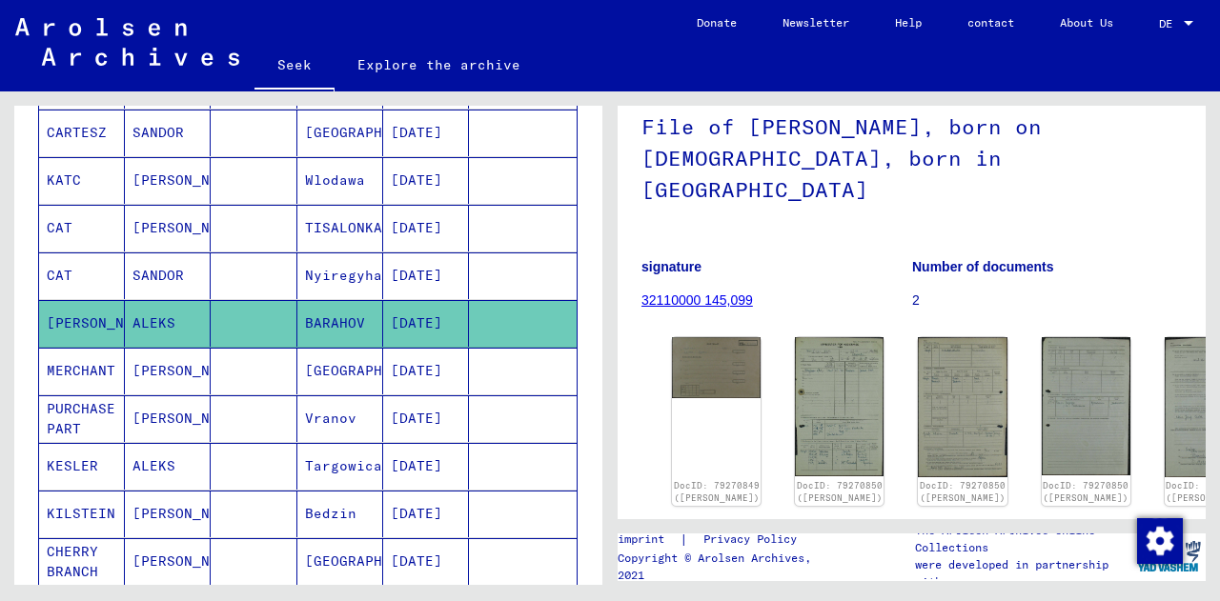
scroll to position [856, 0]
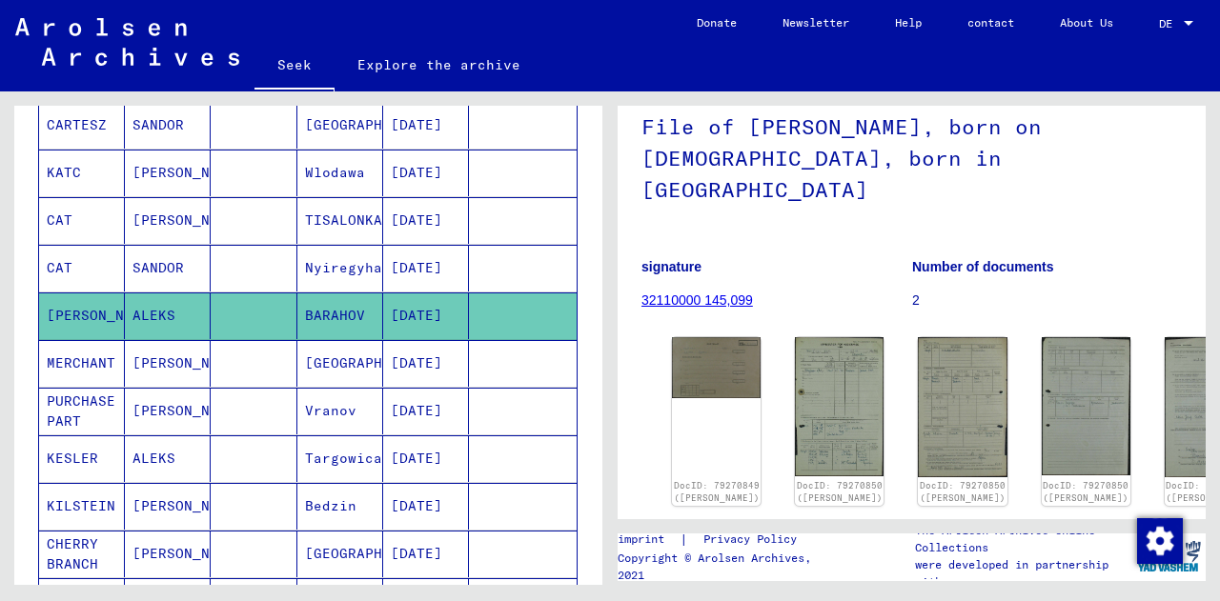
click at [242, 399] on mat-cell at bounding box center [254, 411] width 86 height 47
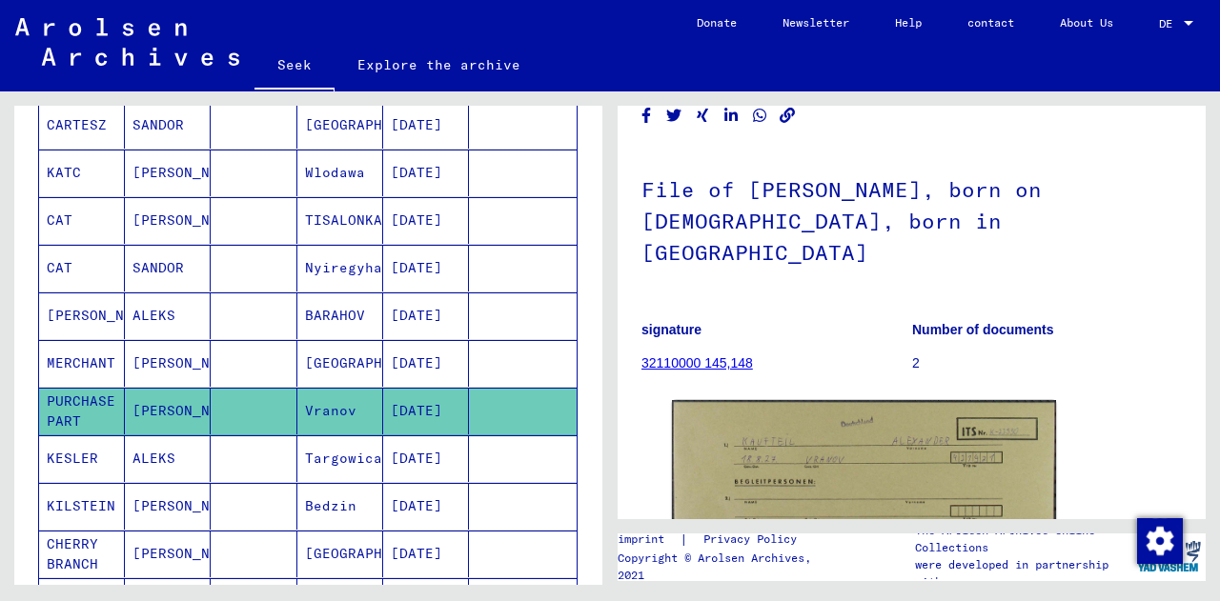
scroll to position [96, 0]
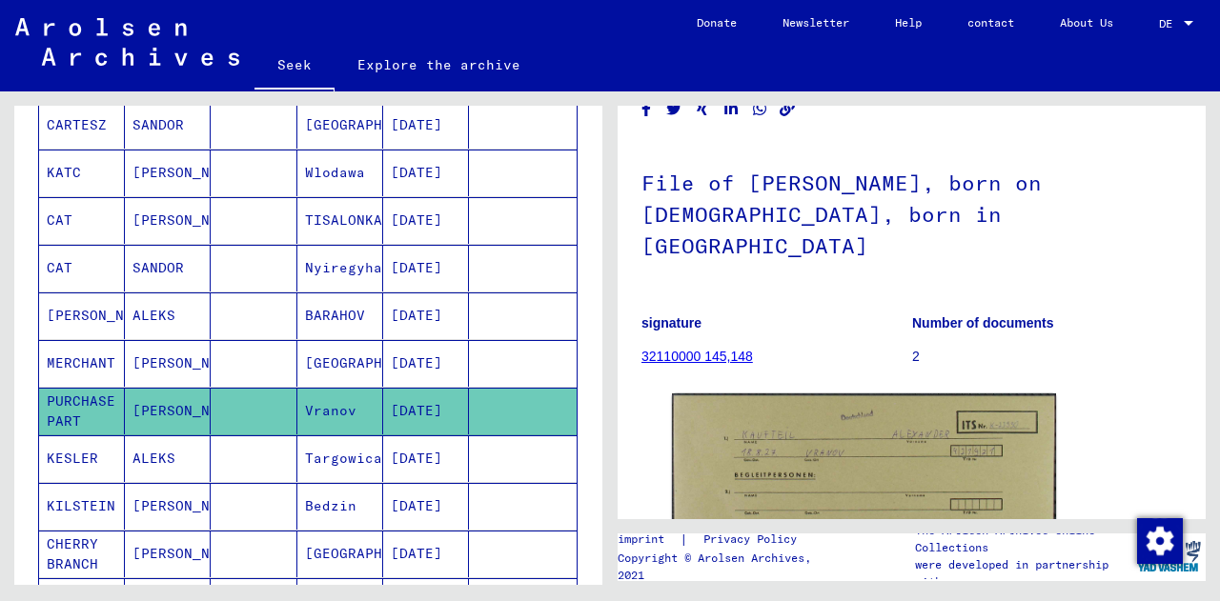
click at [258, 445] on mat-cell at bounding box center [254, 458] width 86 height 47
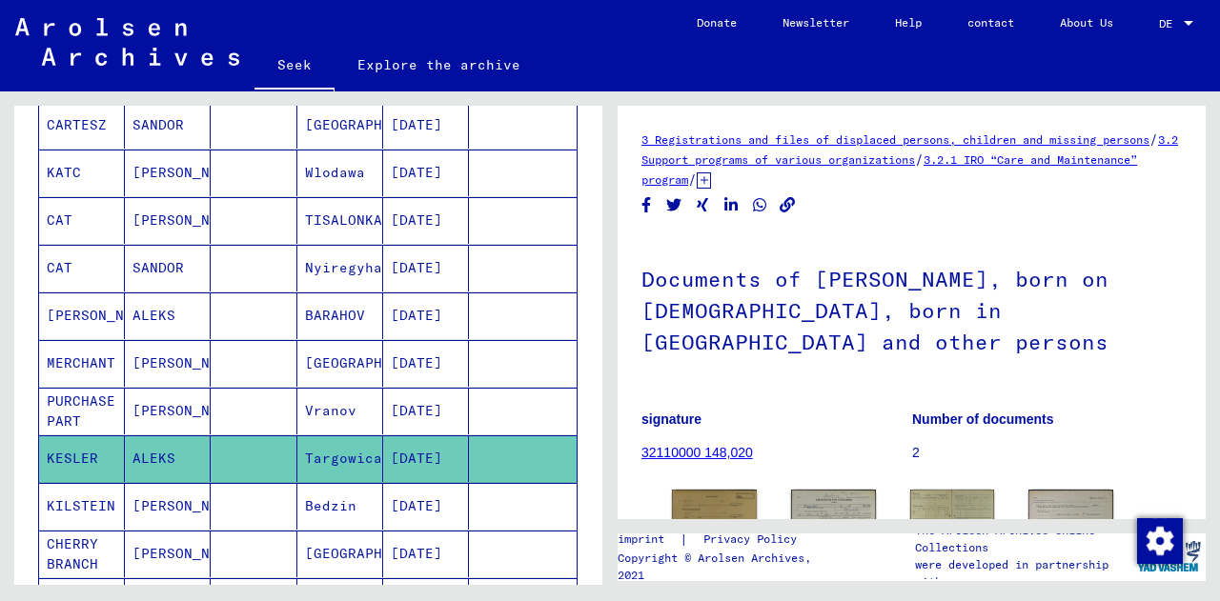
scroll to position [227, 0]
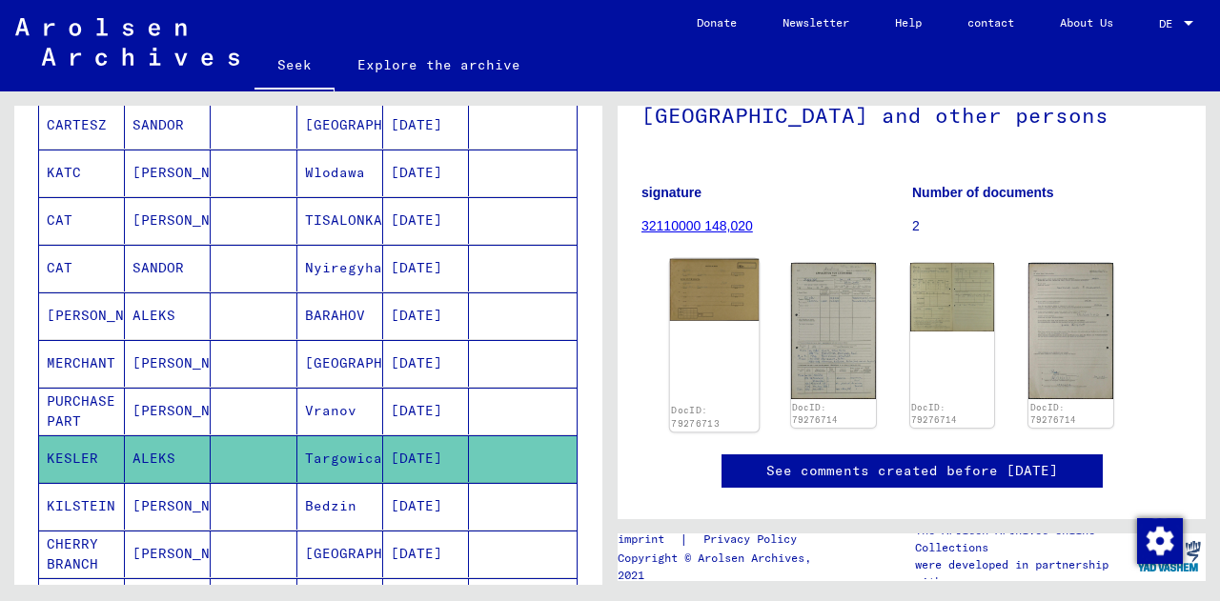
click at [709, 306] on img at bounding box center [714, 290] width 89 height 62
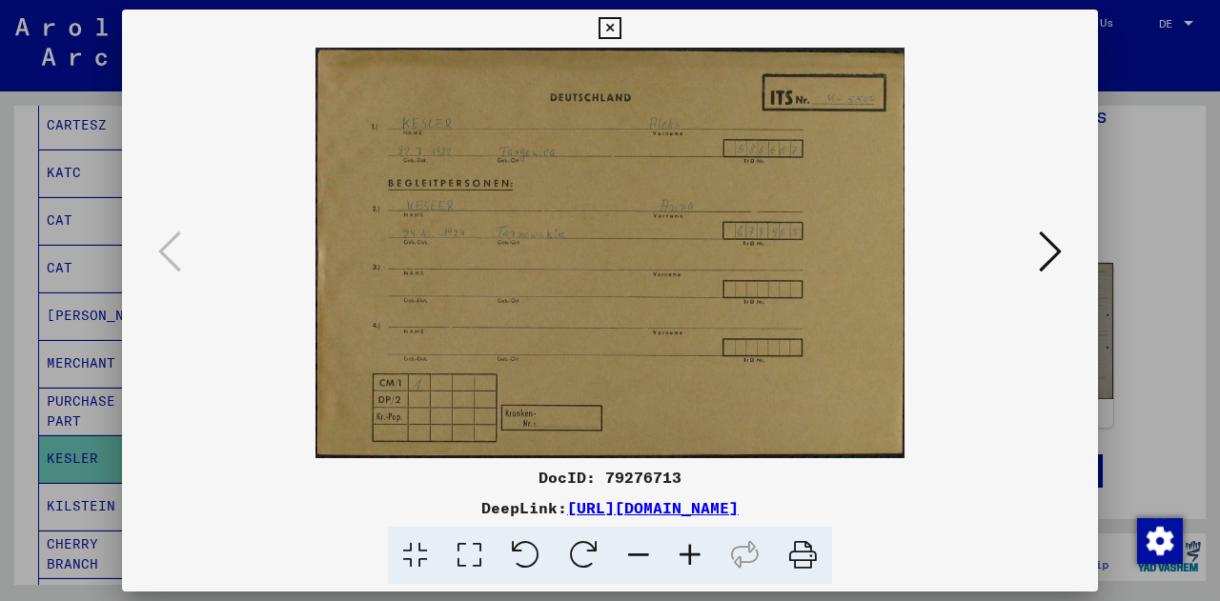
click at [613, 30] on icon at bounding box center [609, 28] width 22 height 23
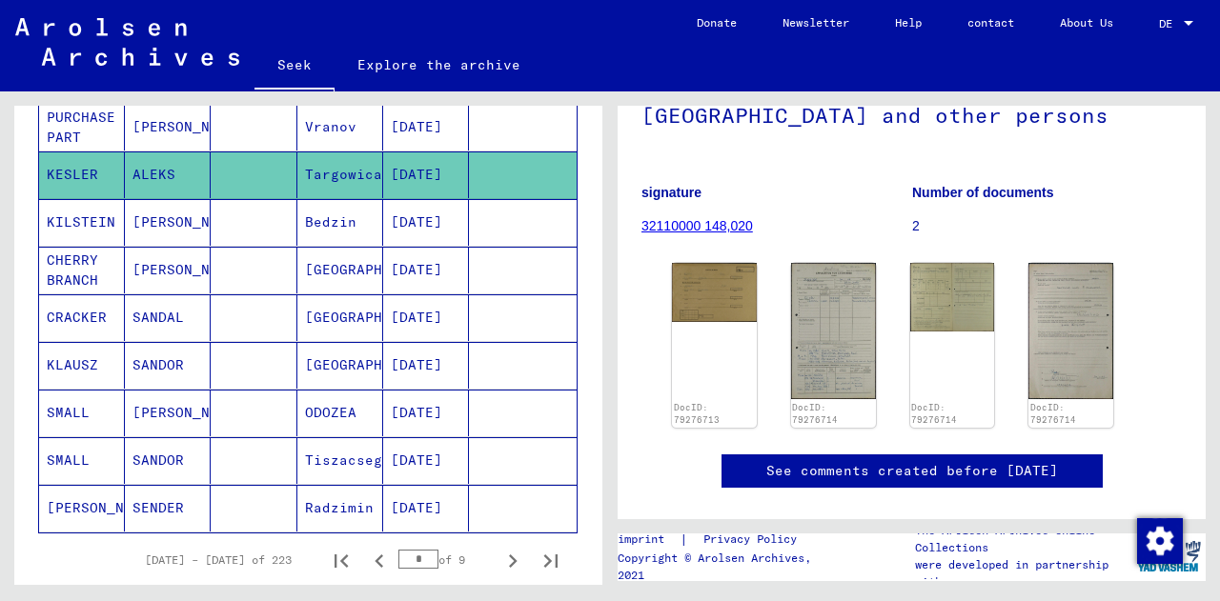
scroll to position [1143, 0]
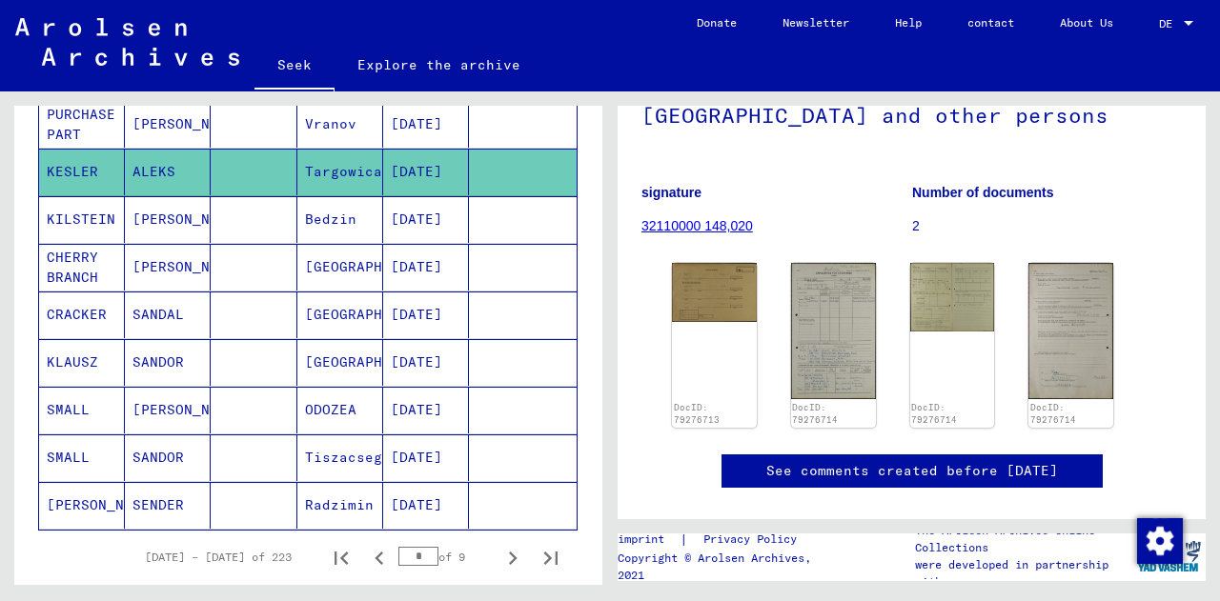
click at [237, 396] on mat-cell at bounding box center [254, 410] width 86 height 47
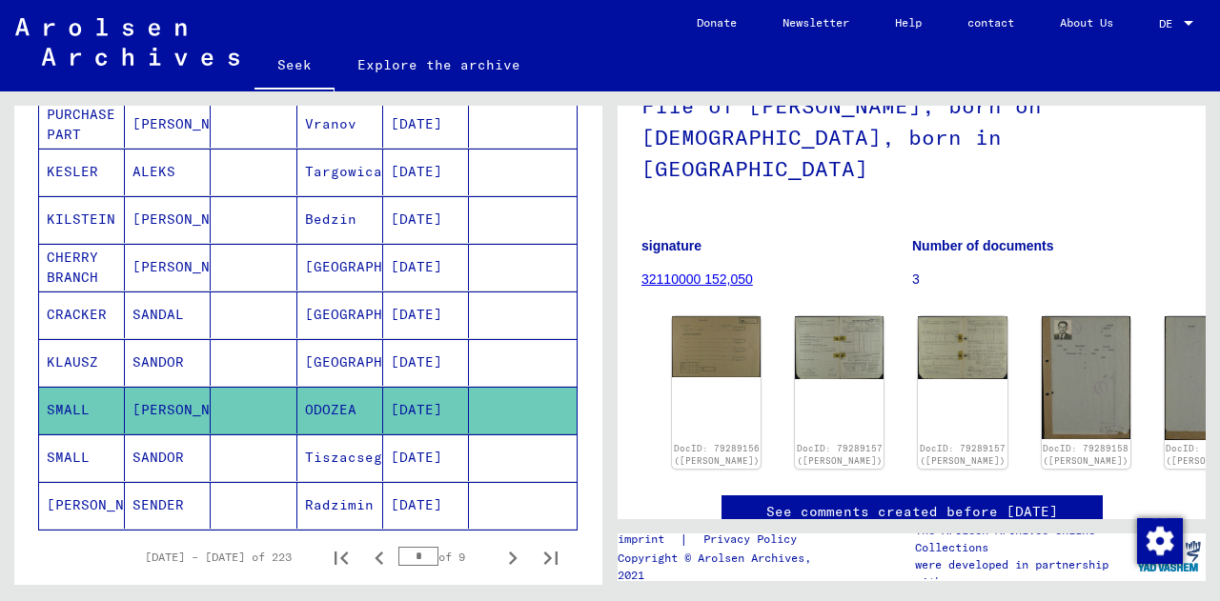
scroll to position [175, 0]
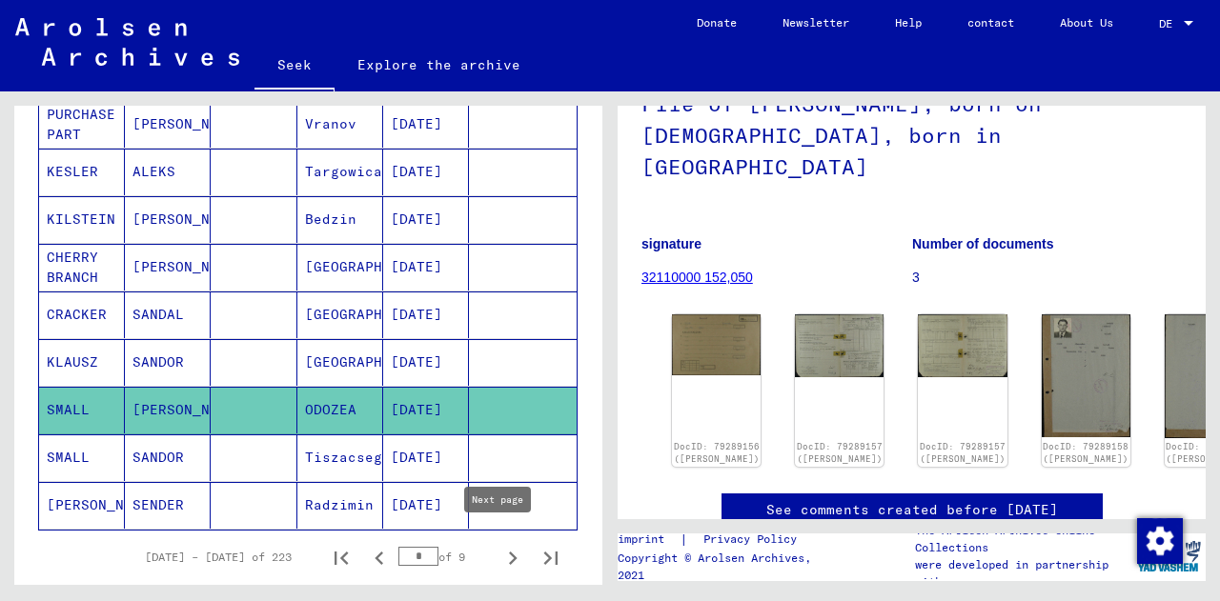
click at [503, 545] on icon "Next page" at bounding box center [512, 558] width 27 height 27
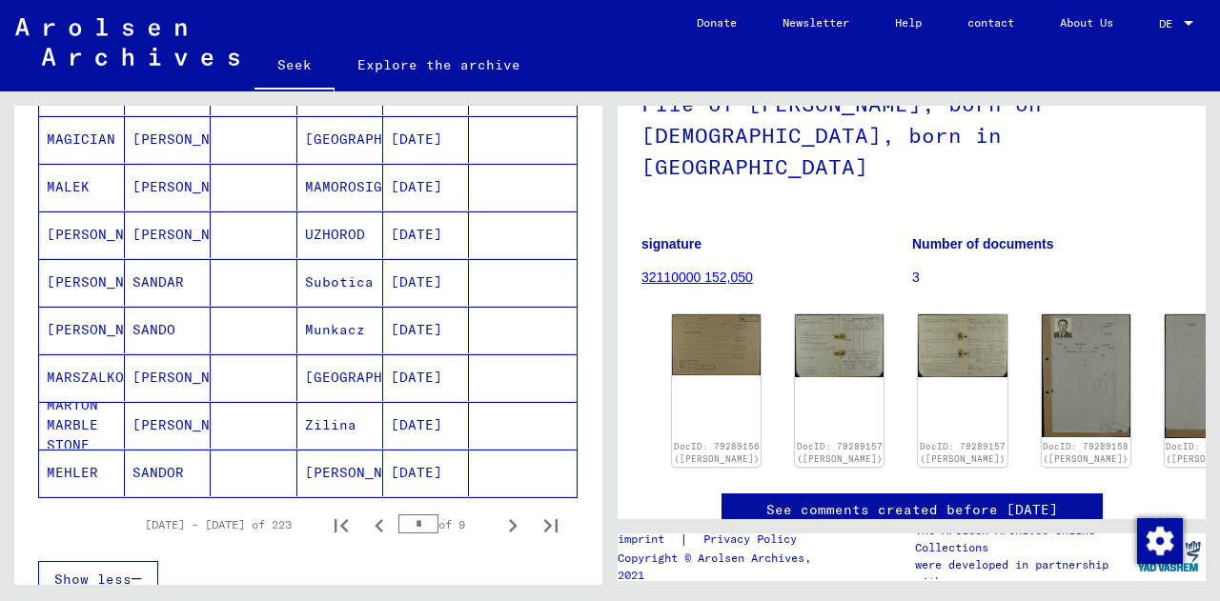
scroll to position [1174, 0]
click at [509, 520] on icon "Next page" at bounding box center [513, 526] width 9 height 13
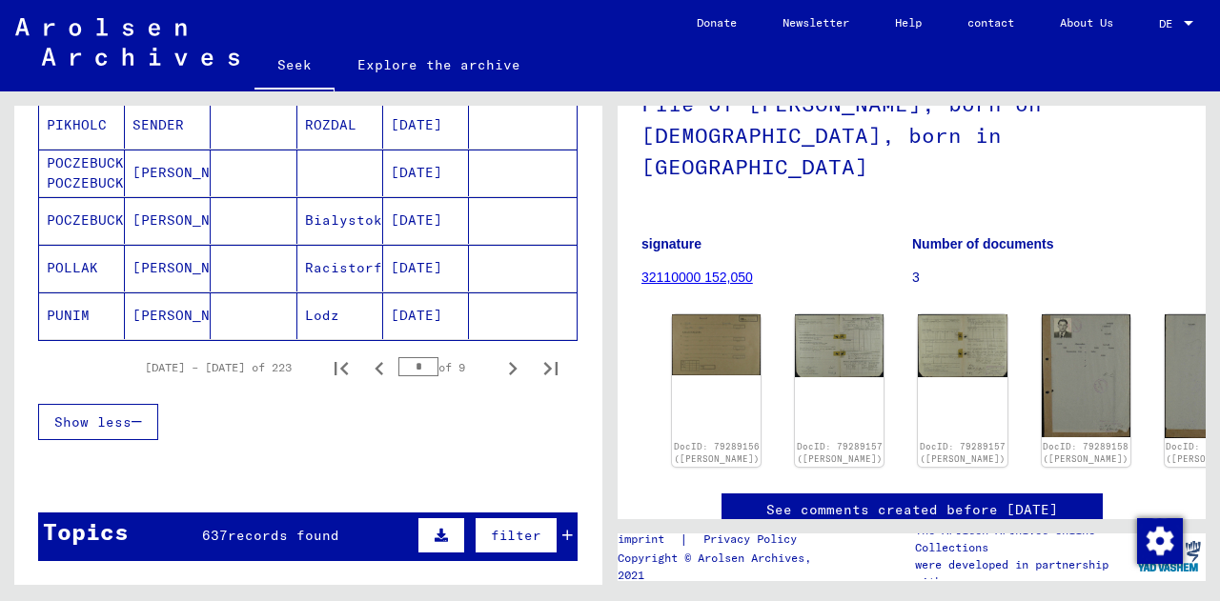
scroll to position [1335, 0]
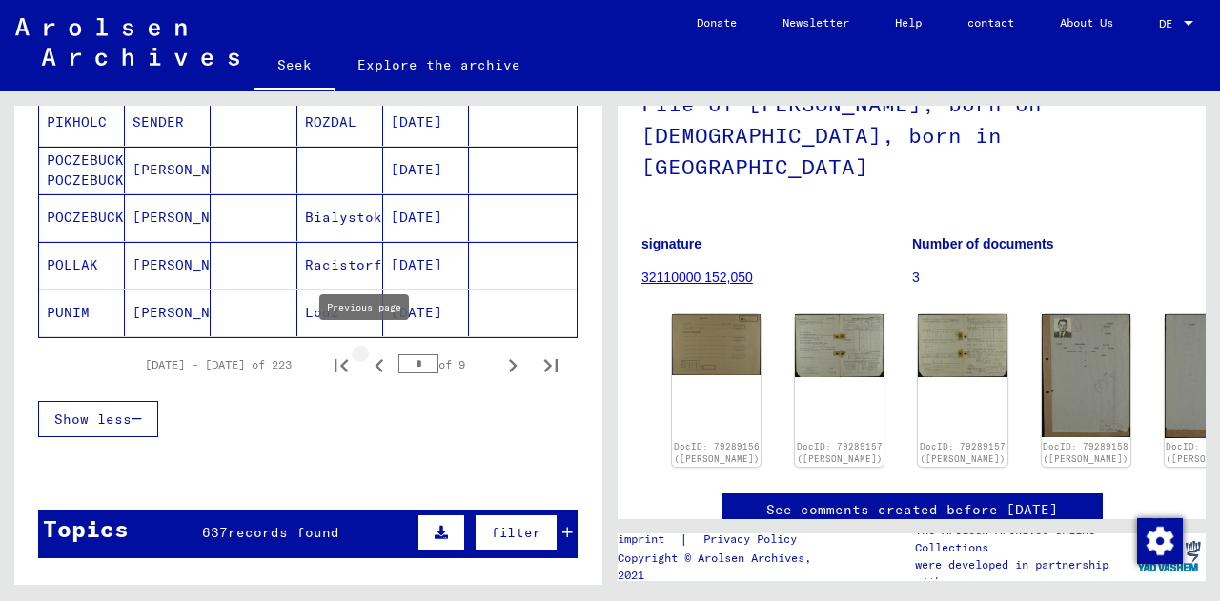
click at [366, 353] on icon "Previous page" at bounding box center [379, 366] width 27 height 27
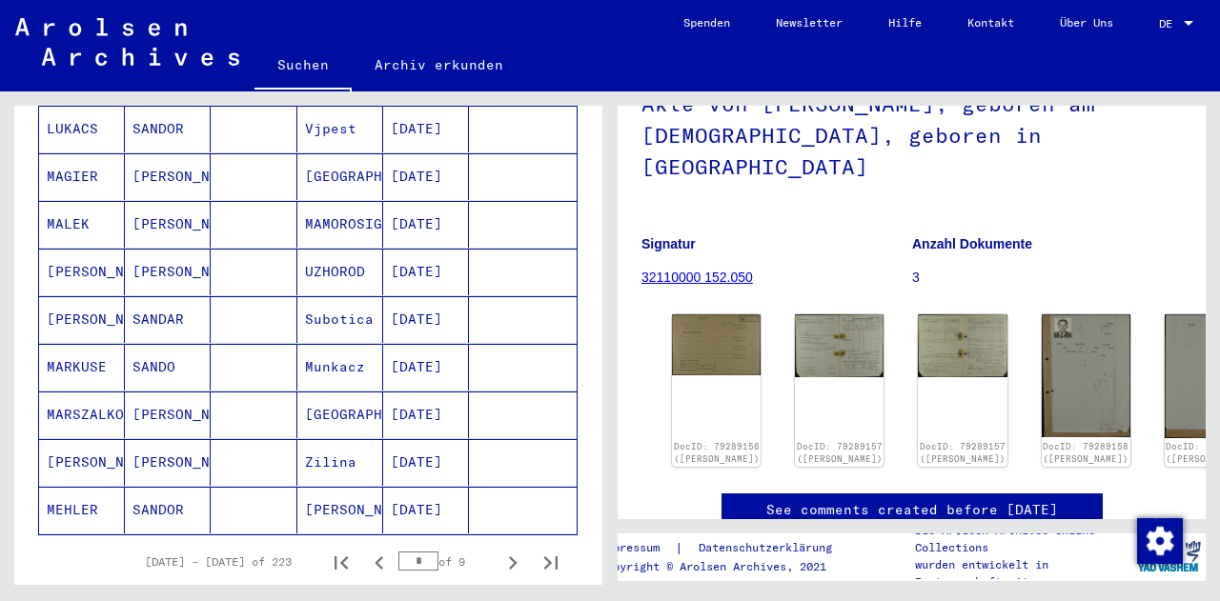
scroll to position [1204, 0]
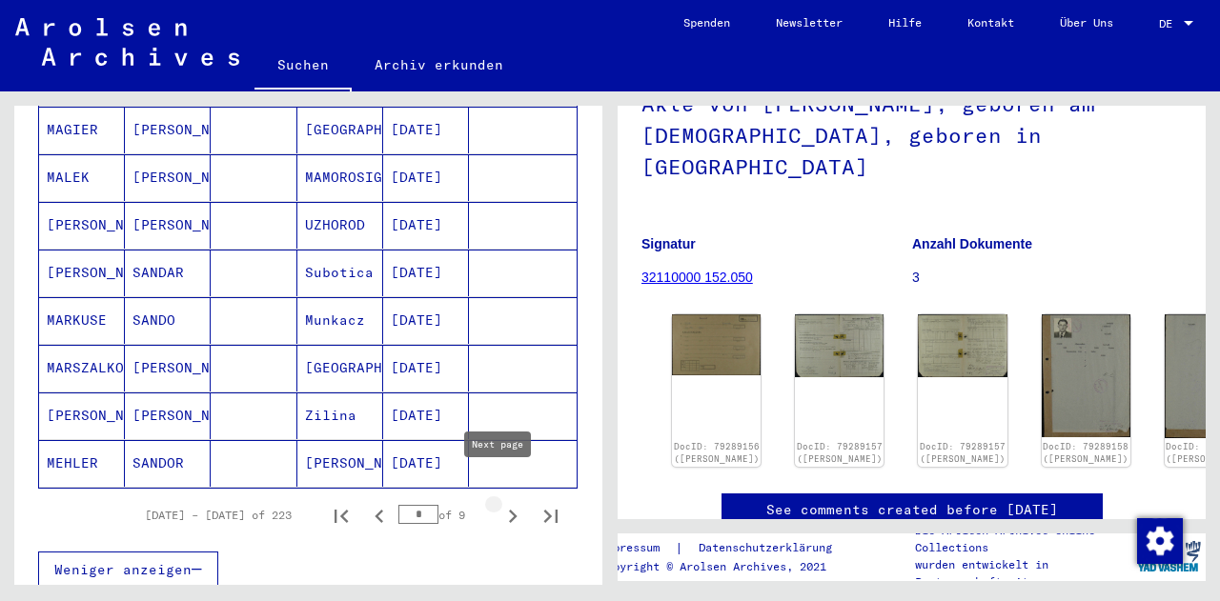
click at [499, 503] on icon "Next page" at bounding box center [512, 516] width 27 height 27
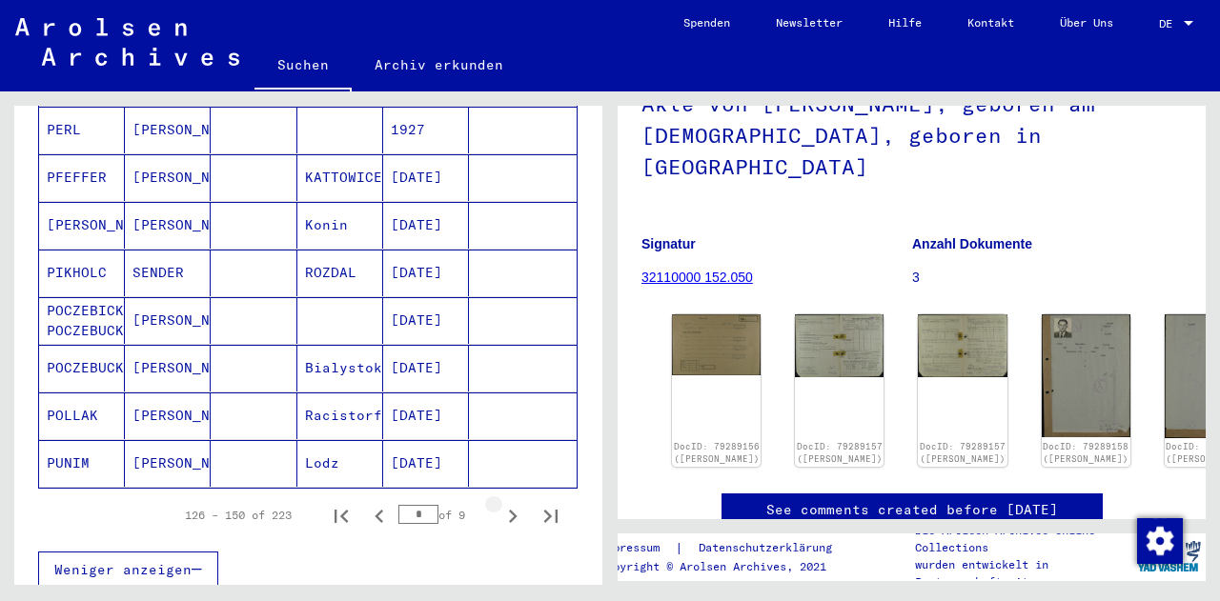
click at [499, 503] on icon "Next page" at bounding box center [512, 516] width 27 height 27
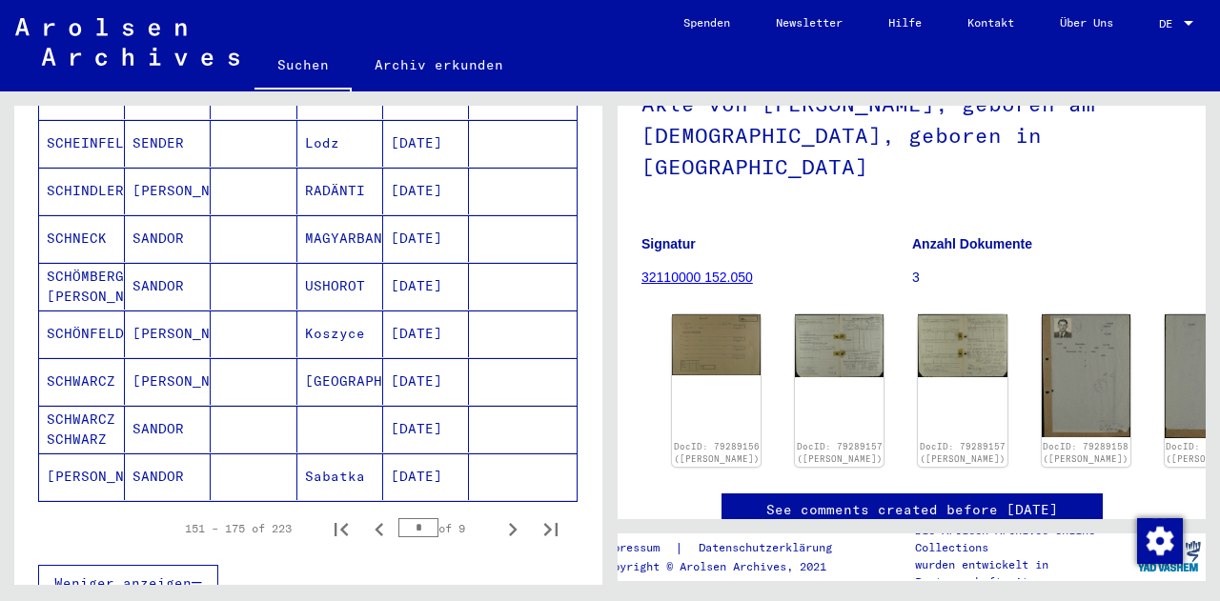
scroll to position [1193, 0]
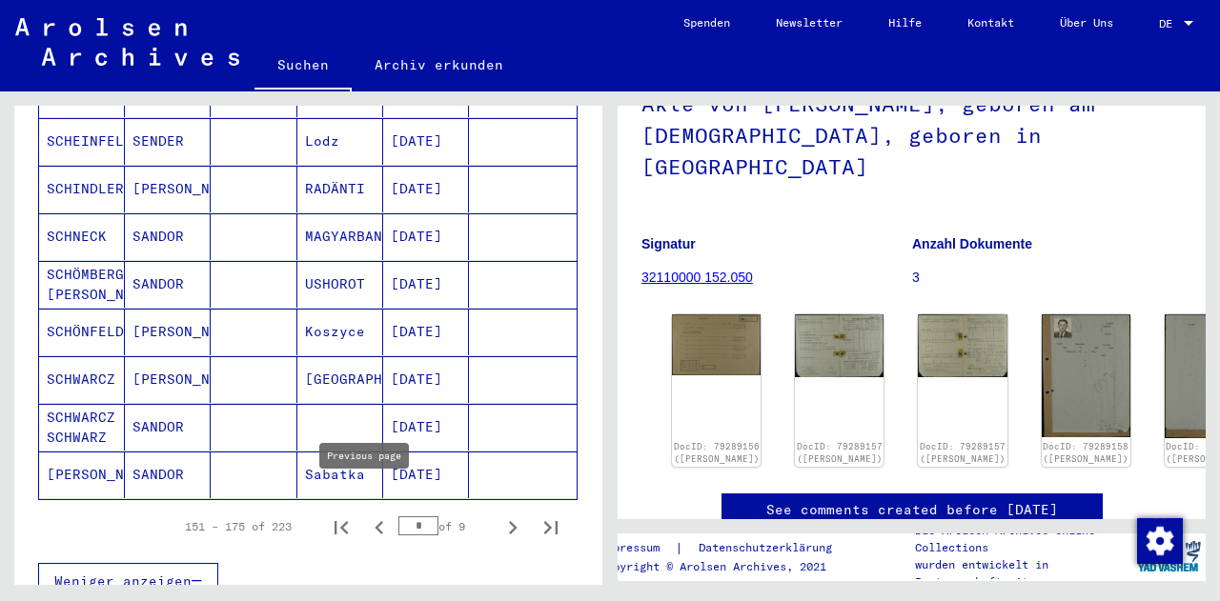
click at [374, 521] on icon "Previous page" at bounding box center [378, 527] width 9 height 13
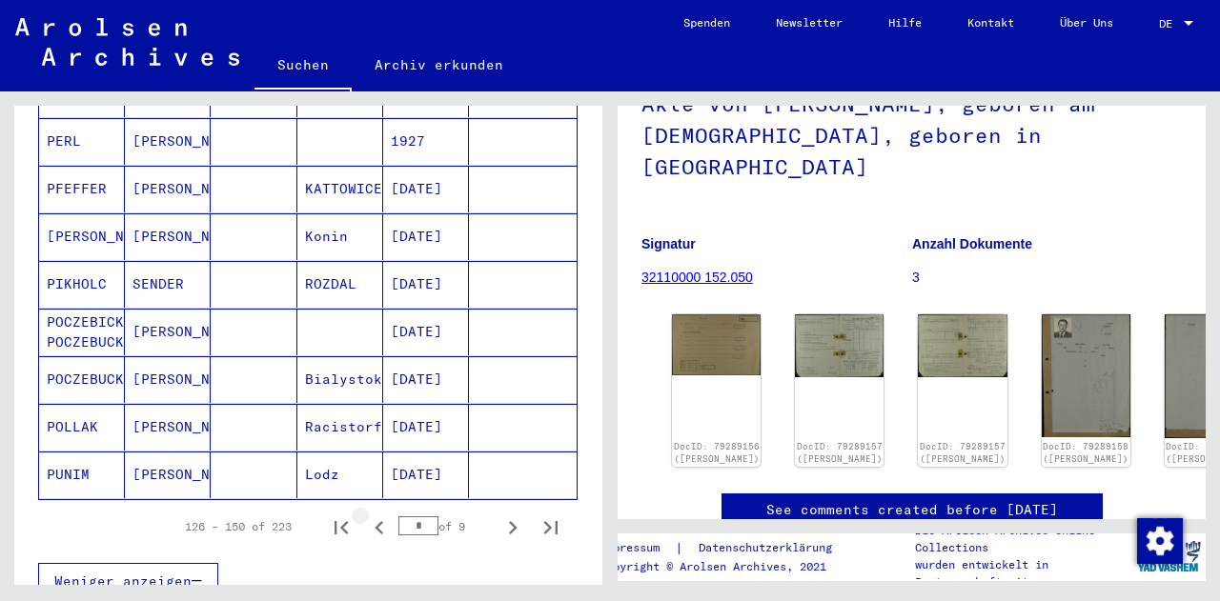
click at [374, 521] on icon "Previous page" at bounding box center [378, 527] width 9 height 13
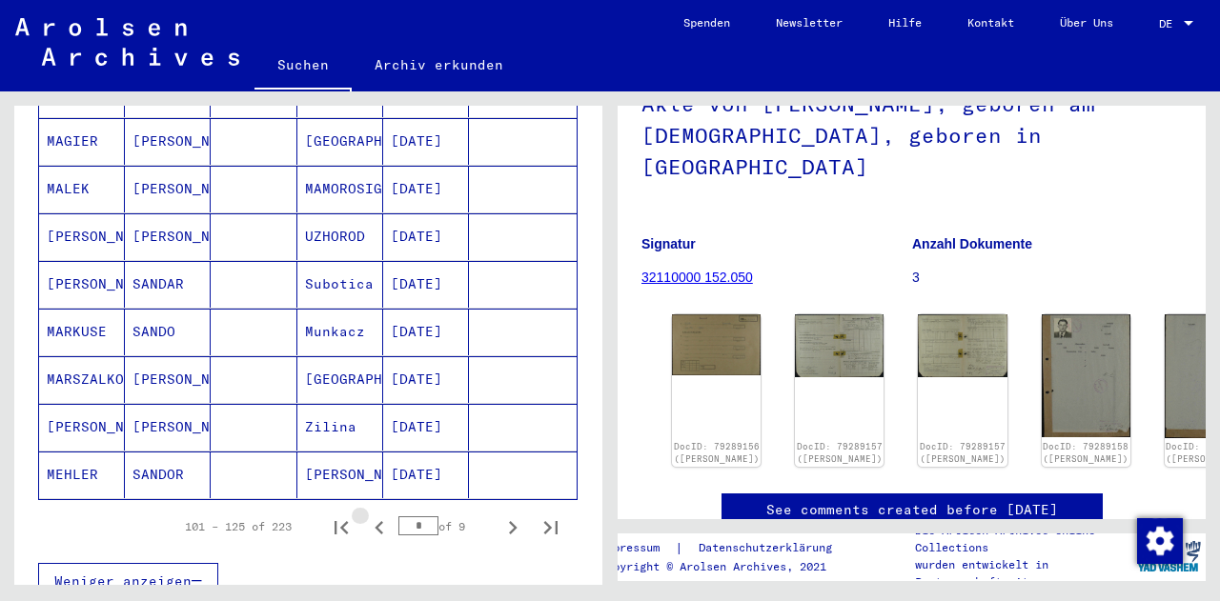
click at [374, 521] on icon "Previous page" at bounding box center [378, 527] width 9 height 13
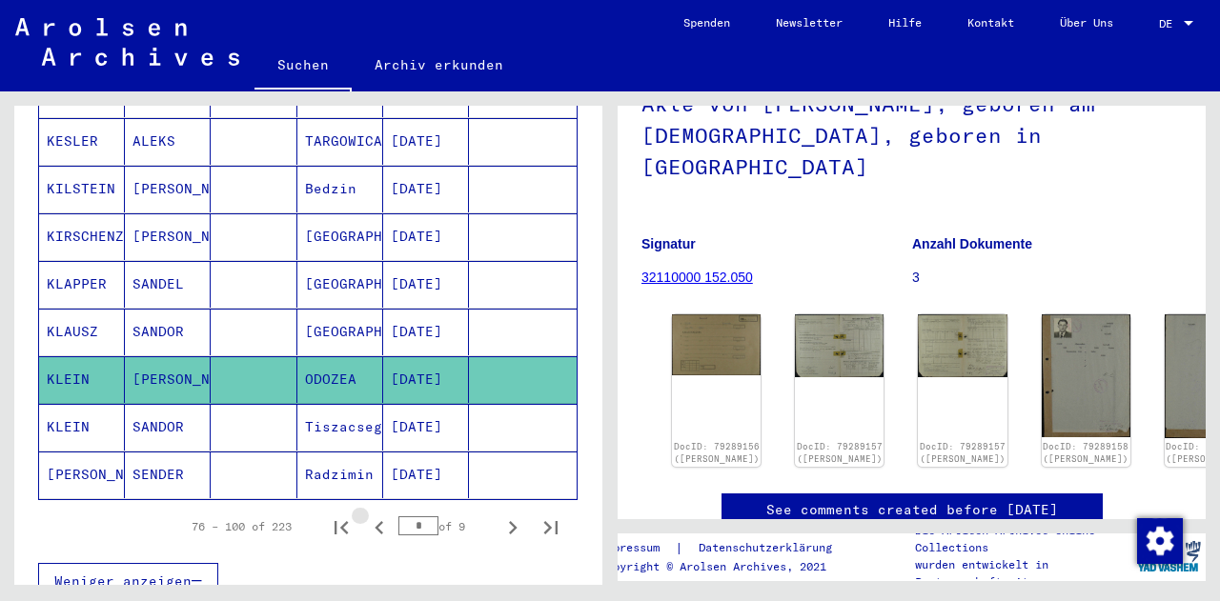
click at [374, 521] on icon "Previous page" at bounding box center [378, 527] width 9 height 13
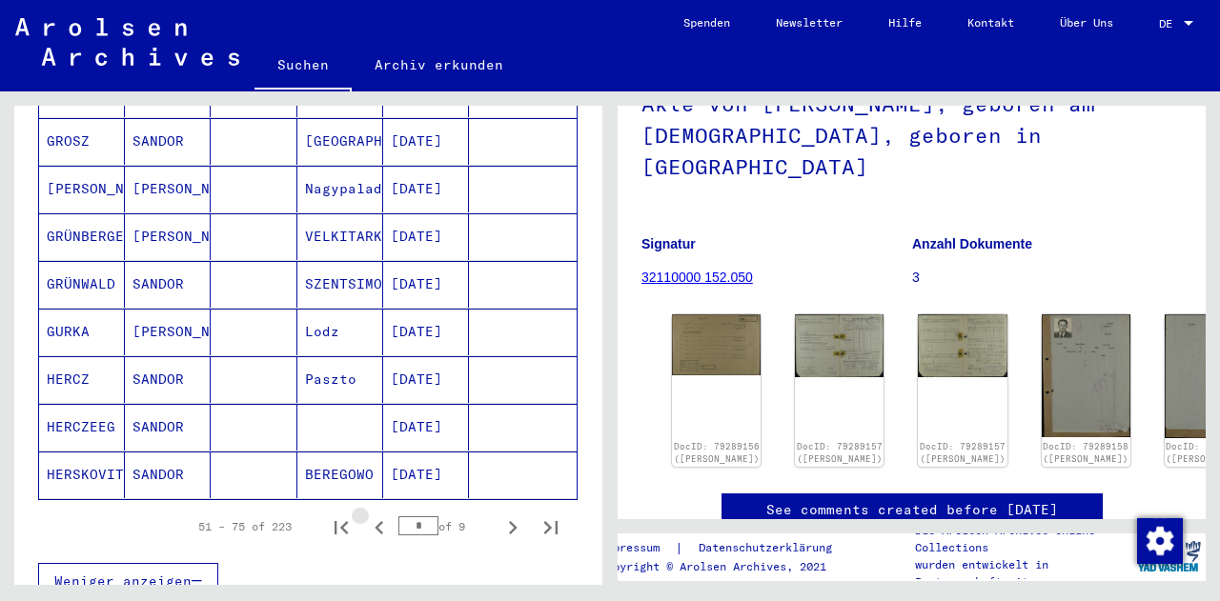
click at [374, 521] on icon "Previous page" at bounding box center [378, 527] width 9 height 13
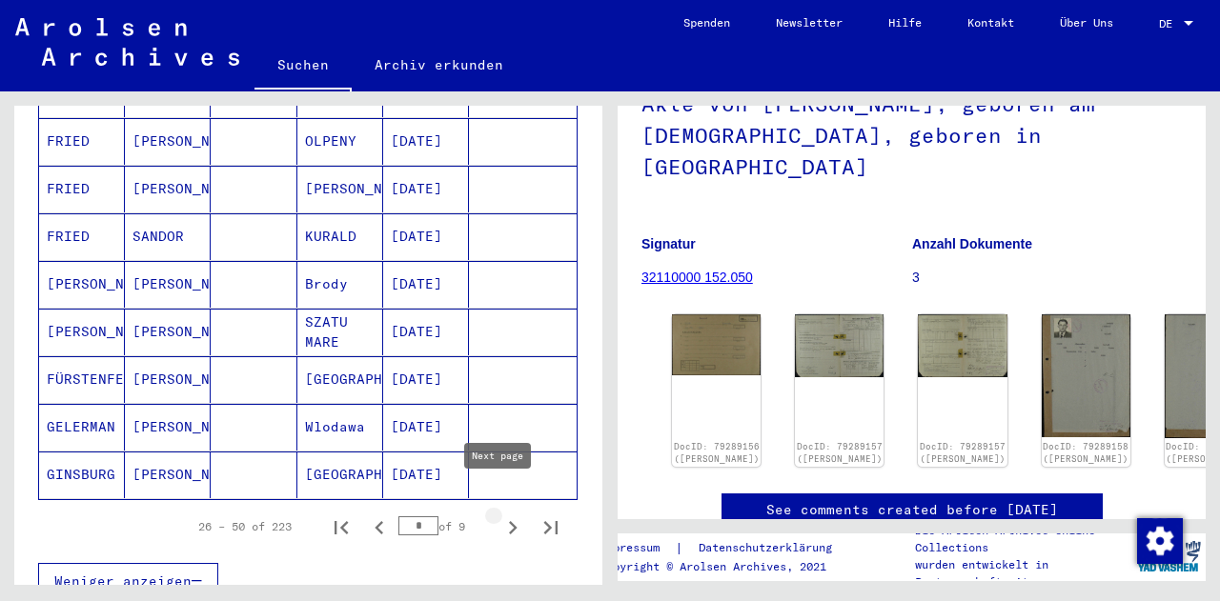
click at [499, 515] on icon "Next page" at bounding box center [512, 528] width 27 height 27
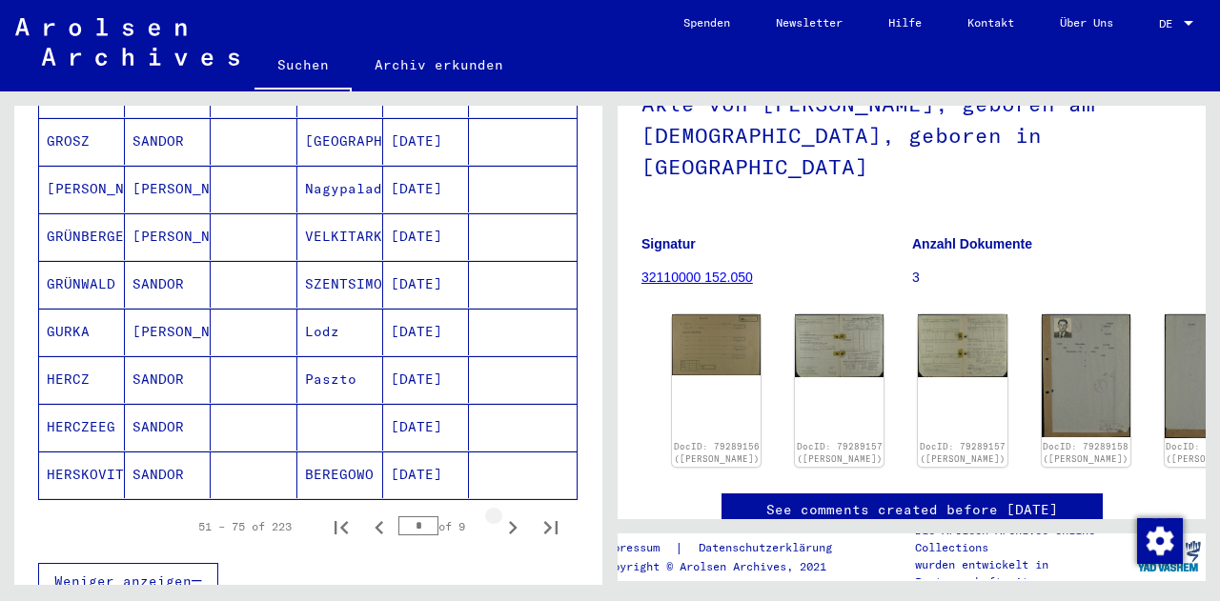
click at [499, 515] on icon "Next page" at bounding box center [512, 528] width 27 height 27
type input "*"
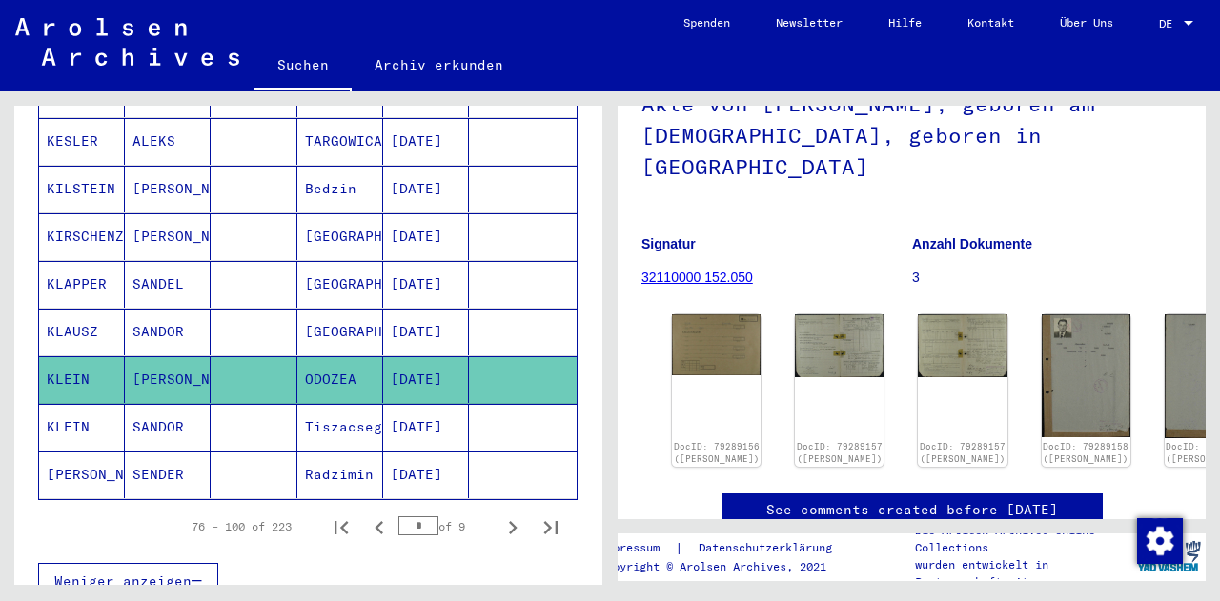
click at [229, 356] on mat-cell at bounding box center [254, 379] width 86 height 47
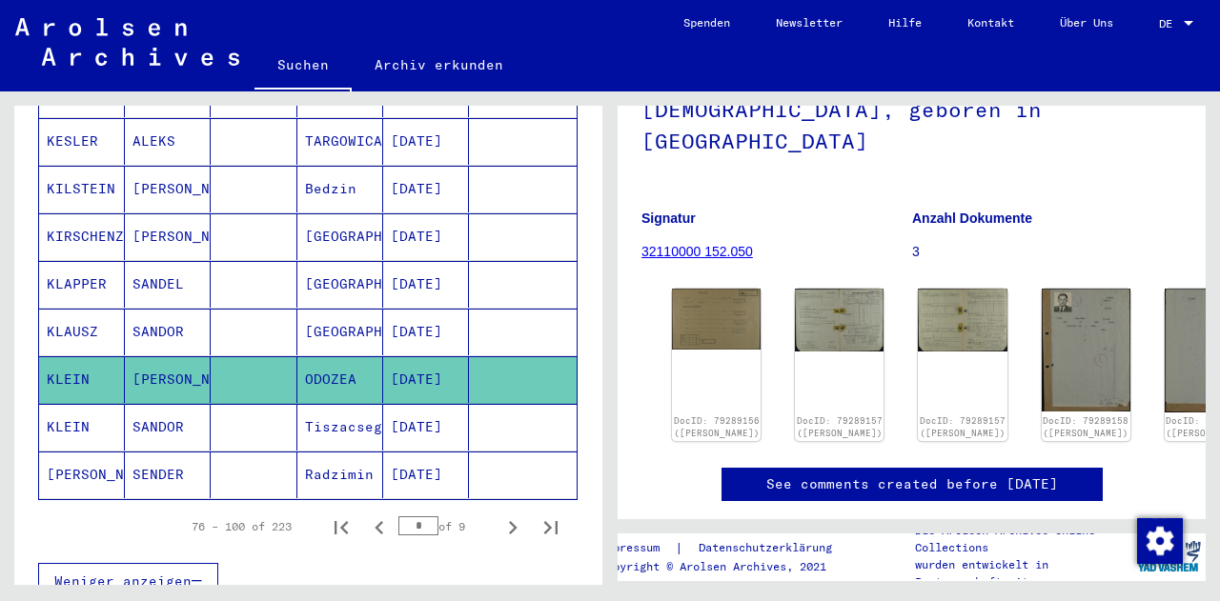
scroll to position [214, 0]
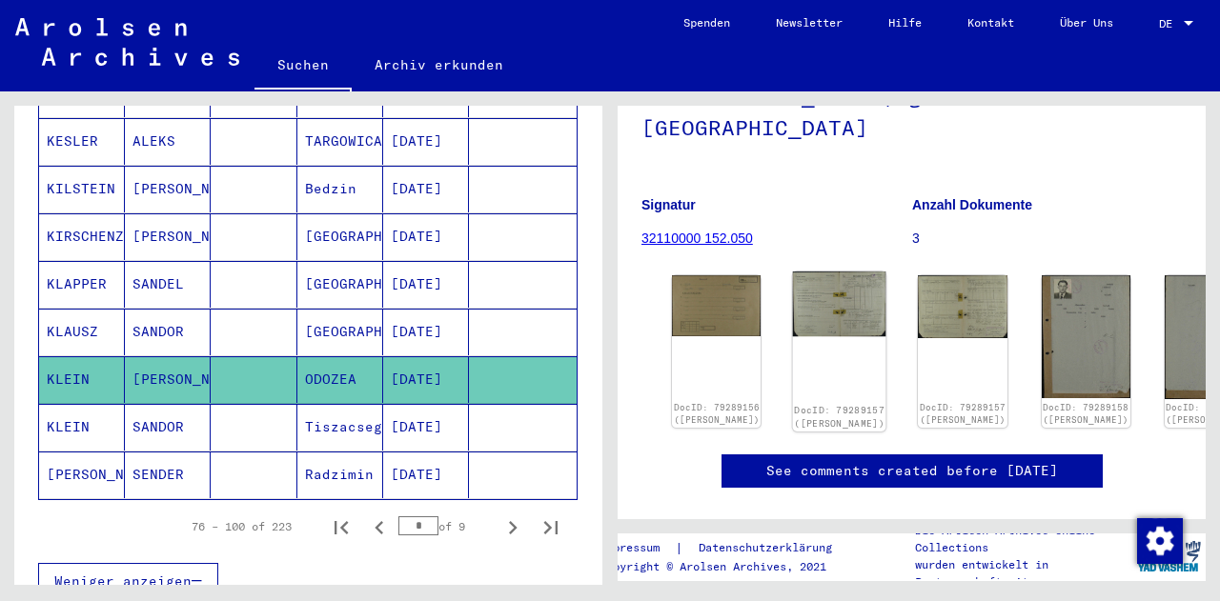
click at [799, 272] on img at bounding box center [839, 305] width 93 height 66
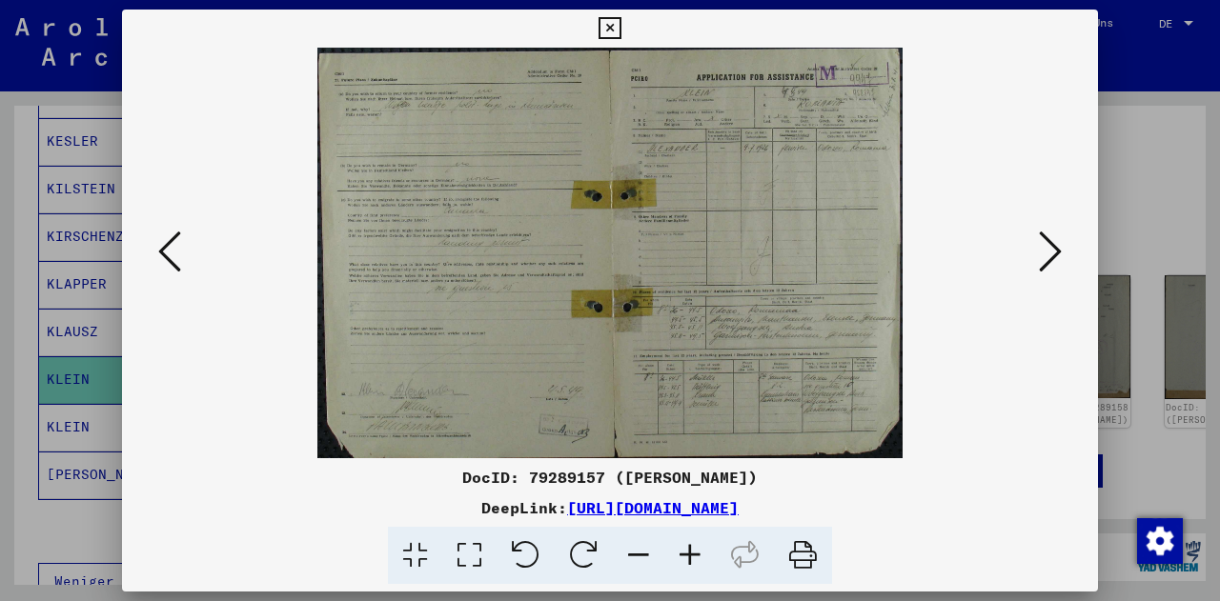
click at [1048, 252] on icon at bounding box center [1050, 252] width 23 height 46
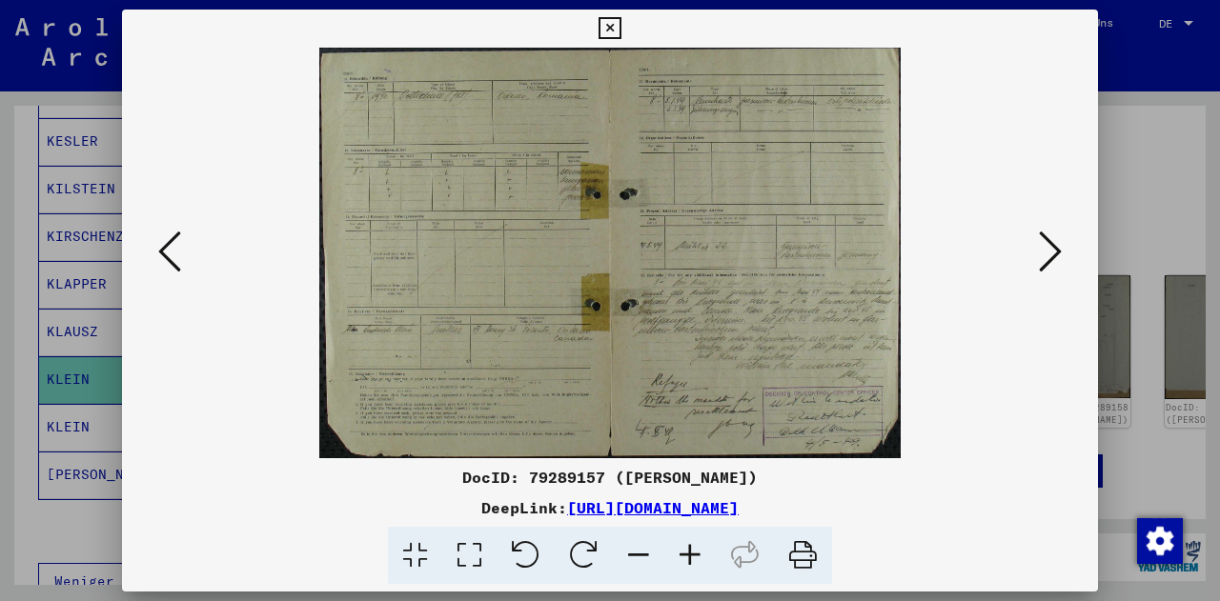
click at [1048, 252] on icon at bounding box center [1050, 252] width 23 height 46
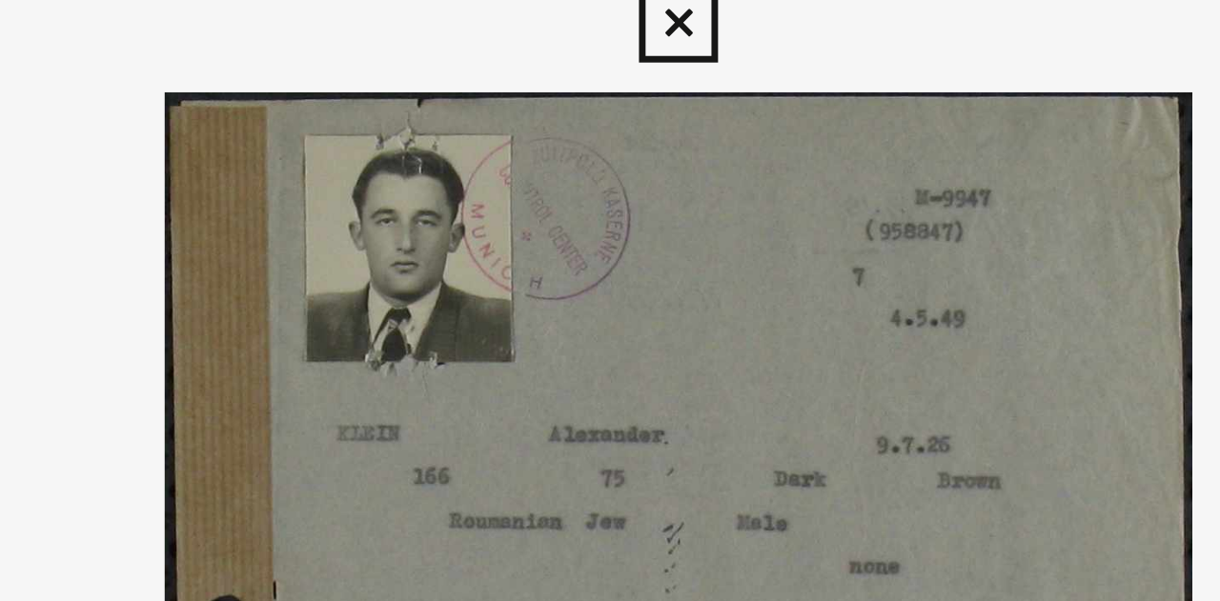
click at [613, 29] on icon at bounding box center [609, 28] width 22 height 23
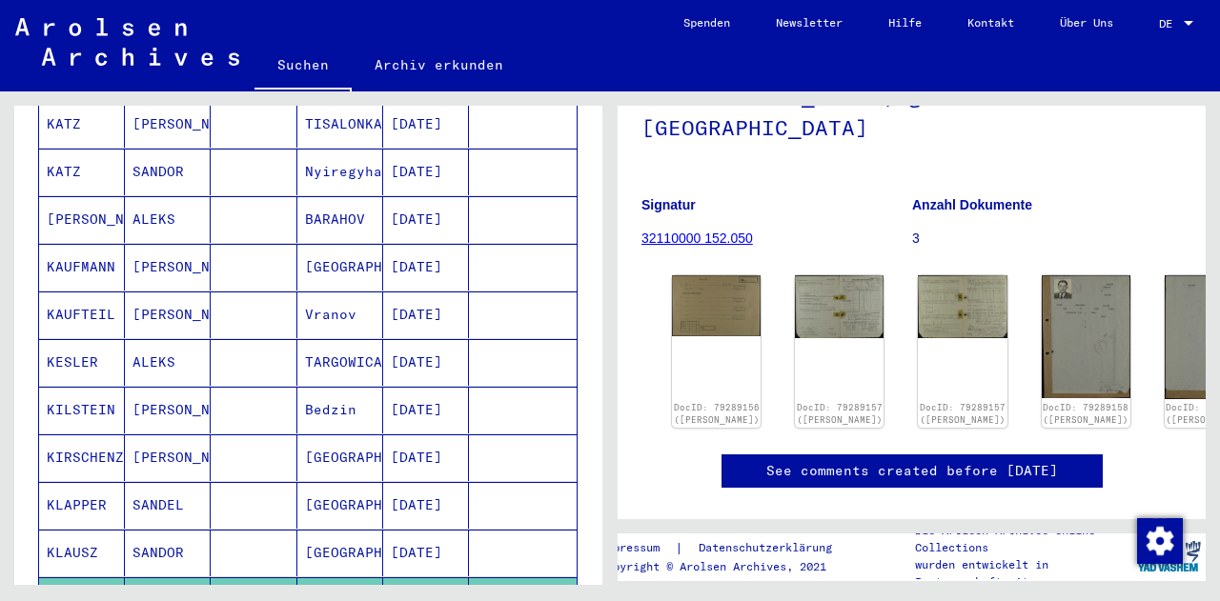
scroll to position [971, 0]
click at [256, 245] on mat-cell at bounding box center [254, 268] width 86 height 47
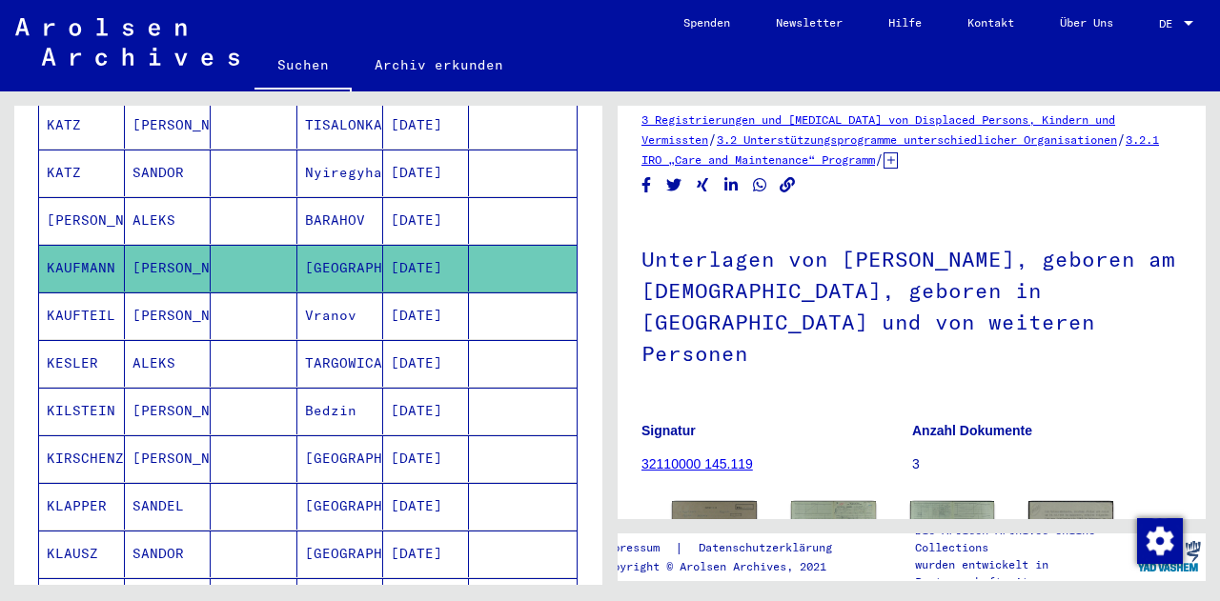
scroll to position [281, 0]
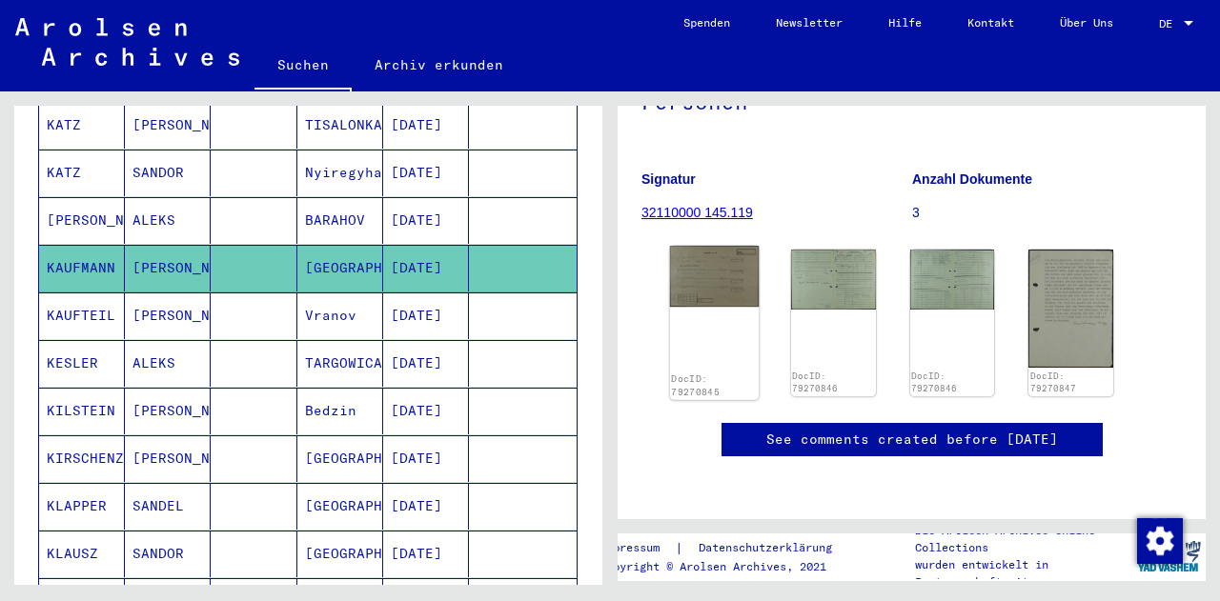
click at [733, 246] on img at bounding box center [714, 276] width 89 height 61
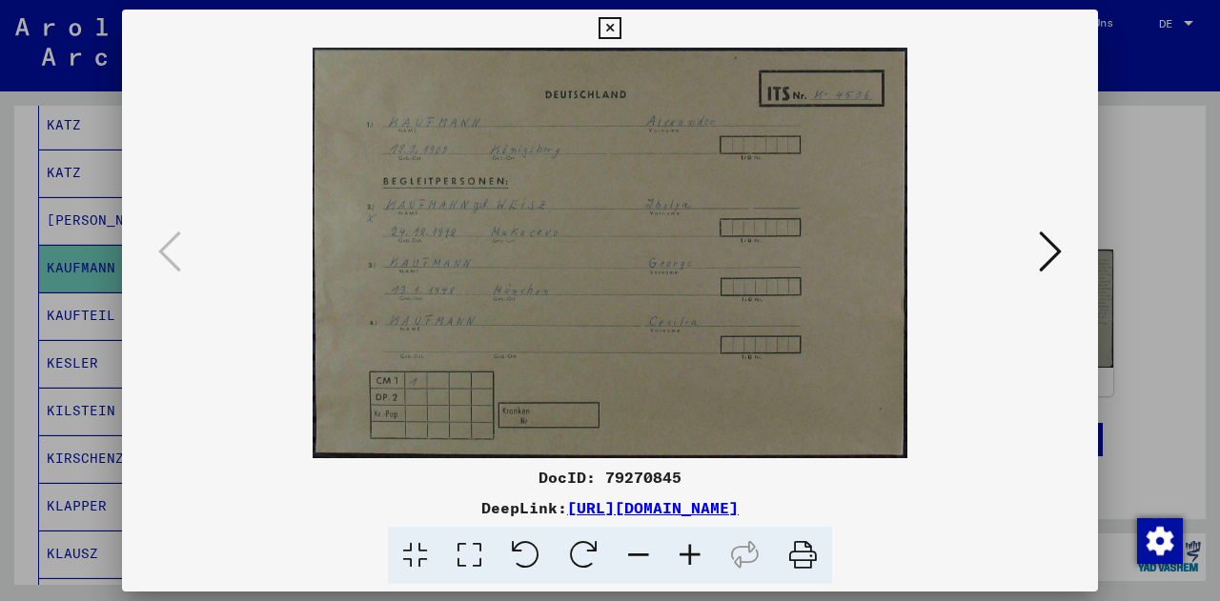
click at [1043, 256] on icon at bounding box center [1050, 252] width 23 height 46
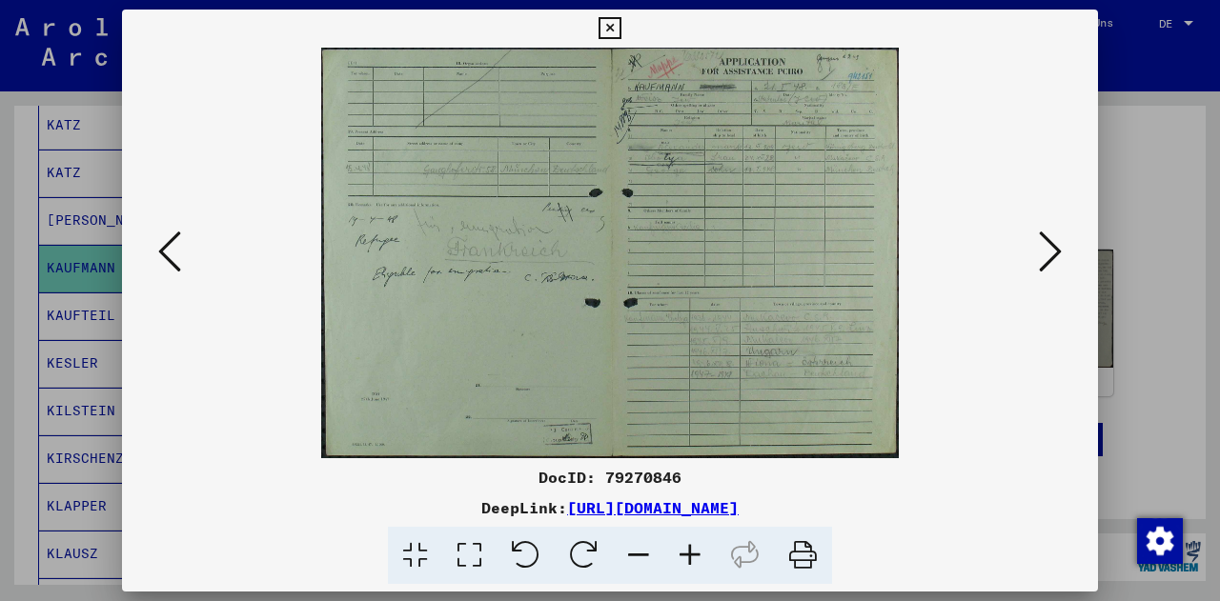
click at [1043, 256] on icon at bounding box center [1050, 252] width 23 height 46
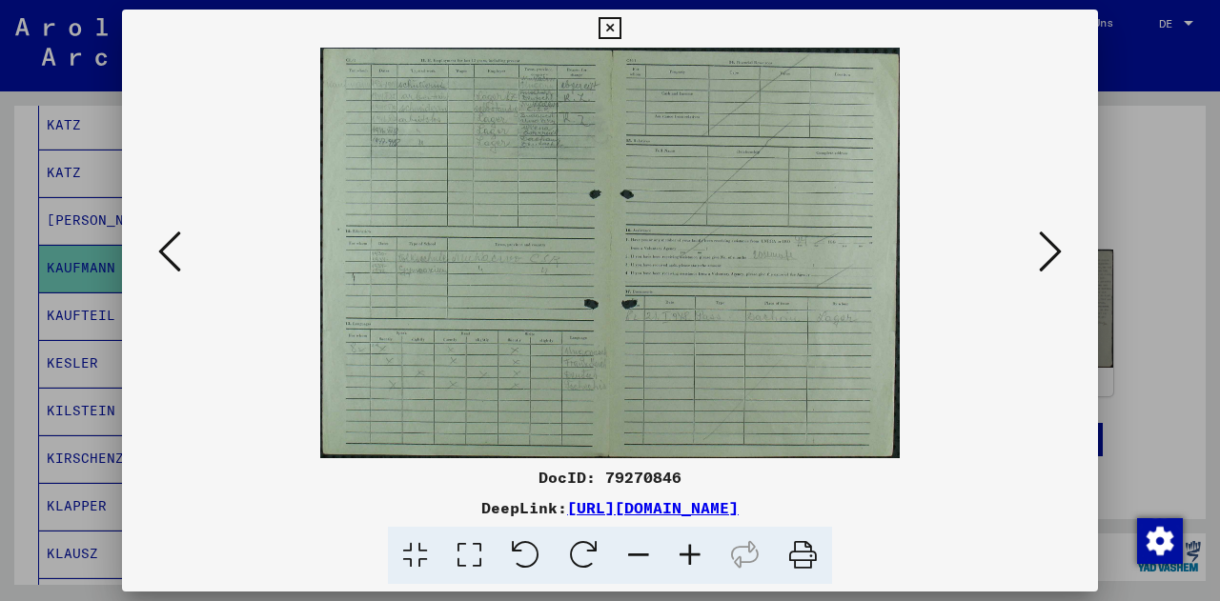
click at [1043, 256] on icon at bounding box center [1050, 252] width 23 height 46
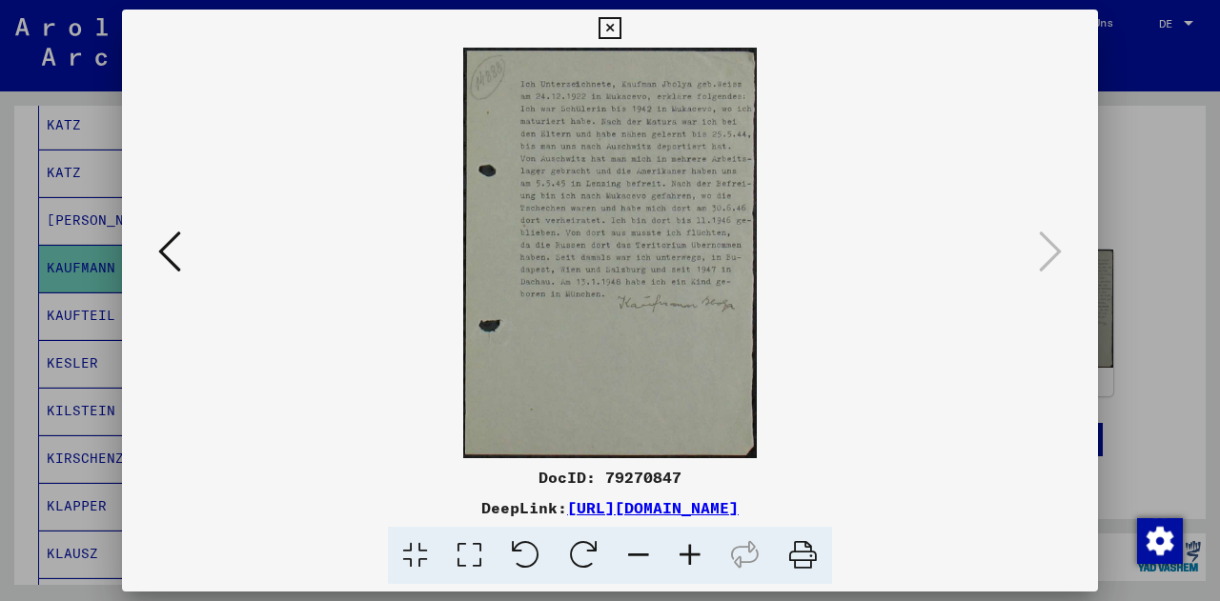
click at [602, 33] on icon at bounding box center [609, 28] width 22 height 23
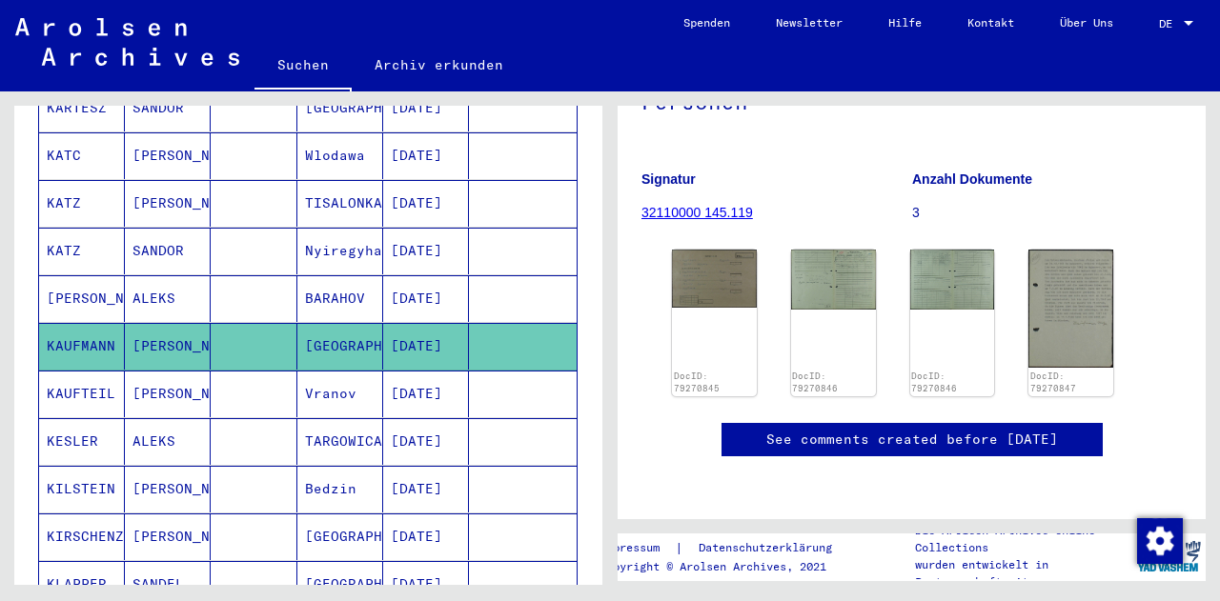
scroll to position [891, 0]
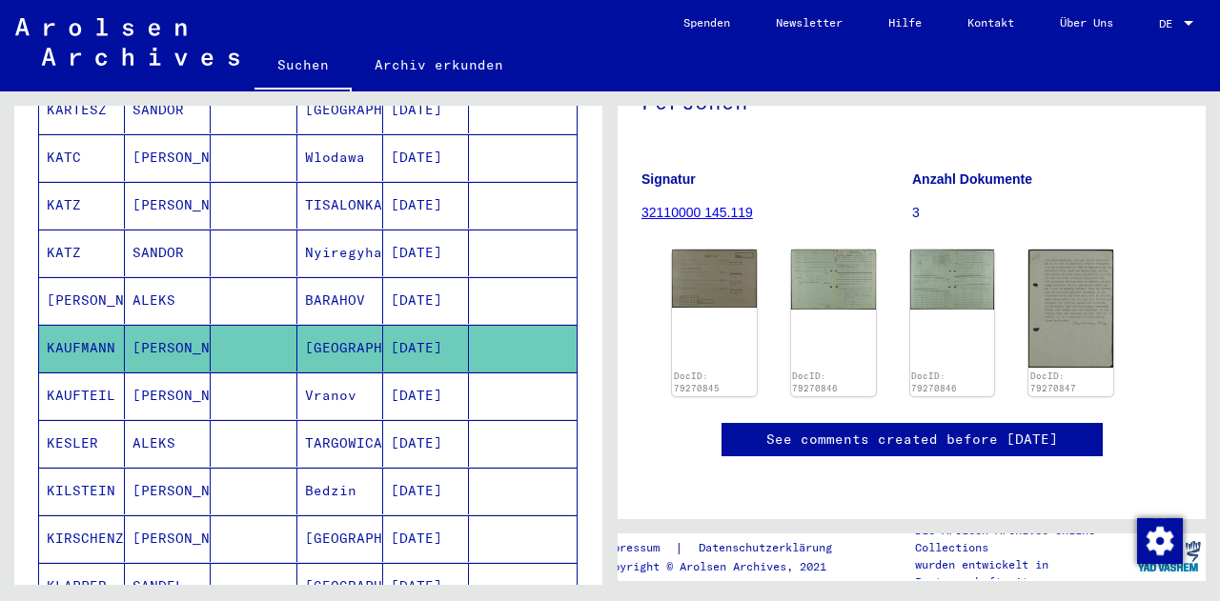
click at [235, 420] on mat-cell at bounding box center [254, 443] width 86 height 47
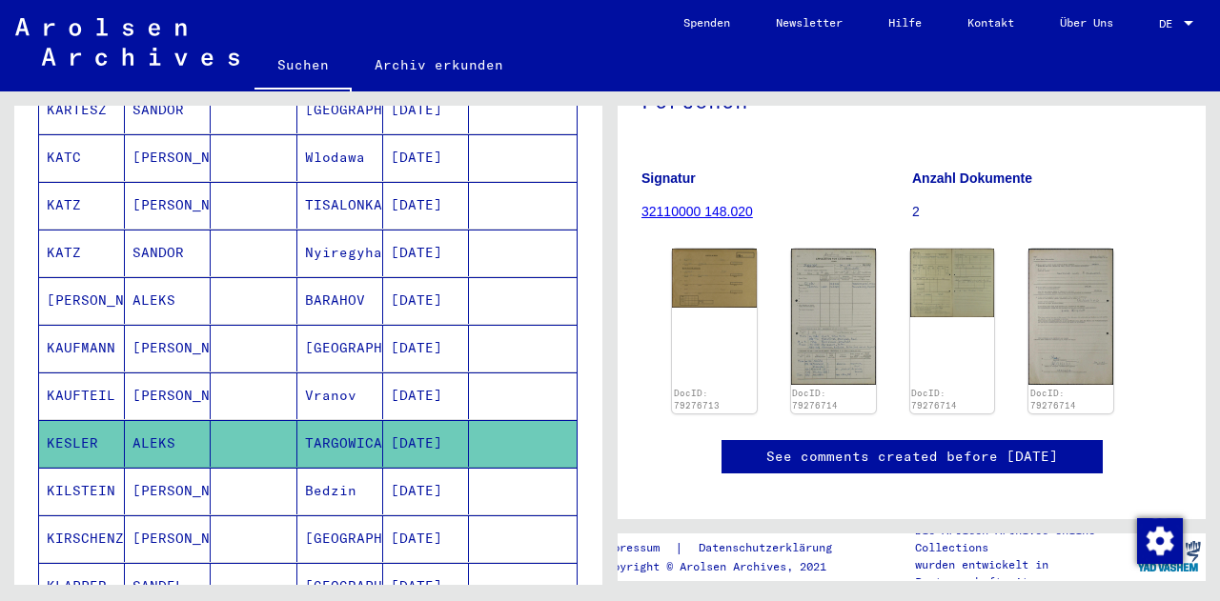
scroll to position [273, 0]
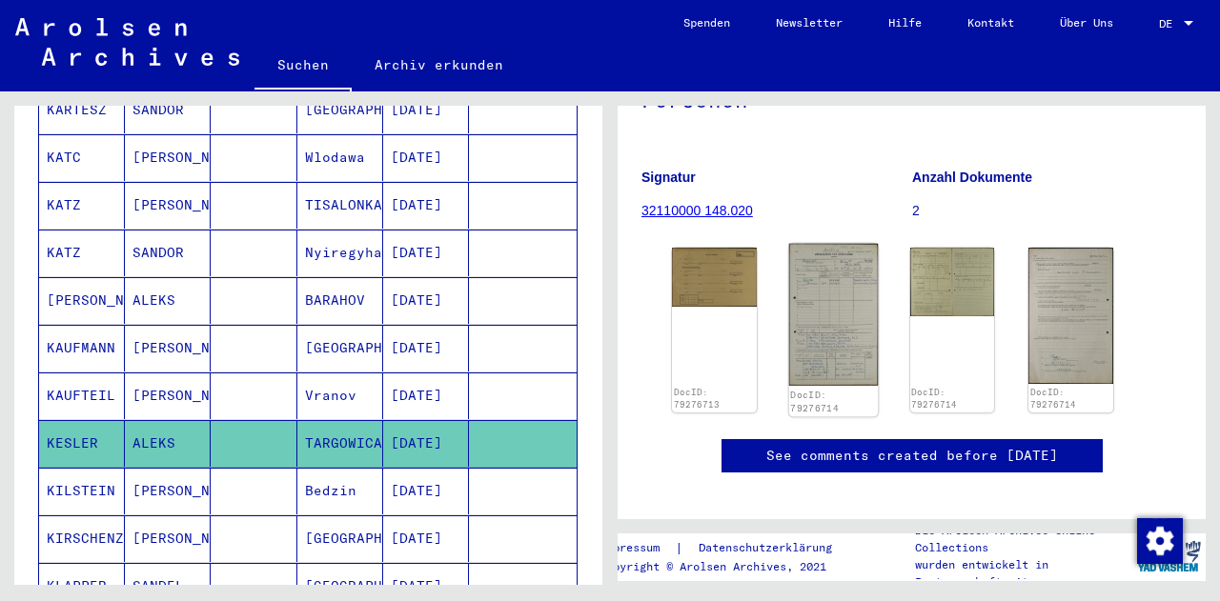
click at [858, 294] on img at bounding box center [833, 315] width 89 height 143
